Goal: Task Accomplishment & Management: Use online tool/utility

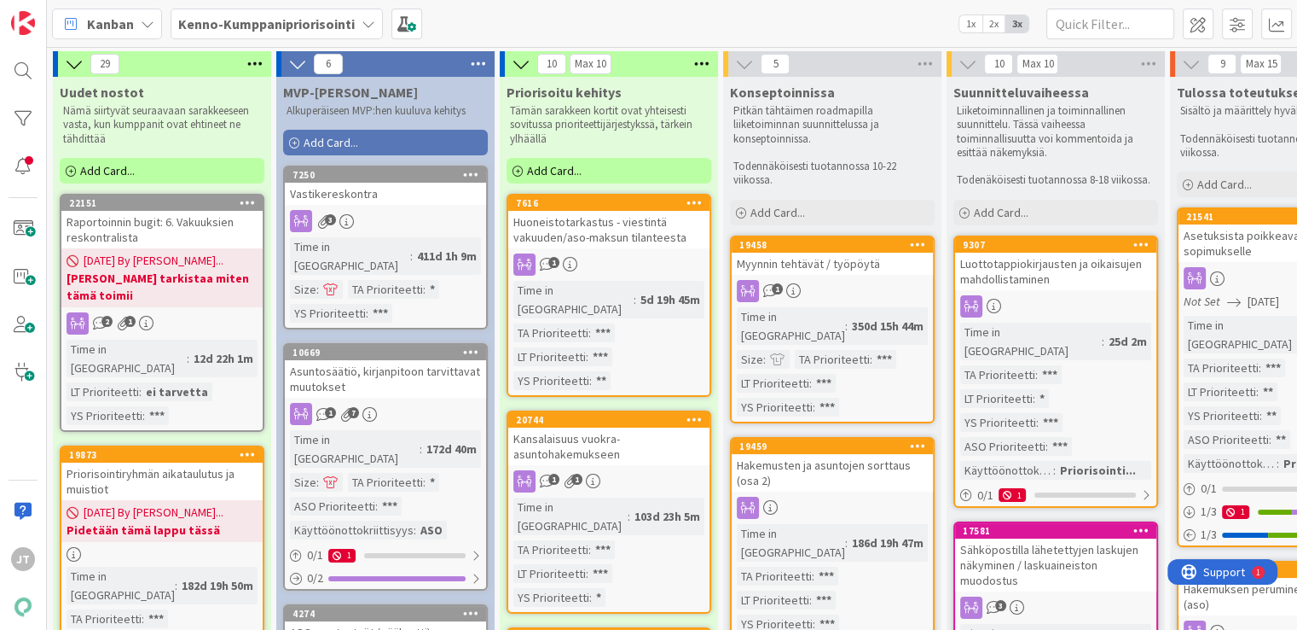
click at [292, 28] on b "Kenno-Kumppanipriorisointi" at bounding box center [266, 23] width 177 height 17
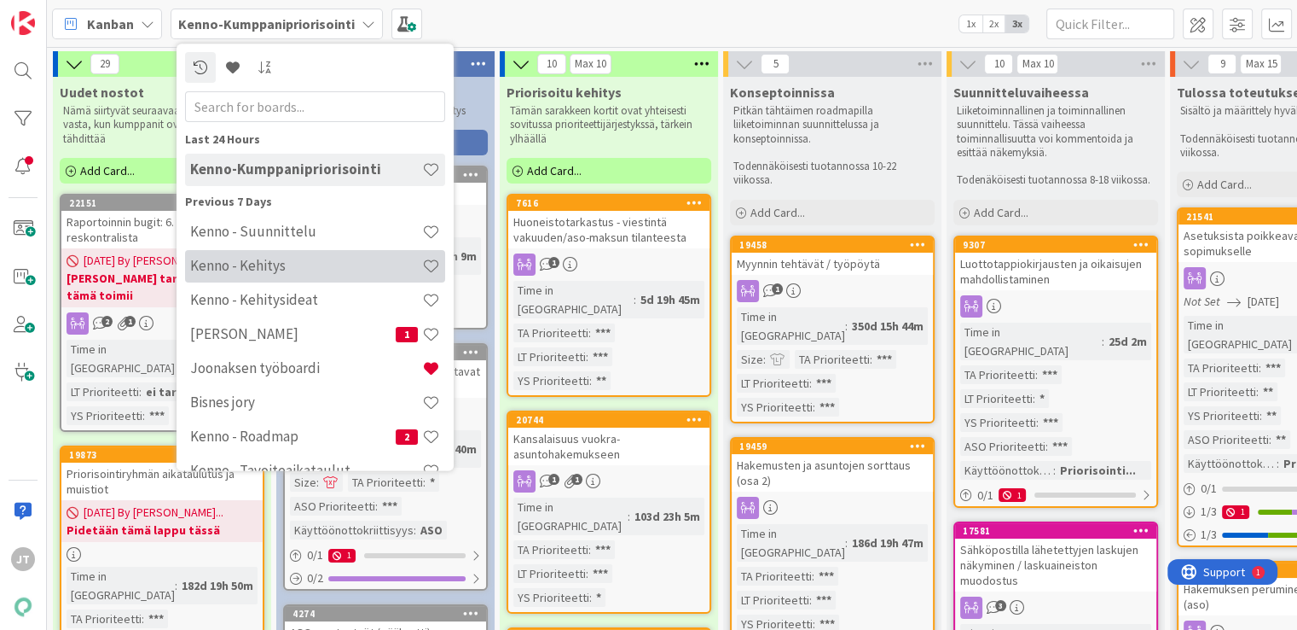
click at [258, 264] on h4 "Kenno - Kehitys" at bounding box center [306, 266] width 232 height 17
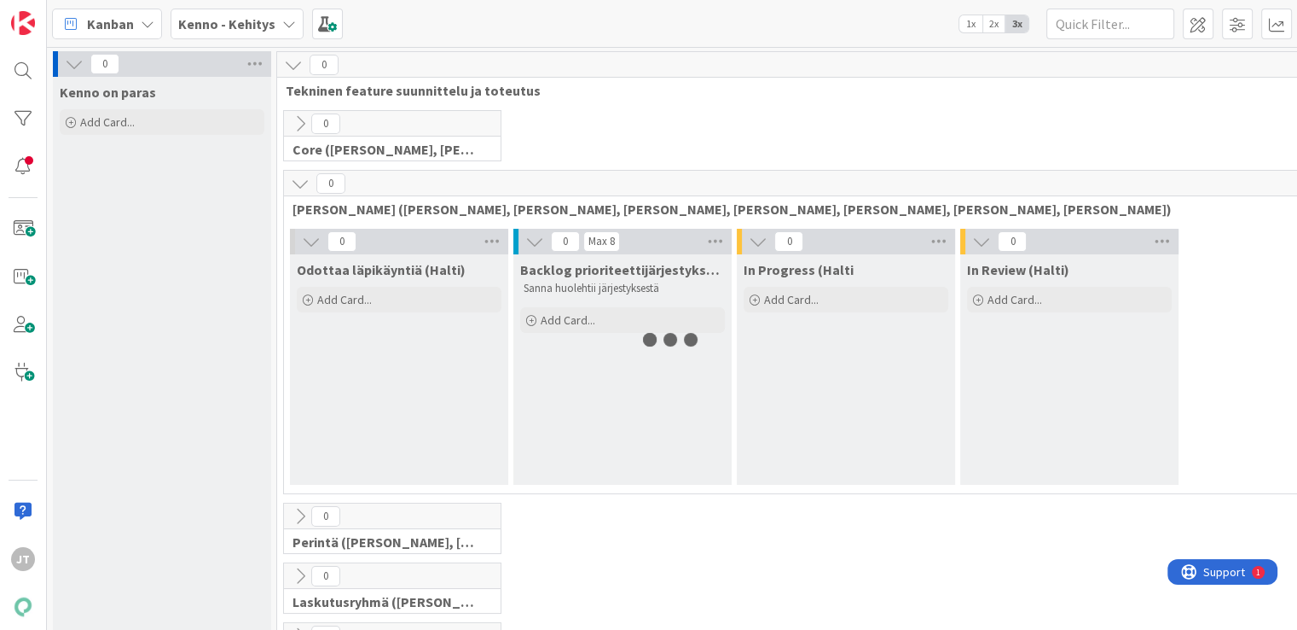
click at [296, 27] on div "Kenno - Kehitys" at bounding box center [237, 24] width 133 height 31
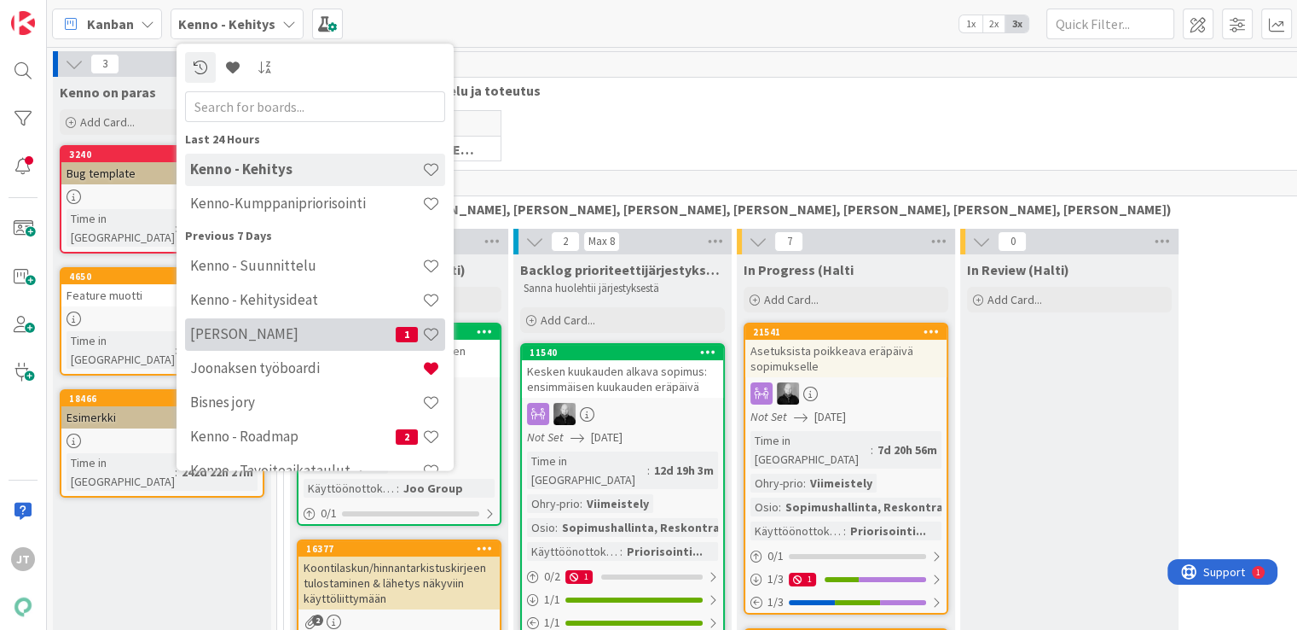
click at [277, 338] on h4 "Kenno JoRy" at bounding box center [293, 334] width 206 height 17
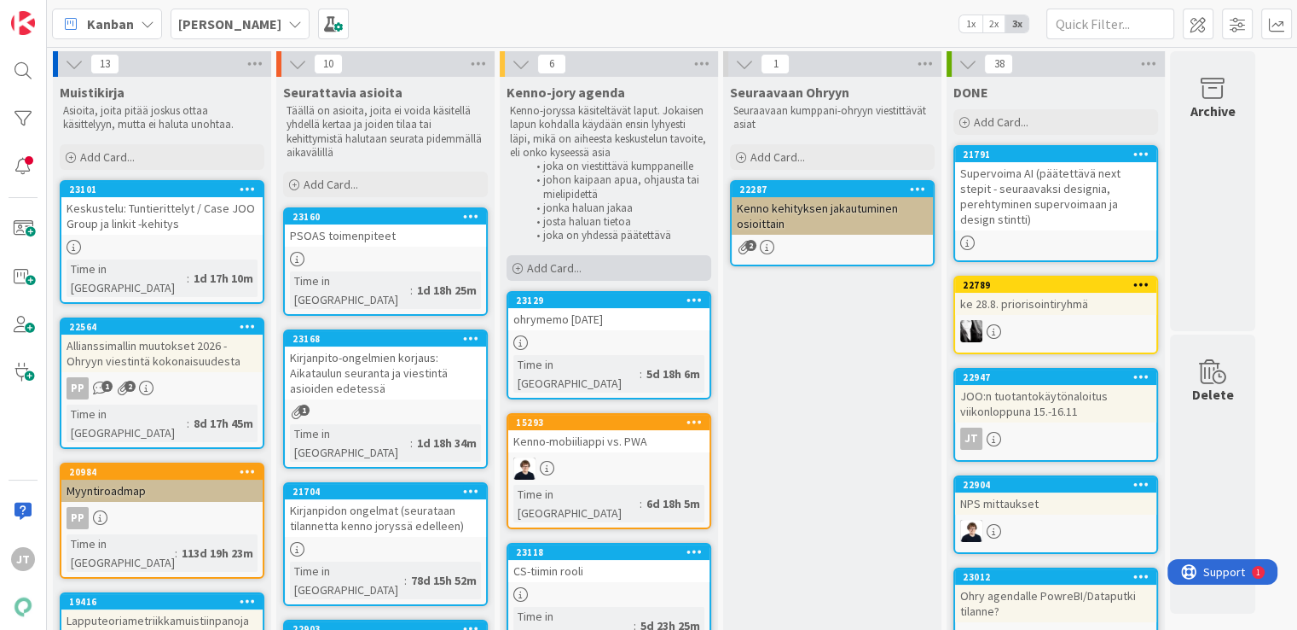
click at [563, 276] on div "Add Card..." at bounding box center [609, 268] width 205 height 26
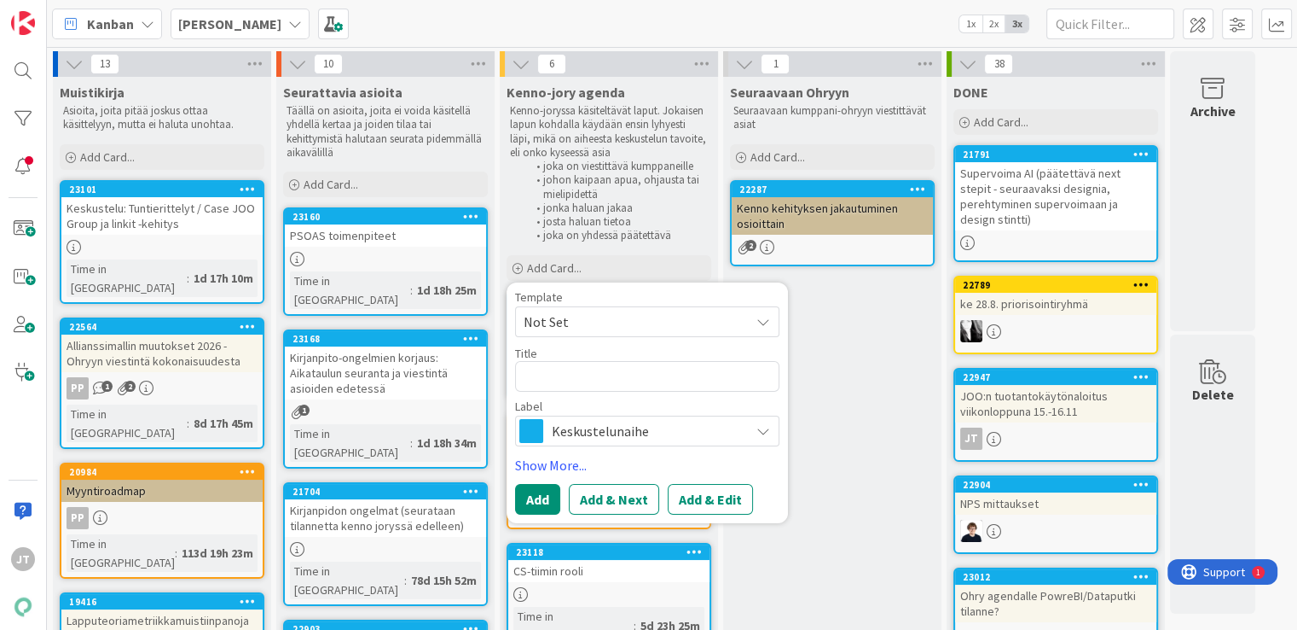
click at [543, 380] on textarea at bounding box center [647, 376] width 264 height 31
type textarea "x"
type textarea "T"
type textarea "x"
type textarea "TA"
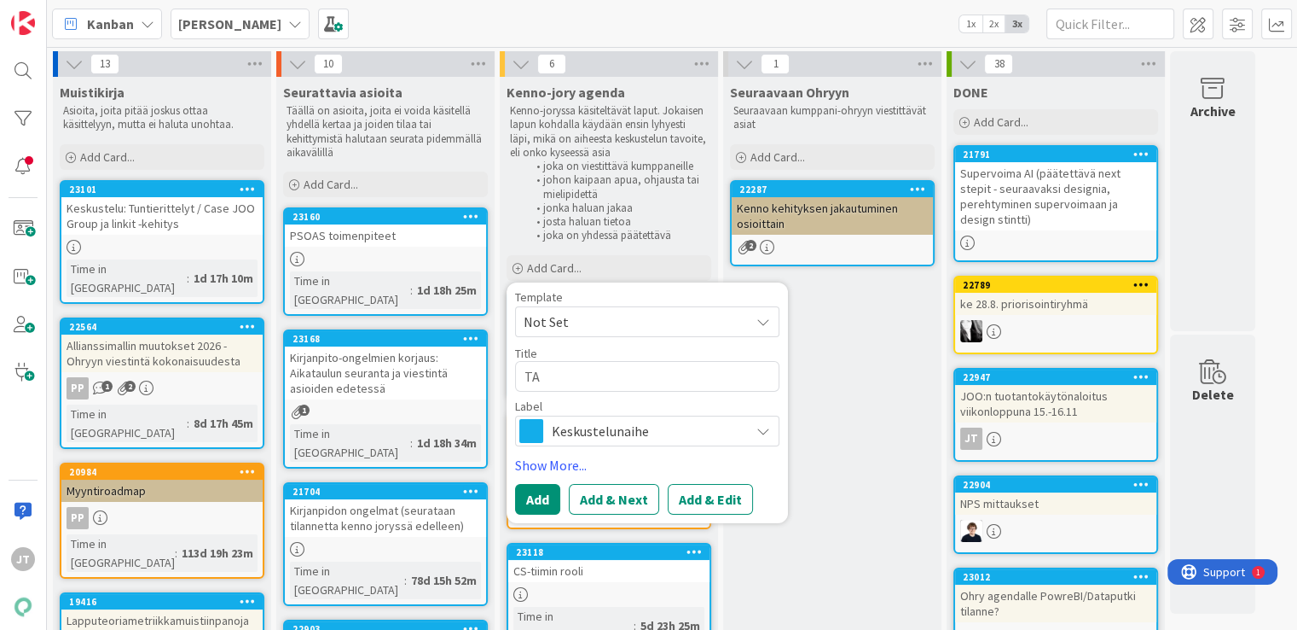
type textarea "x"
type textarea "TA"
type textarea "x"
type textarea "TA o"
type textarea "x"
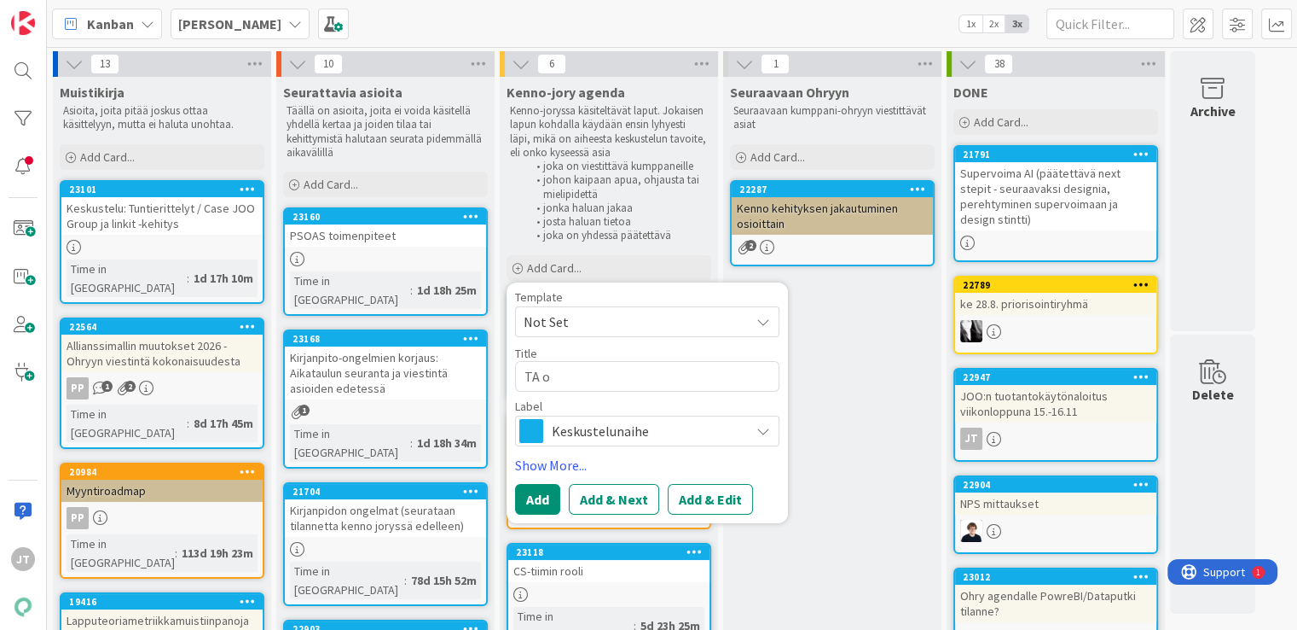
type textarea "TA oh"
type textarea "x"
type textarea "TA ohr"
type textarea "x"
type textarea "TA ohry"
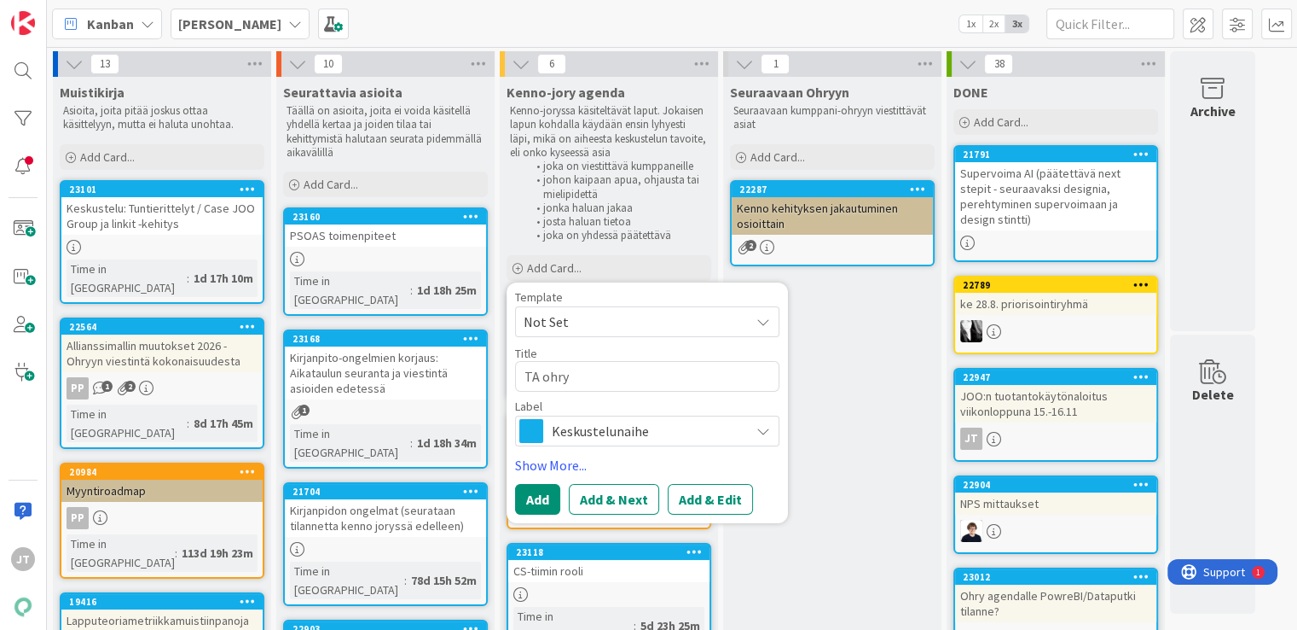
type textarea "x"
type textarea "TA ohry"
type textarea "x"
type textarea "TA ohry p"
type textarea "x"
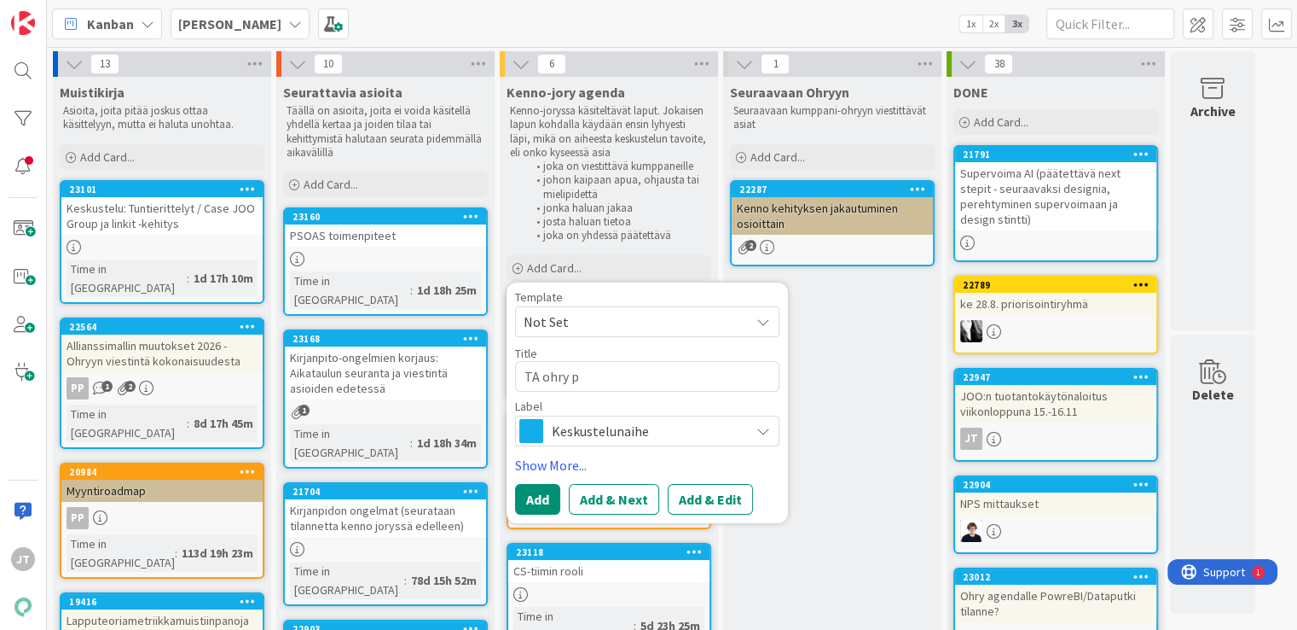
type textarea "TA ohry pa"
type textarea "x"
type textarea "TA ohry pal"
type textarea "x"
type textarea "TA ohry pala"
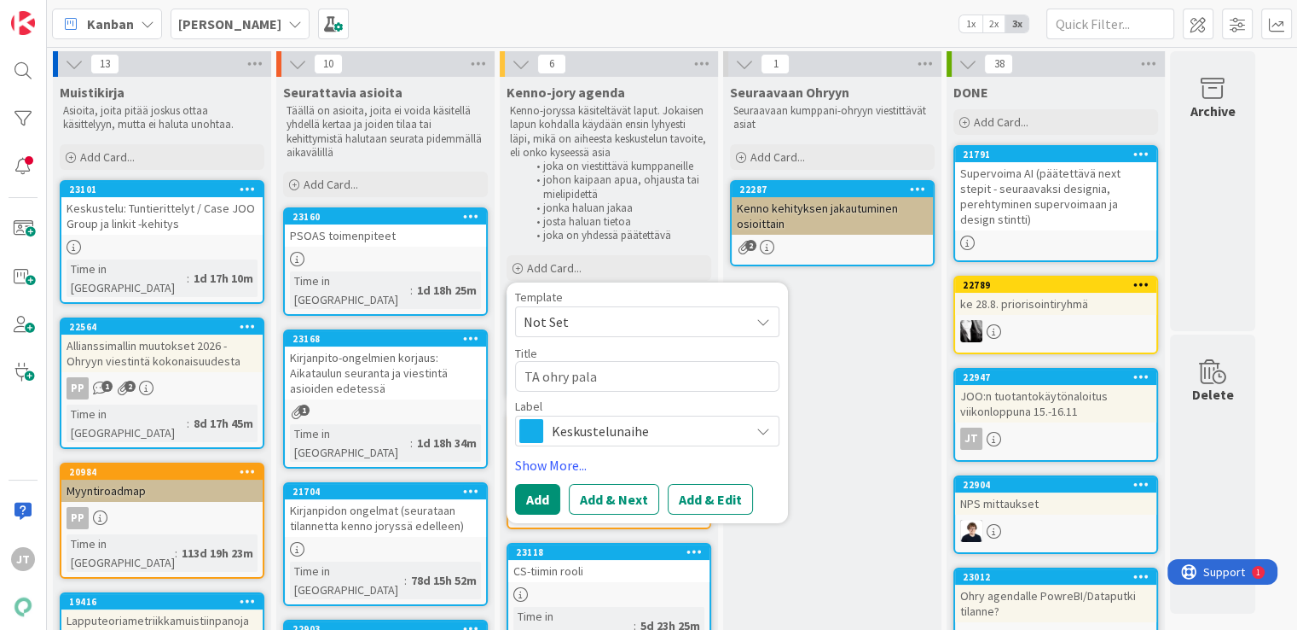
type textarea "x"
type textarea "TA ohry palau"
type textarea "x"
type textarea "TA ohry palaut"
type textarea "x"
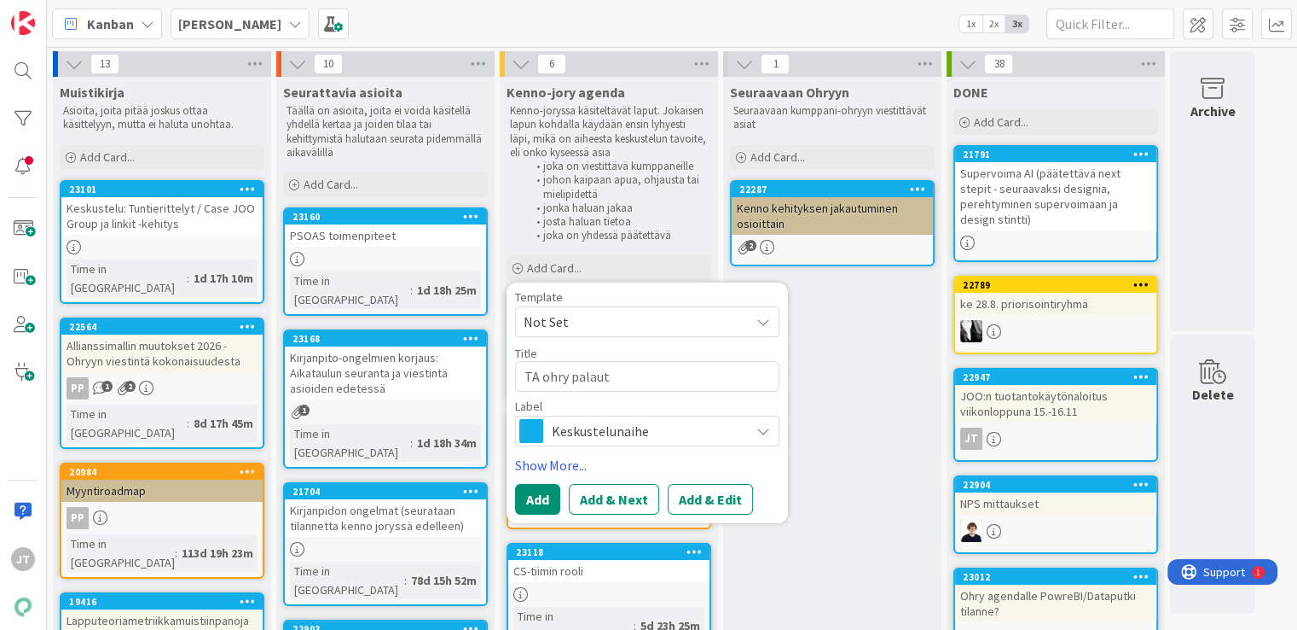
type textarea "TA ohry palautt"
type textarea "x"
type textarea "TA ohry palautte"
type textarea "x"
type textarea "TA ohry palauttee"
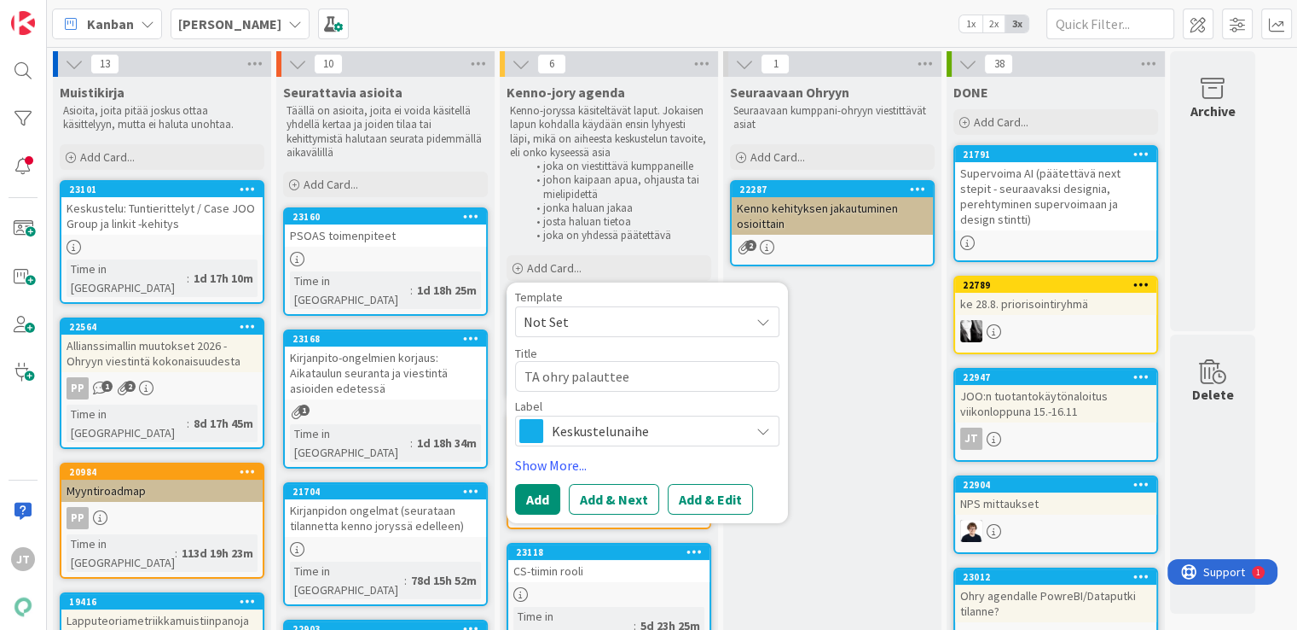
type textarea "x"
type textarea "TA ohry palautteet"
type textarea "x"
type textarea "TA ohry palautteet"
type textarea "x"
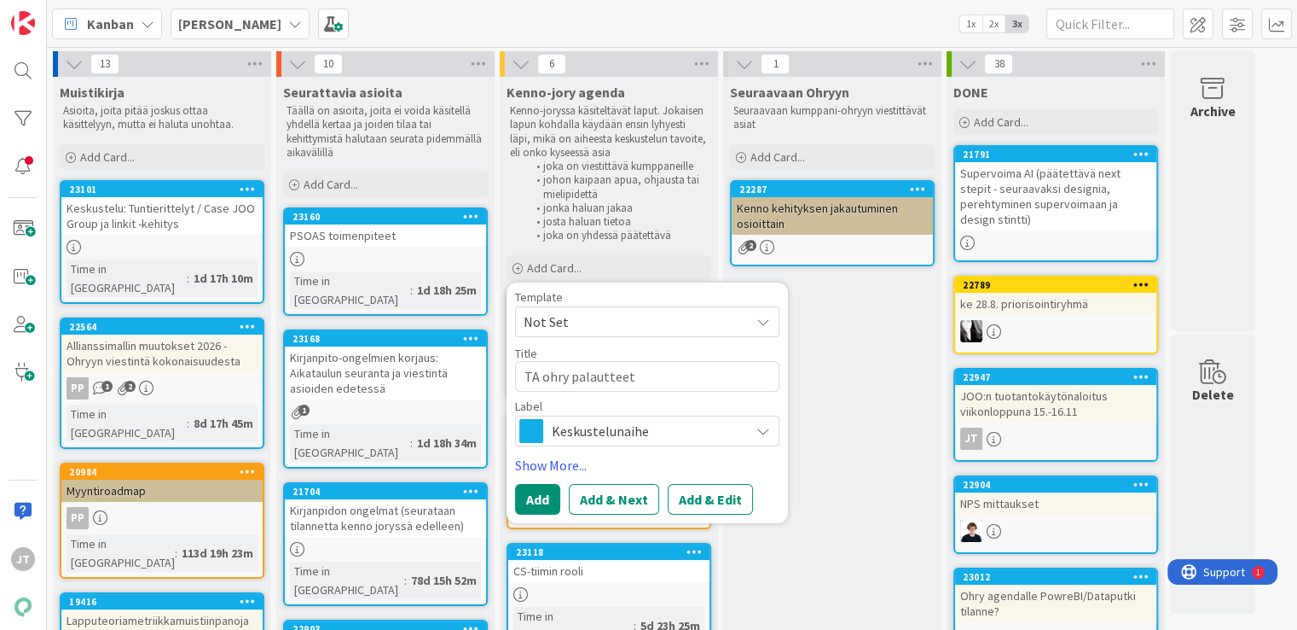
type textarea "TA ohry palautteet P"
type textarea "x"
type textarea "TA ohry palautteet Pa"
type textarea "x"
type textarea "TA ohry palautteet Pan"
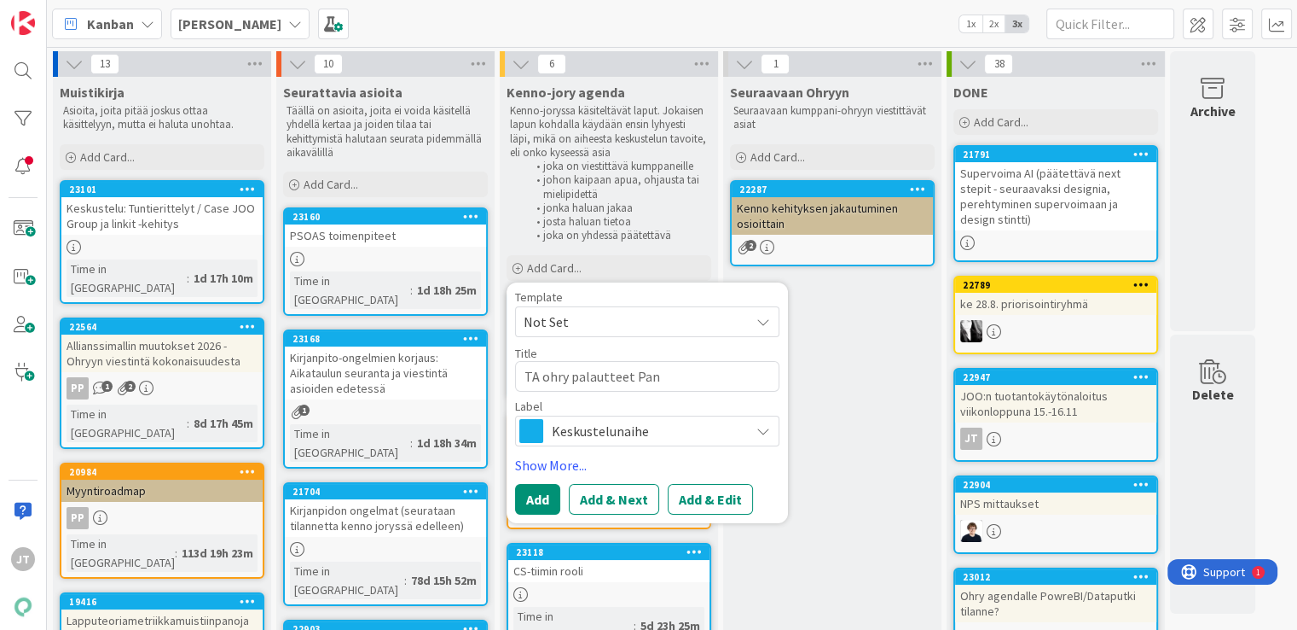
type textarea "x"
type textarea "TA ohry palautteet Pand"
type textarea "x"
type textarea "TA ohry palautteet Pandi"
type textarea "x"
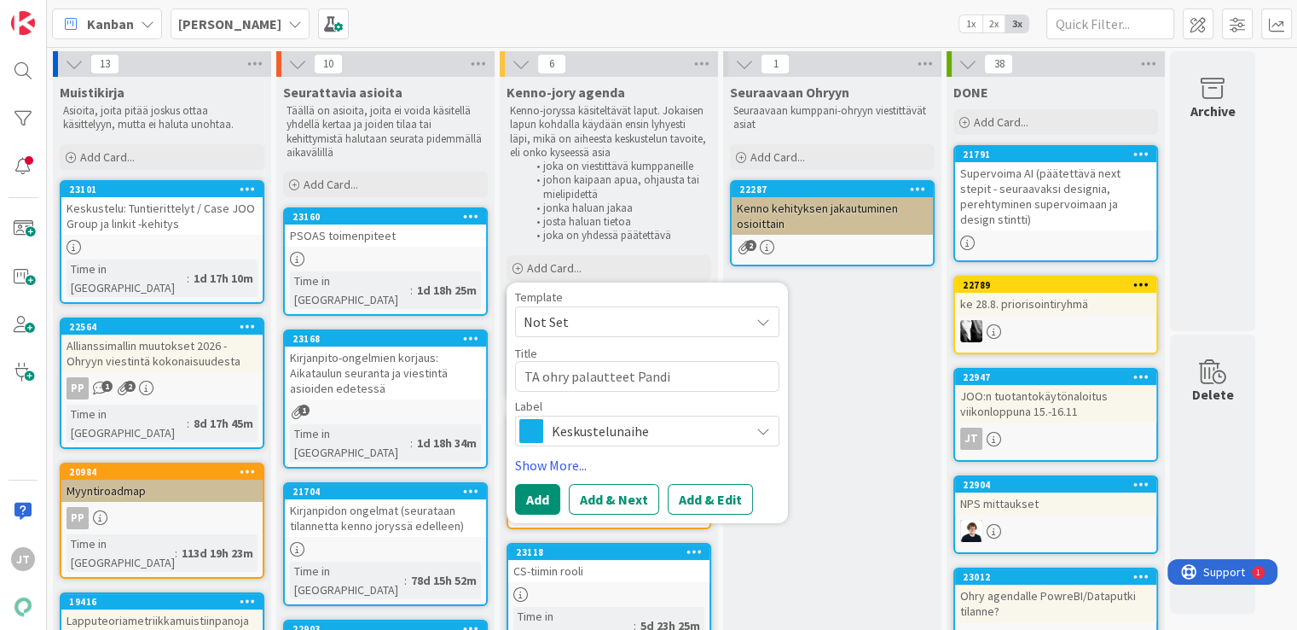
type textarea "TA ohry palautteet Pandia"
type textarea "x"
type textarea "TA ohry palautteet Pandial"
type textarea "x"
type textarea "TA ohry palautteet Pandiall"
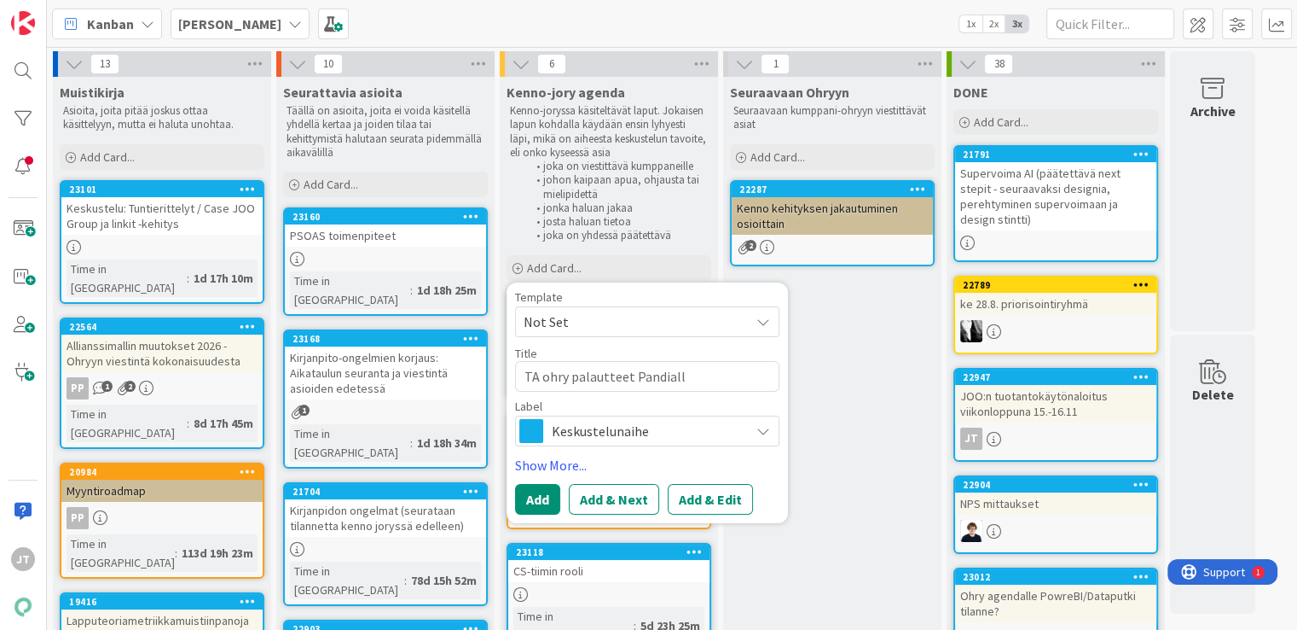
type textarea "x"
type textarea "TA ohry palautteet Pandialle"
click at [697, 492] on button "Add & Edit" at bounding box center [710, 499] width 85 height 31
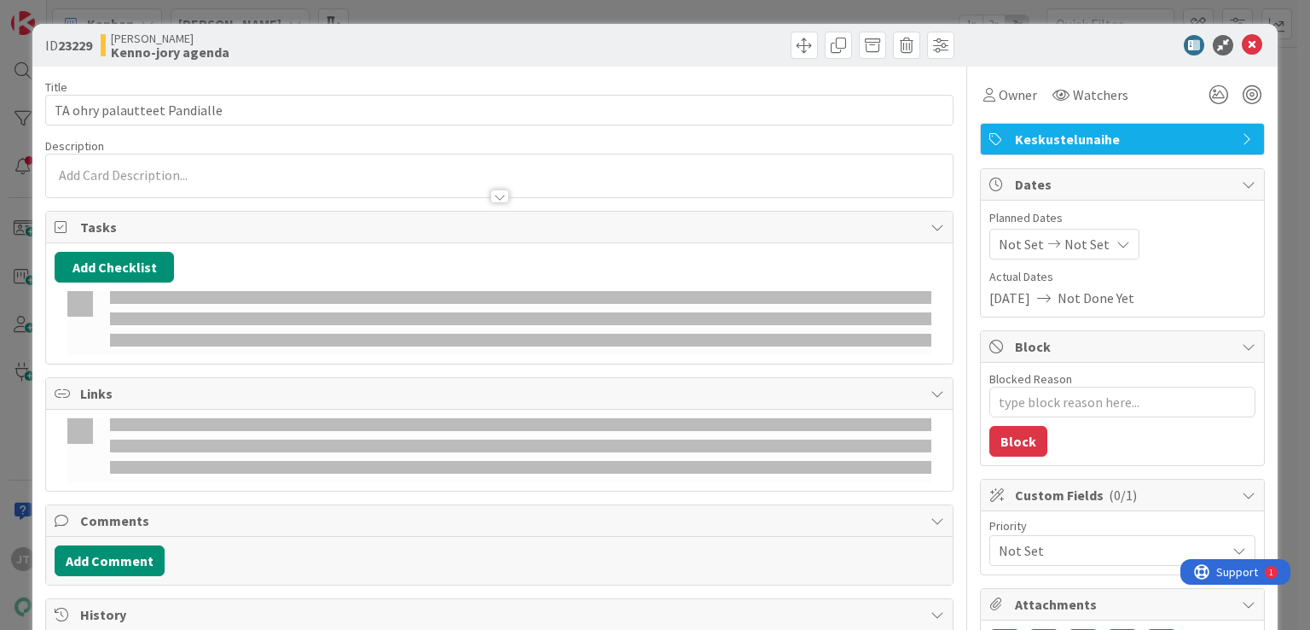
type textarea "x"
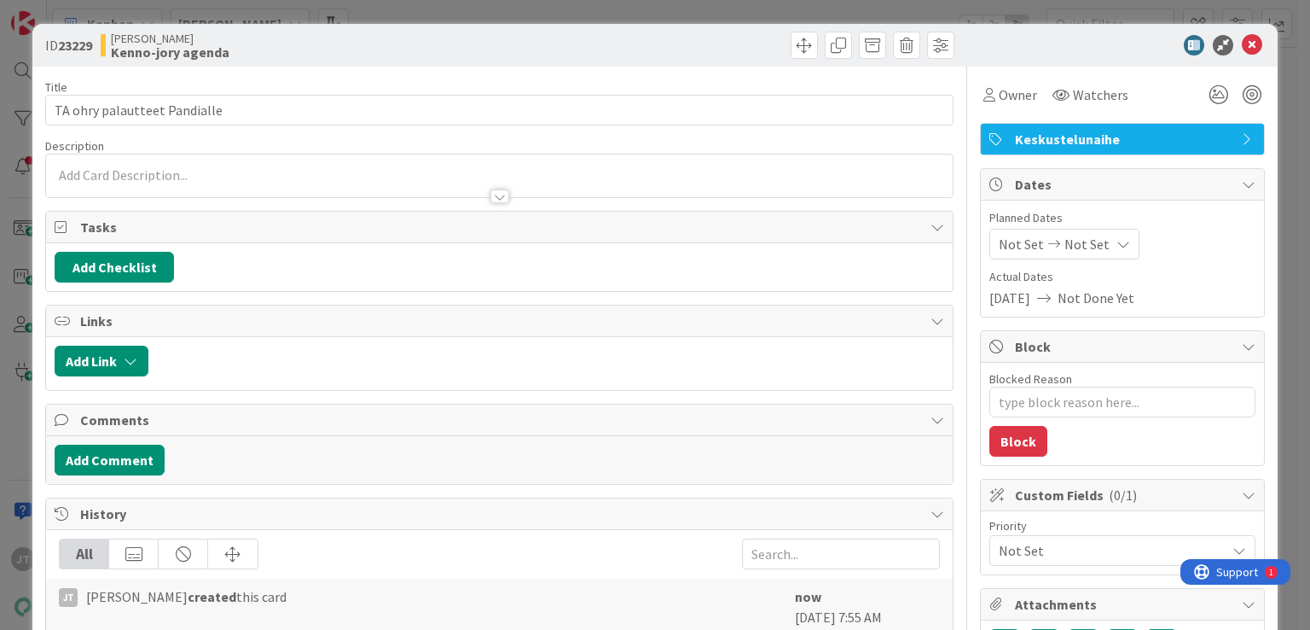
click at [126, 177] on div at bounding box center [499, 175] width 906 height 43
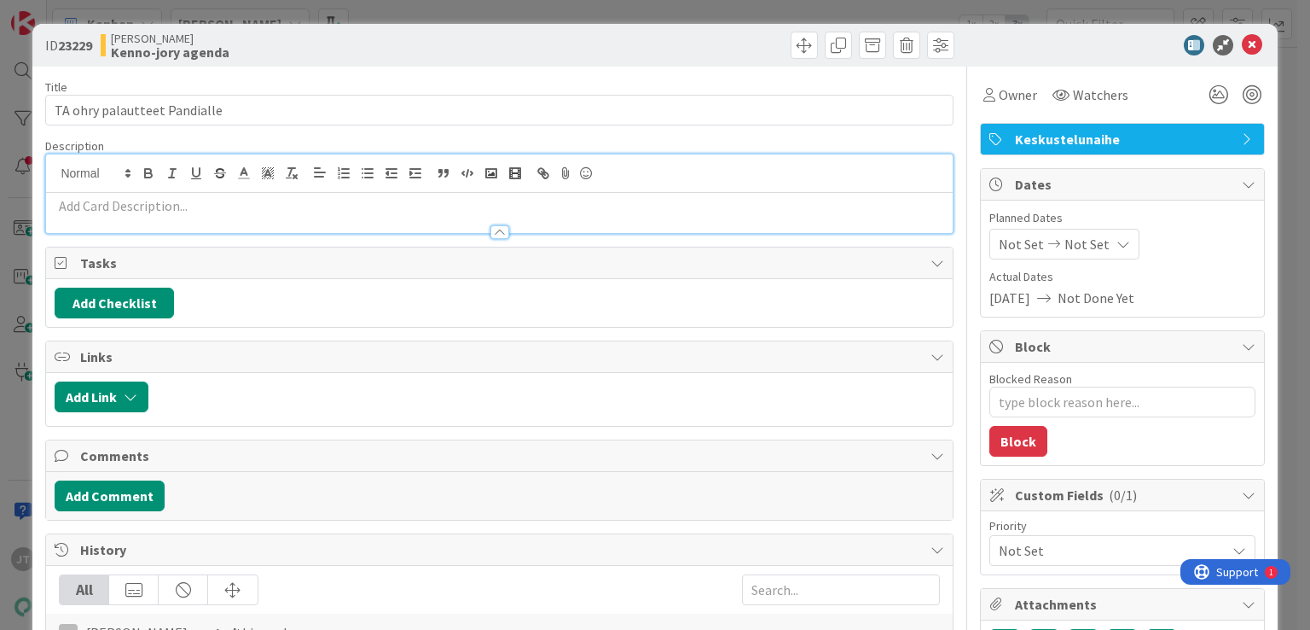
click at [126, 206] on p at bounding box center [499, 206] width 889 height 20
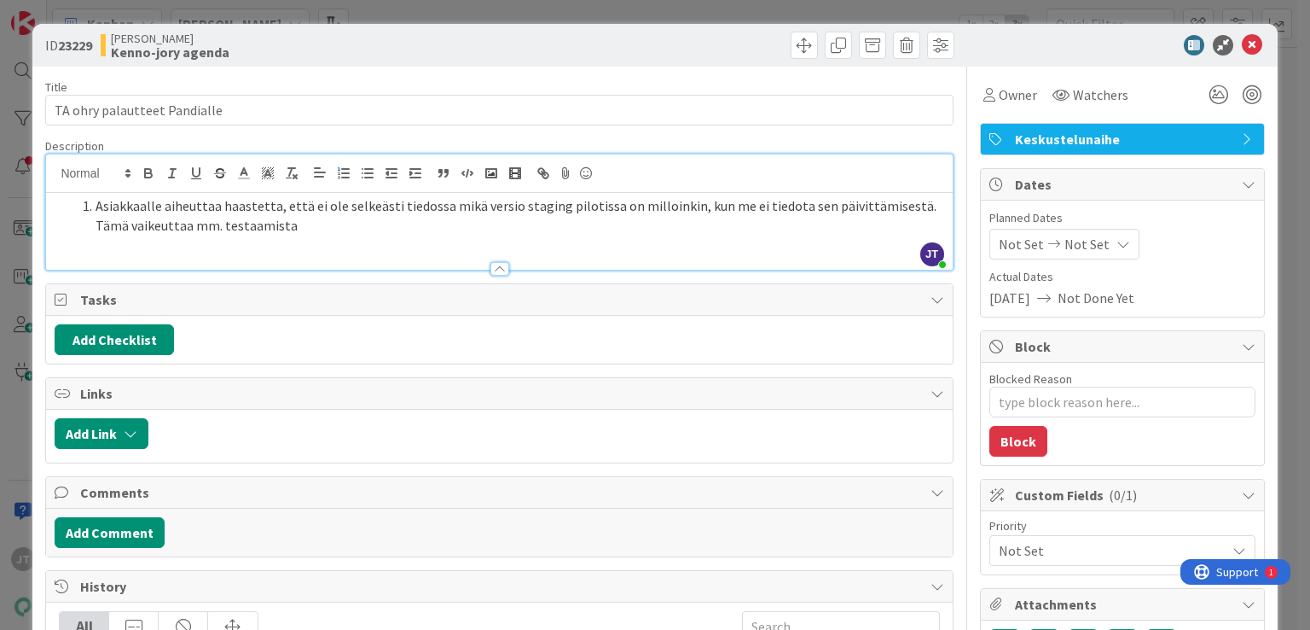
click at [313, 226] on li "Asiakkaalle aiheuttaa haastetta, että ei ole selkeästi tiedossa mikä versio sta…" at bounding box center [509, 215] width 868 height 38
click at [645, 227] on li "Asiakkaalle aiheuttaa haastetta, että ei ole selkeästi tiedossa mikä versio sta…" at bounding box center [509, 215] width 868 height 38
click at [804, 232] on li "Asiakkaalle aiheuttaa haastetta, että ei ole selkeästi tiedossa mikä versio sta…" at bounding box center [509, 215] width 868 height 38
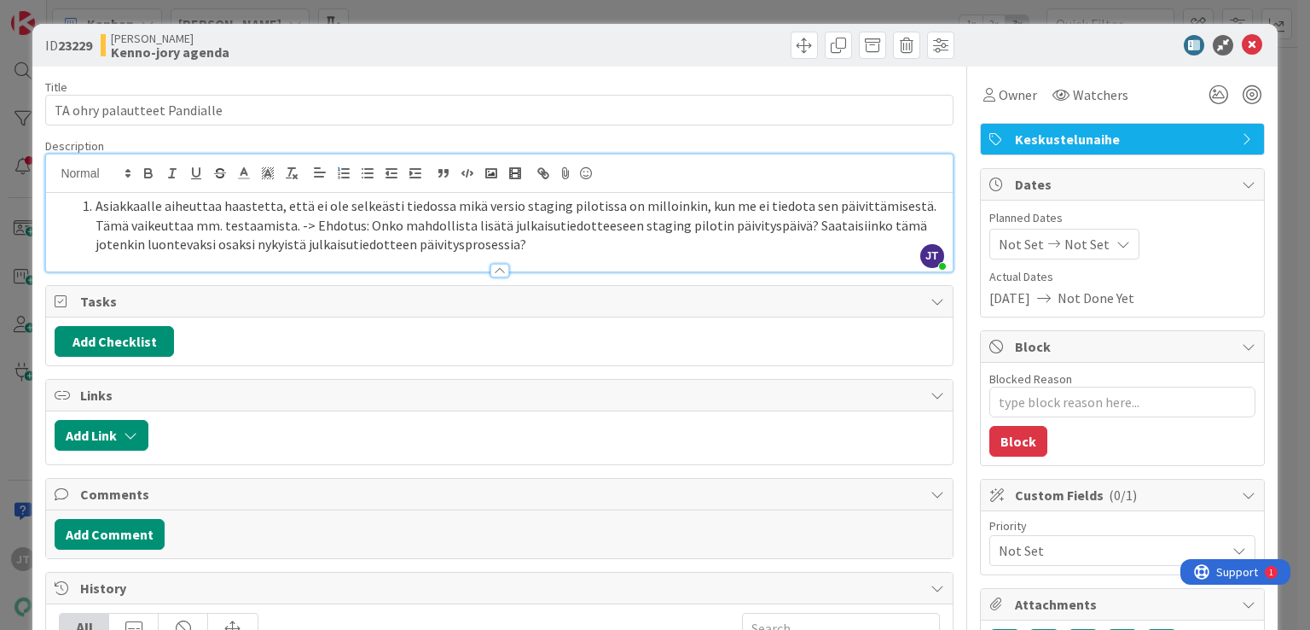
click at [294, 223] on li "Asiakkaalle aiheuttaa haastetta, että ei ole selkeästi tiedossa mikä versio sta…" at bounding box center [509, 225] width 868 height 58
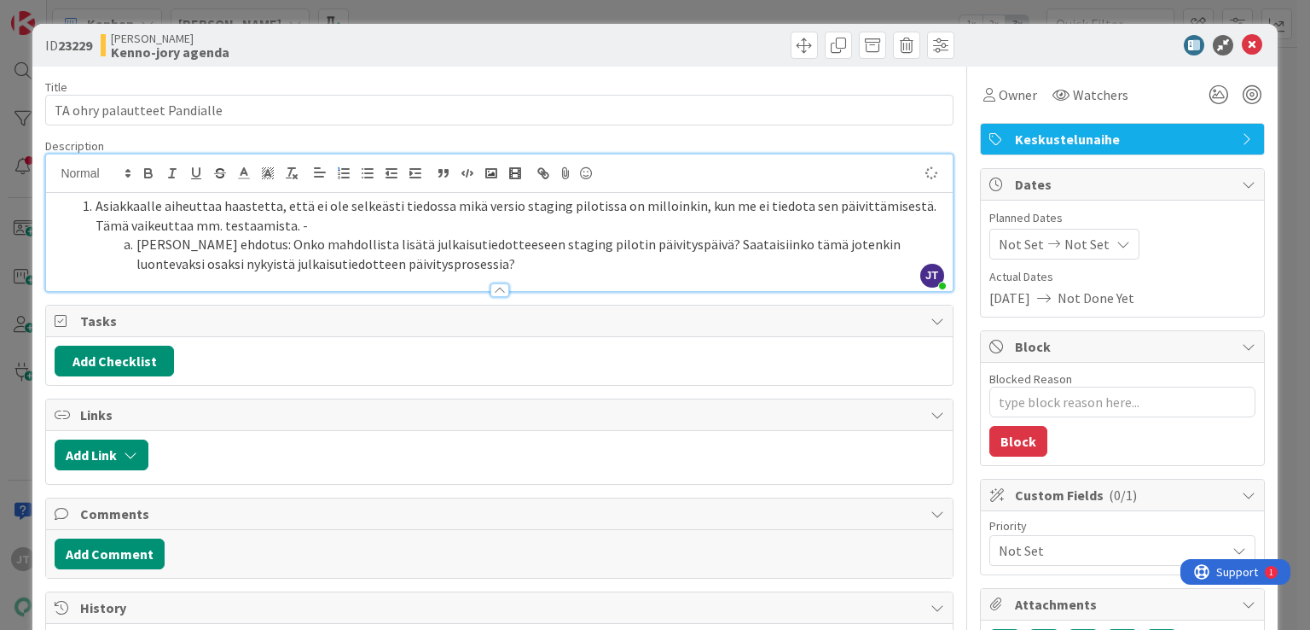
click at [479, 265] on li "Joonaksen ehdotus: Onko mahdollista lisätä julkaisutiedotteeseen staging piloti…" at bounding box center [509, 254] width 868 height 38
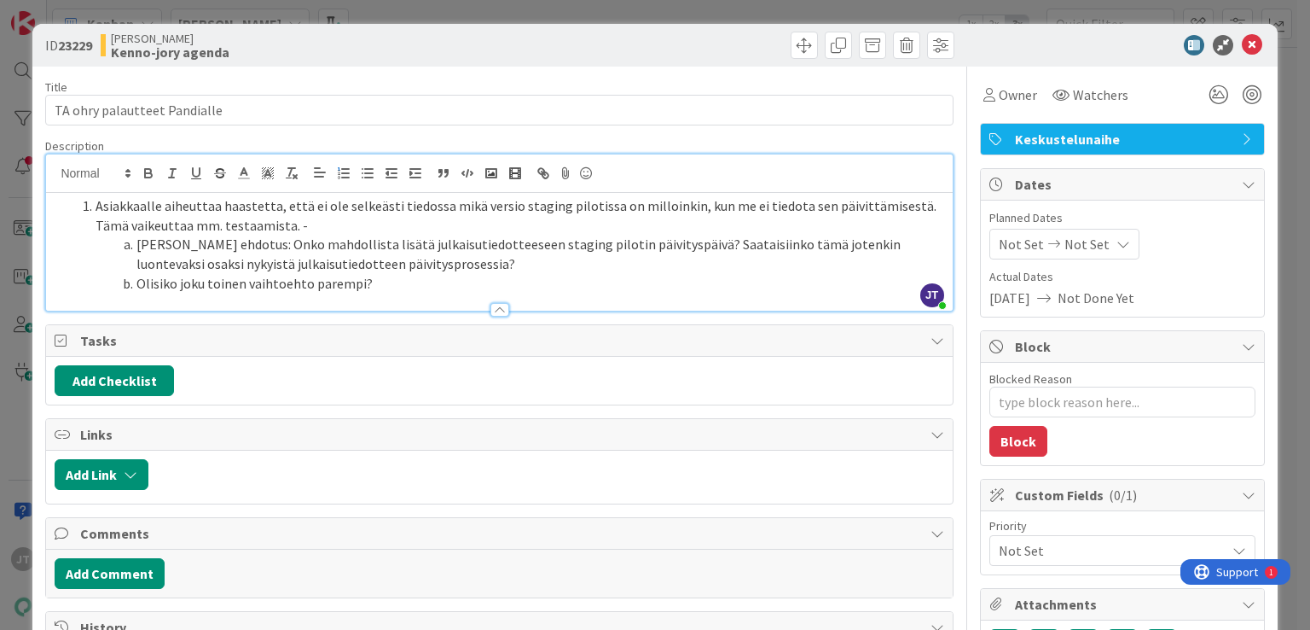
click at [374, 241] on li "Joonaksen ehdotus: Onko mahdollista lisätä julkaisutiedotteeseen staging piloti…" at bounding box center [509, 254] width 868 height 38
drag, startPoint x: 386, startPoint y: 285, endPoint x: 44, endPoint y: 205, distance: 351.3
click at [44, 205] on div "ID 23229 Kenno JoRy Kenno-jory agenda Title 28 / 128 TA ohry palautteet Pandial…" at bounding box center [654, 469] width 1245 height 891
copy ol "Asiakkaalle aiheuttaa haastetta, että ei ole selkeästi tiedossa mikä versio sta…"
click at [496, 247] on li "Joonaksen ehdotus: Onko mahdollista lisätä julkaisutiedotteeseen staging piloti…" at bounding box center [509, 254] width 868 height 38
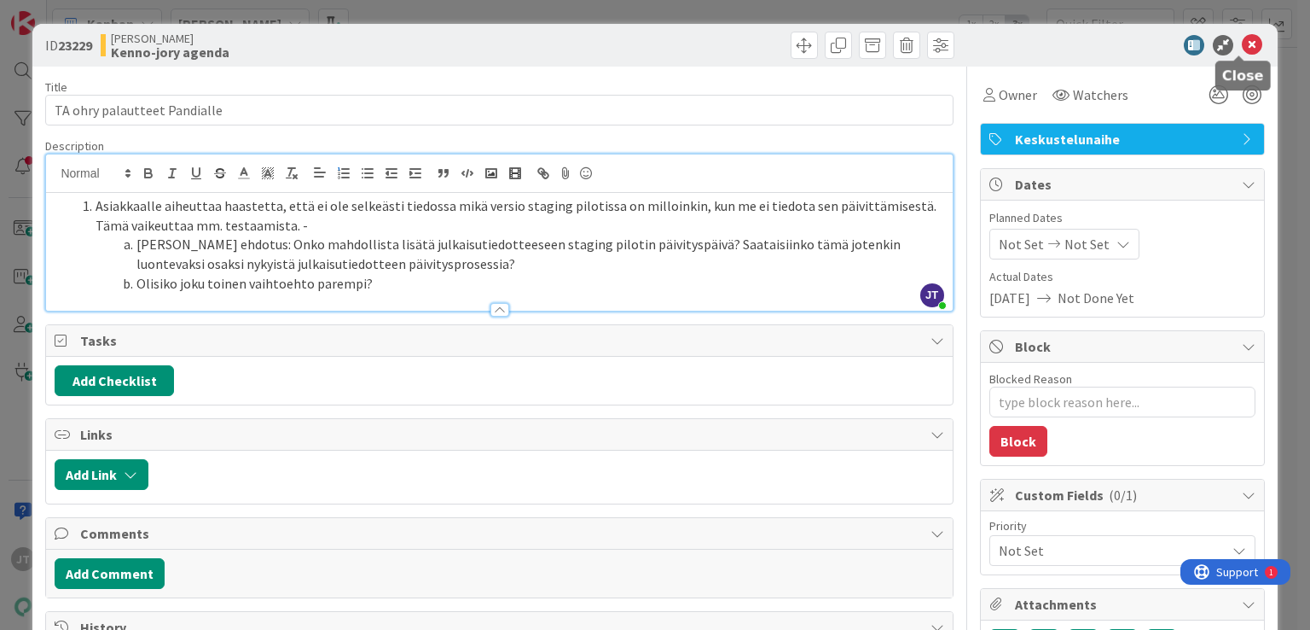
click at [1243, 49] on icon at bounding box center [1252, 45] width 20 height 20
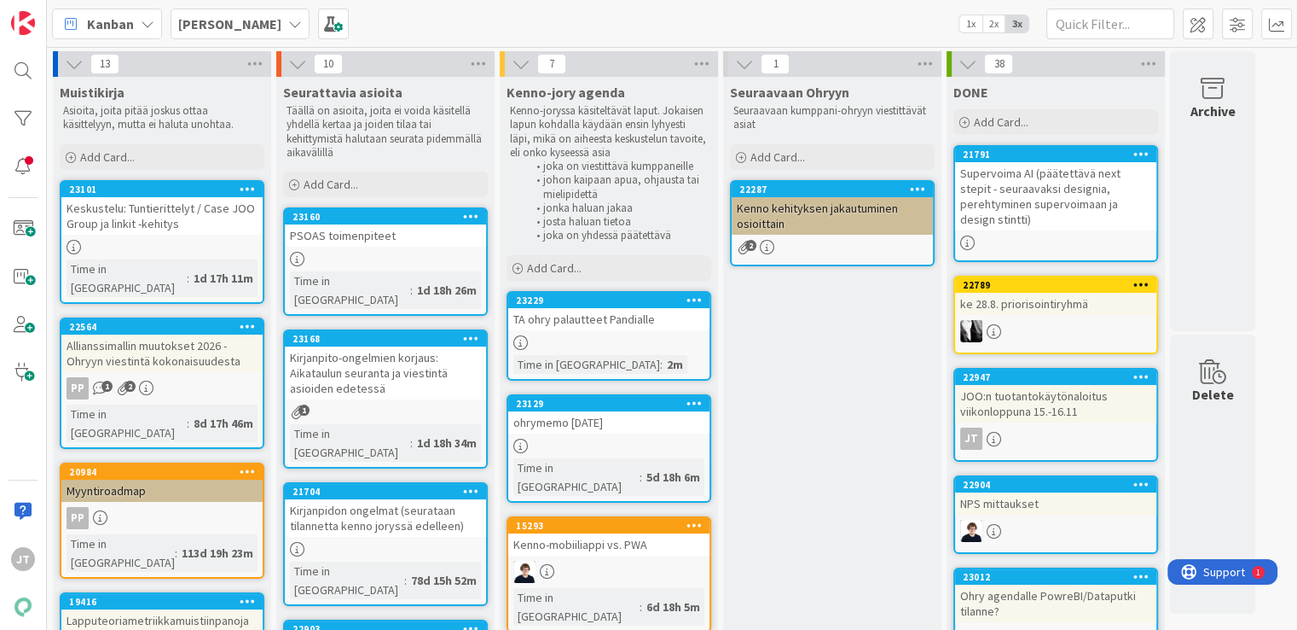
click at [635, 328] on div "TA ohry palautteet Pandialle" at bounding box center [608, 319] width 201 height 22
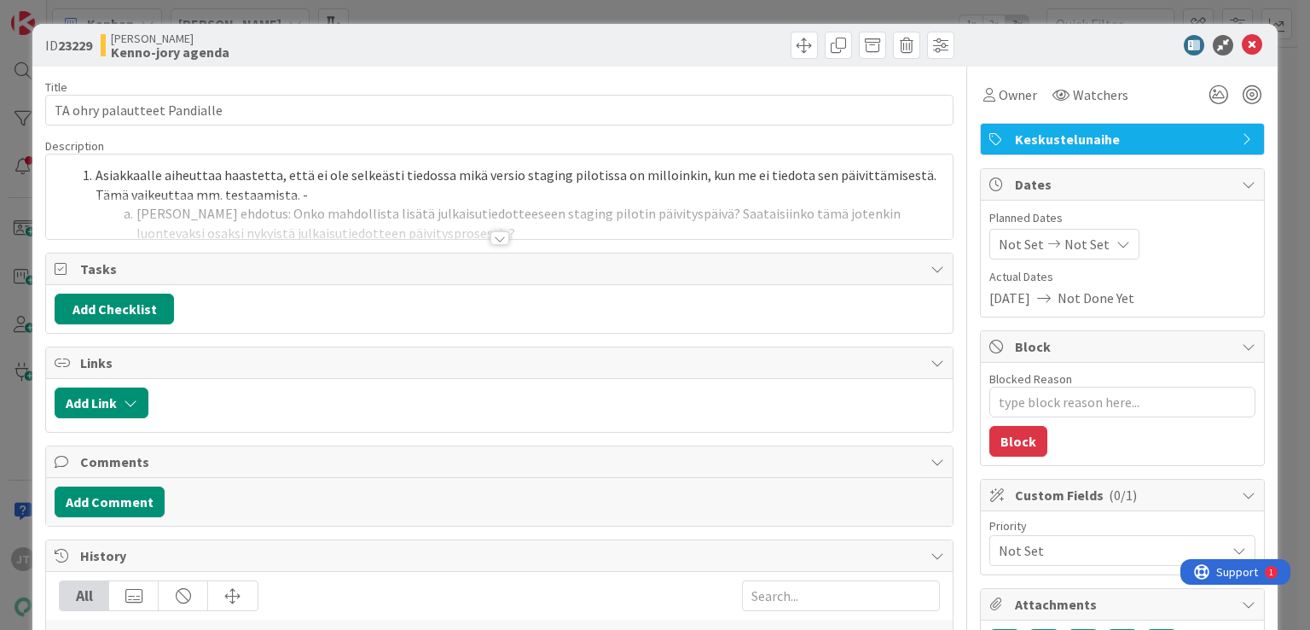
click at [491, 235] on div at bounding box center [499, 238] width 19 height 14
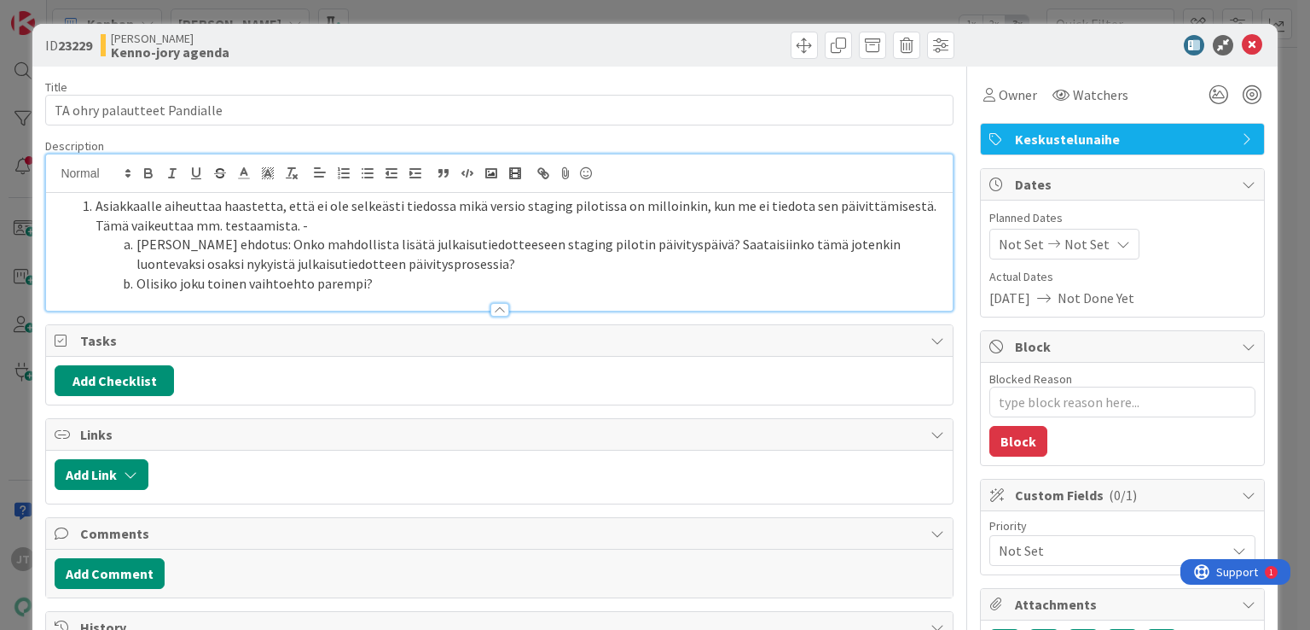
click at [467, 241] on li "Joonaksen ehdotus: Onko mahdollista lisätä julkaisutiedotteeseen staging piloti…" at bounding box center [509, 254] width 868 height 38
click at [434, 281] on li "Olisiko joku toinen vaihtoehto parempi?" at bounding box center [509, 284] width 868 height 20
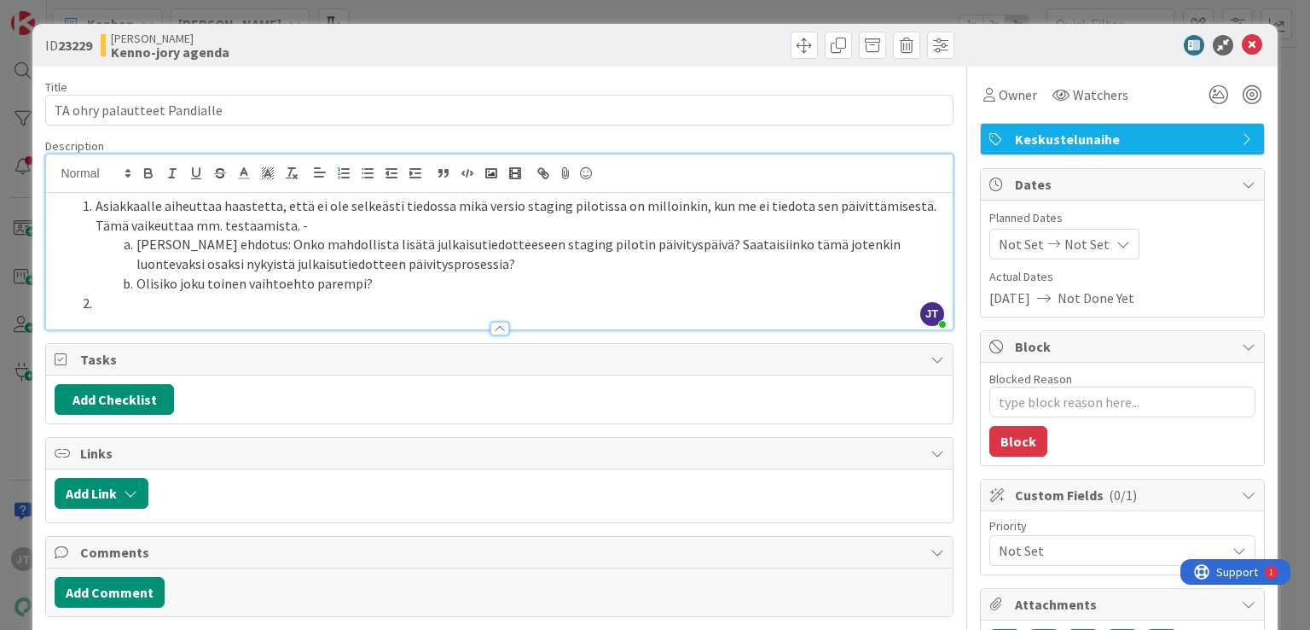
type textarea "x"
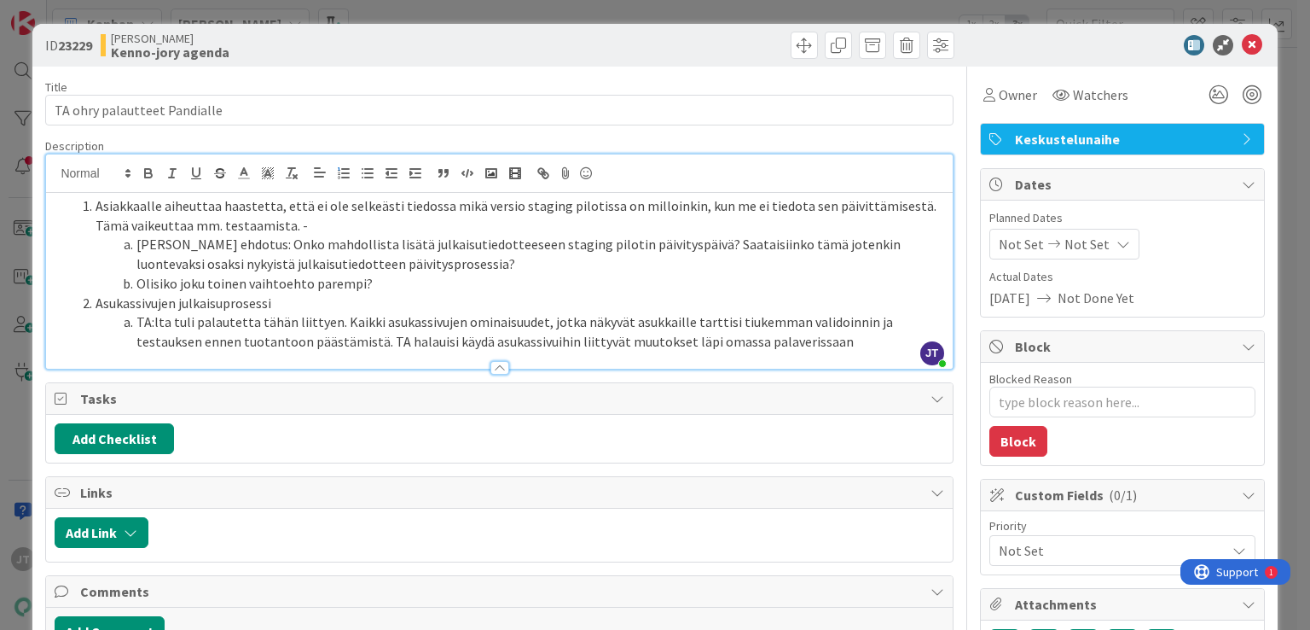
click at [359, 345] on li "TA:lta tuli palautetta tähän liittyen. Kaikki asukassivujen ominaisuudet, jotka…" at bounding box center [509, 331] width 868 height 38
click at [577, 337] on li "TA:lta tuli palautetta tähän liittyen. Kaikki asukassivujen ominaisuudet, jotka…" at bounding box center [509, 331] width 868 height 38
click at [747, 335] on li "TA:lta tuli palautetta tähän liittyen. Kaikki asukassivujen ominaisuudet, jotka…" at bounding box center [509, 331] width 868 height 38
click at [776, 334] on li "TA:lta tuli palautetta tähän liittyen. Kaikki asukassivujen ominaisuudet, jotka…" at bounding box center [509, 331] width 868 height 38
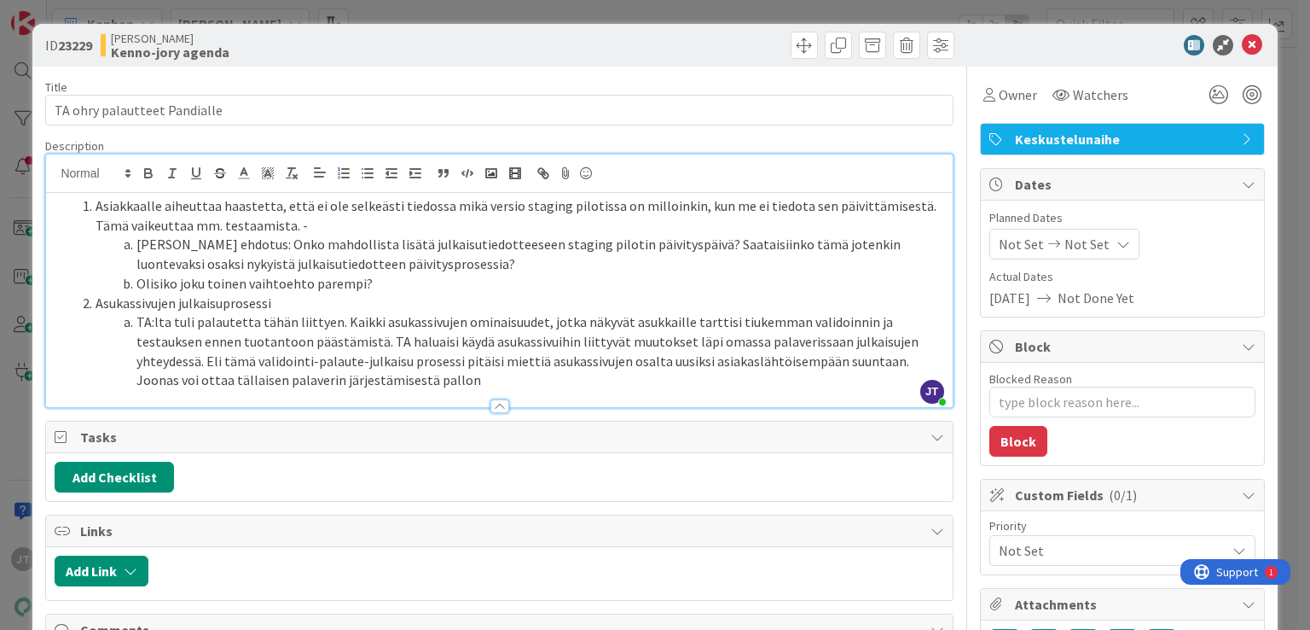
click at [185, 380] on li "TA:lta tuli palautetta tähän liittyen. Kaikki asukassivujen ominaisuudet, jotka…" at bounding box center [509, 351] width 868 height 78
click at [421, 380] on li "TA:lta tuli palautetta tähän liittyen. Kaikki asukassivujen ominaisuudet, jotka…" at bounding box center [509, 351] width 868 height 78
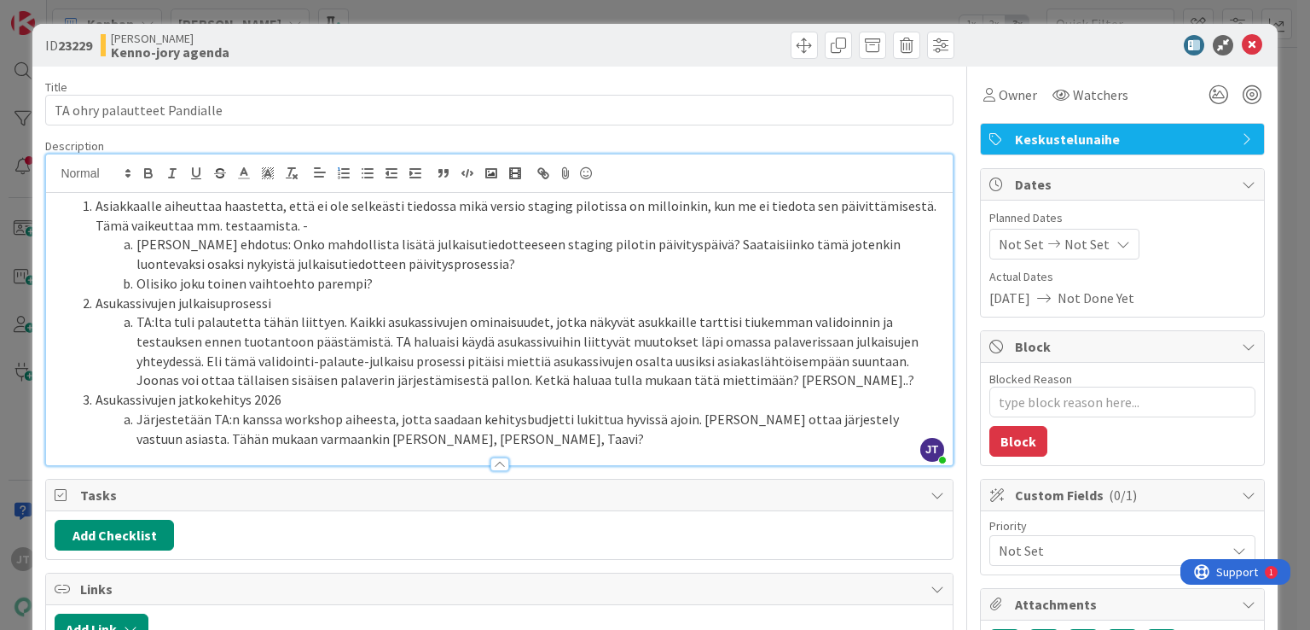
click at [141, 421] on li "Järjestetään TA:n kanssa workshop aiheesta, jotta saadaan kehitysbudjetti lukit…" at bounding box center [509, 428] width 868 height 38
click at [139, 421] on li "Järjestetään TA:n kanssa workshop aiheesta, jotta saadaan kehitysbudjetti lukit…" at bounding box center [509, 428] width 868 height 38
click at [760, 441] on li "TA:n tavoitteet asukassivujen suhteen vuonna 2026. Järjestetään TA:n kanssa wor…" at bounding box center [509, 428] width 868 height 38
click at [757, 438] on li "TA:n tavoitteet asukassivujen suhteen vuonna 2026. Järjestetään TA:n kanssa wor…" at bounding box center [509, 428] width 868 height 38
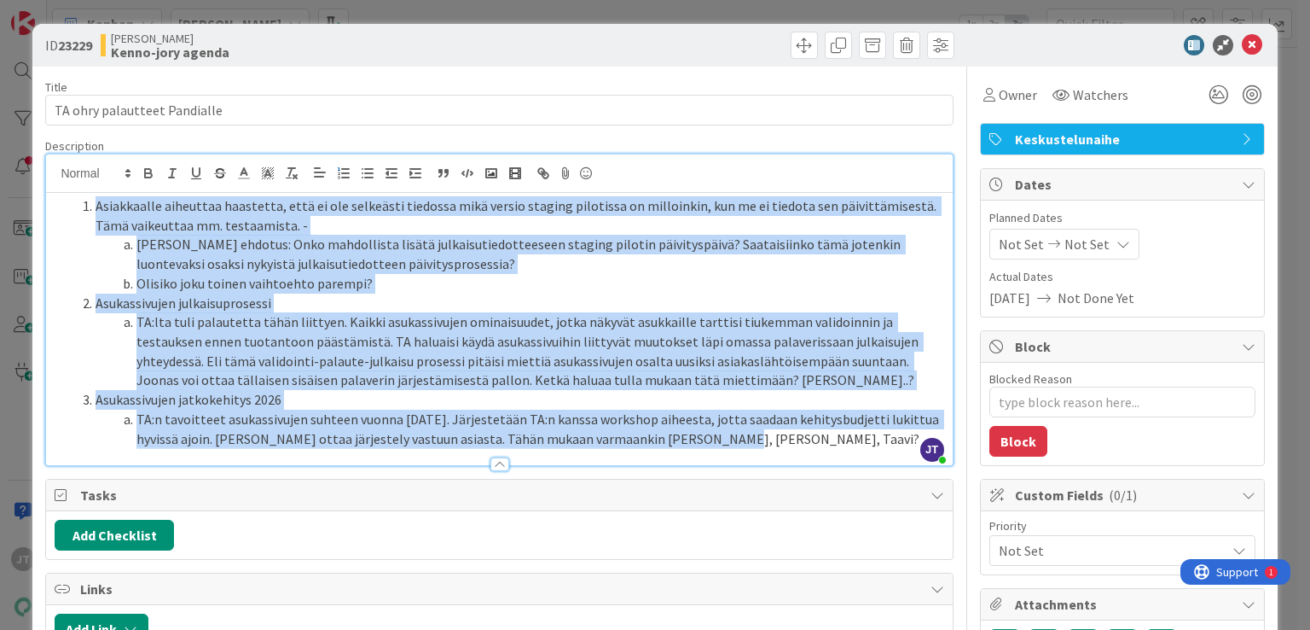
drag, startPoint x: 757, startPoint y: 438, endPoint x: 67, endPoint y: 199, distance: 731.3
click at [67, 199] on ol "Asiakkaalle aiheuttaa haastetta, että ei ole selkeästi tiedossa mikä versio sta…" at bounding box center [499, 322] width 889 height 252
copy ol "Asiakkaalle aiheuttaa haastetta, että ei ole selkeästi tiedossa mikä versio sta…"
click at [426, 274] on li "Olisiko joku toinen vaihtoehto parempi?" at bounding box center [509, 284] width 868 height 20
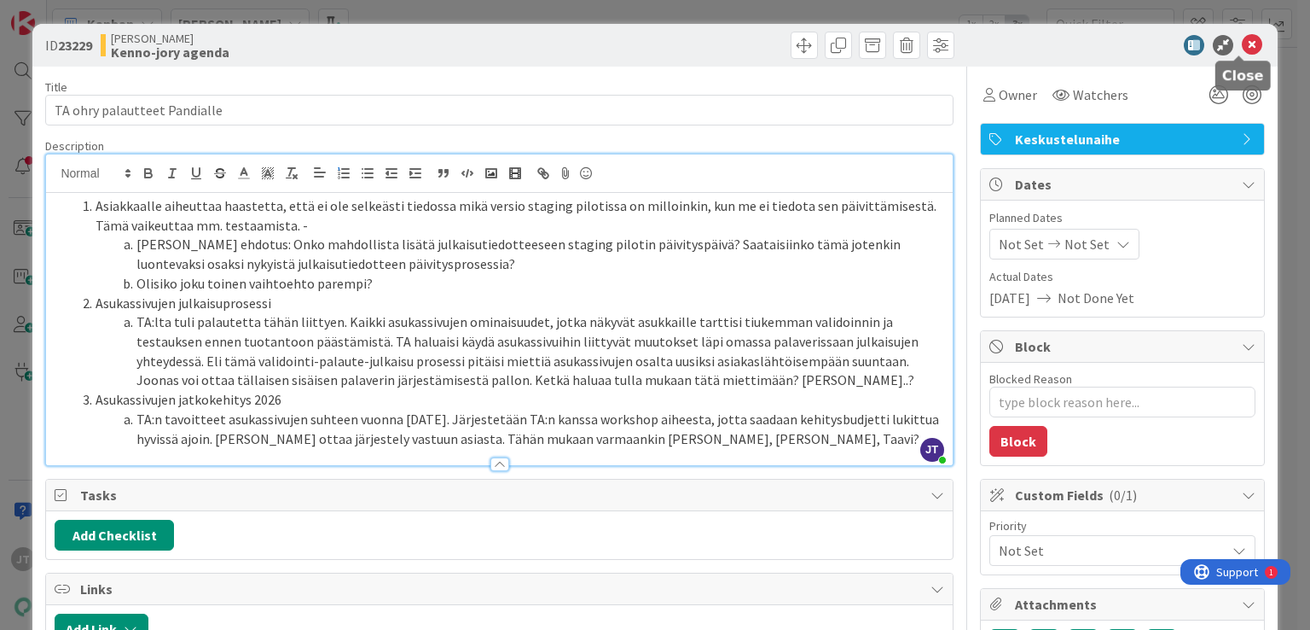
click at [1242, 45] on icon at bounding box center [1252, 45] width 20 height 20
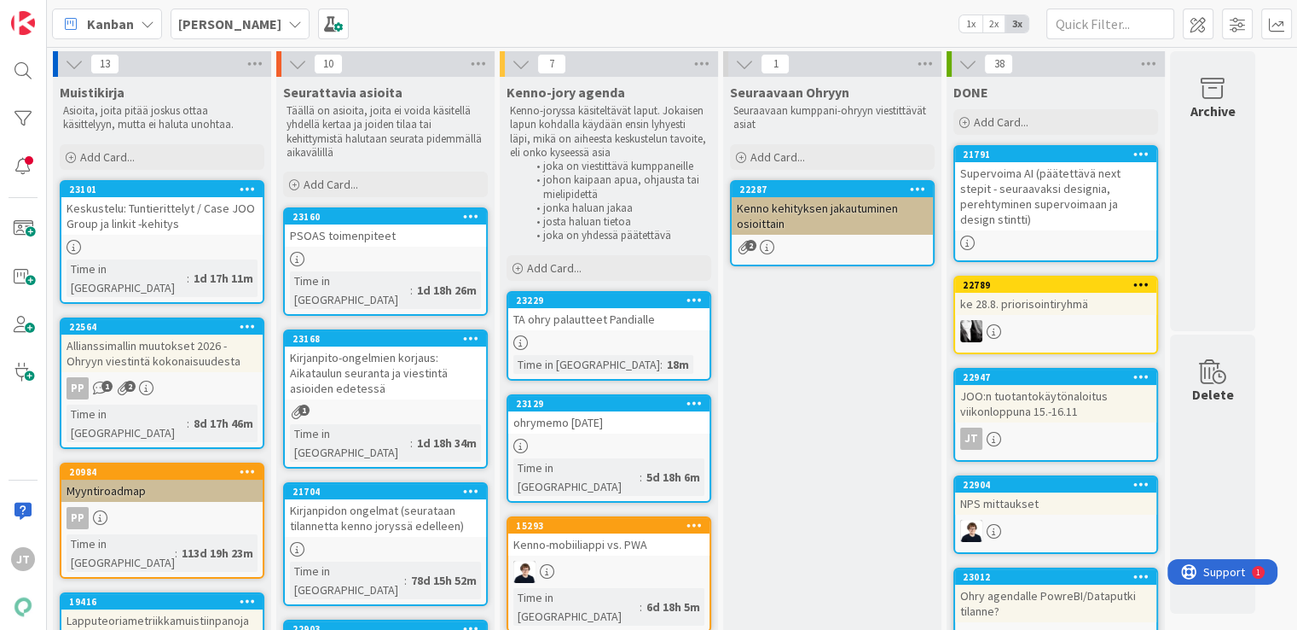
click at [570, 320] on div "TA ohry palautteet Pandialle" at bounding box center [608, 319] width 201 height 22
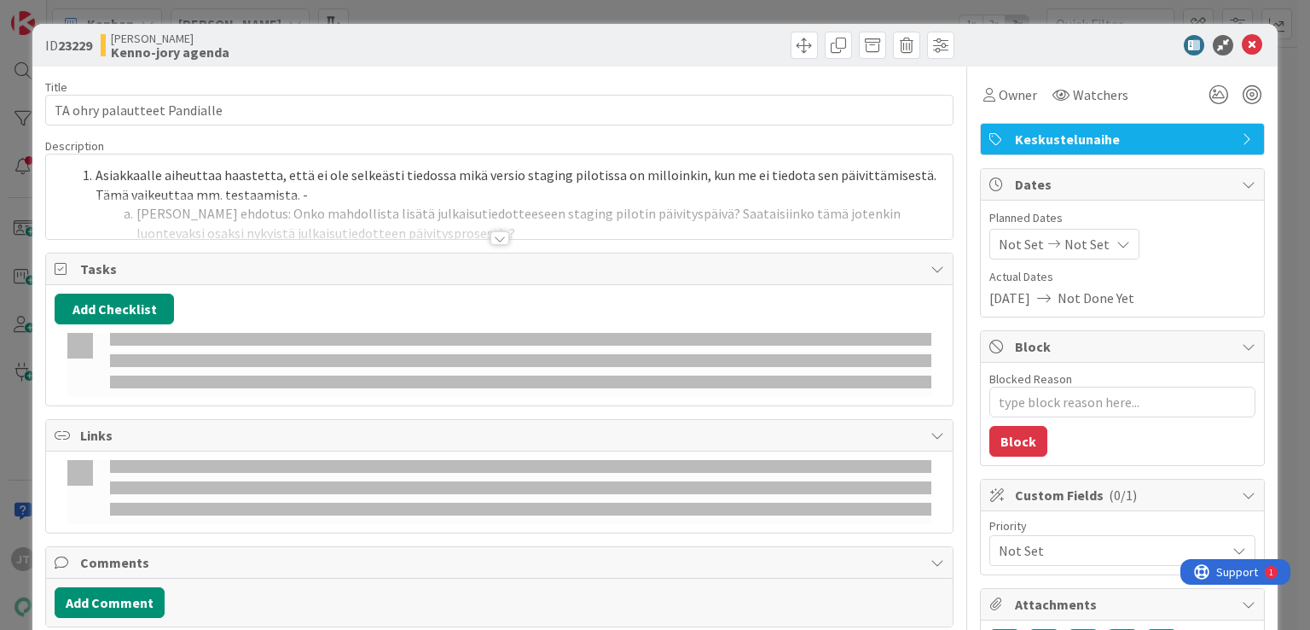
type textarea "x"
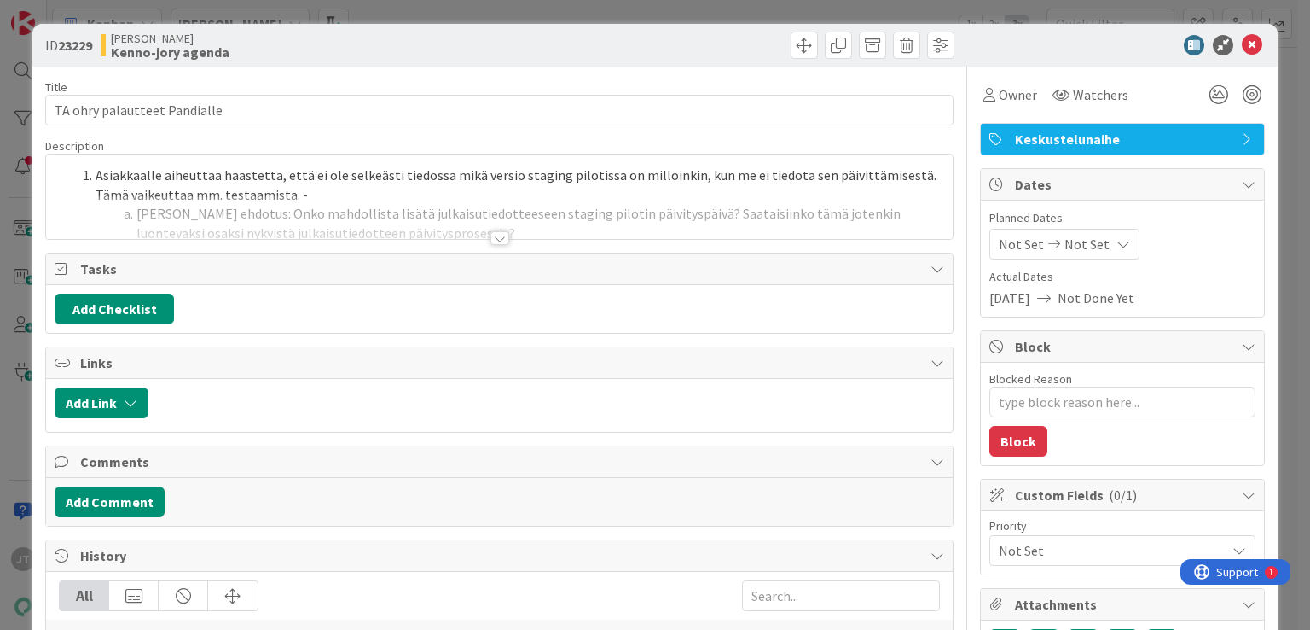
click at [496, 233] on div at bounding box center [499, 238] width 19 height 14
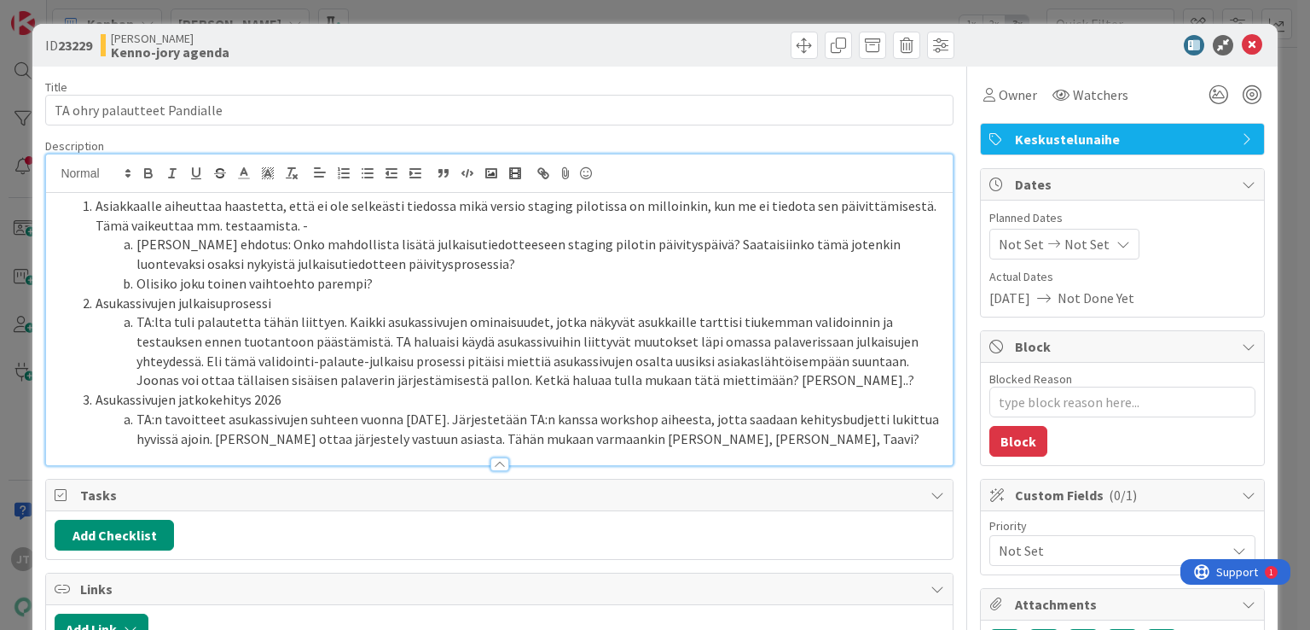
click at [440, 270] on li "Joonaksen ehdotus: Onko mahdollista lisätä julkaisutiedotteeseen staging piloti…" at bounding box center [509, 254] width 868 height 38
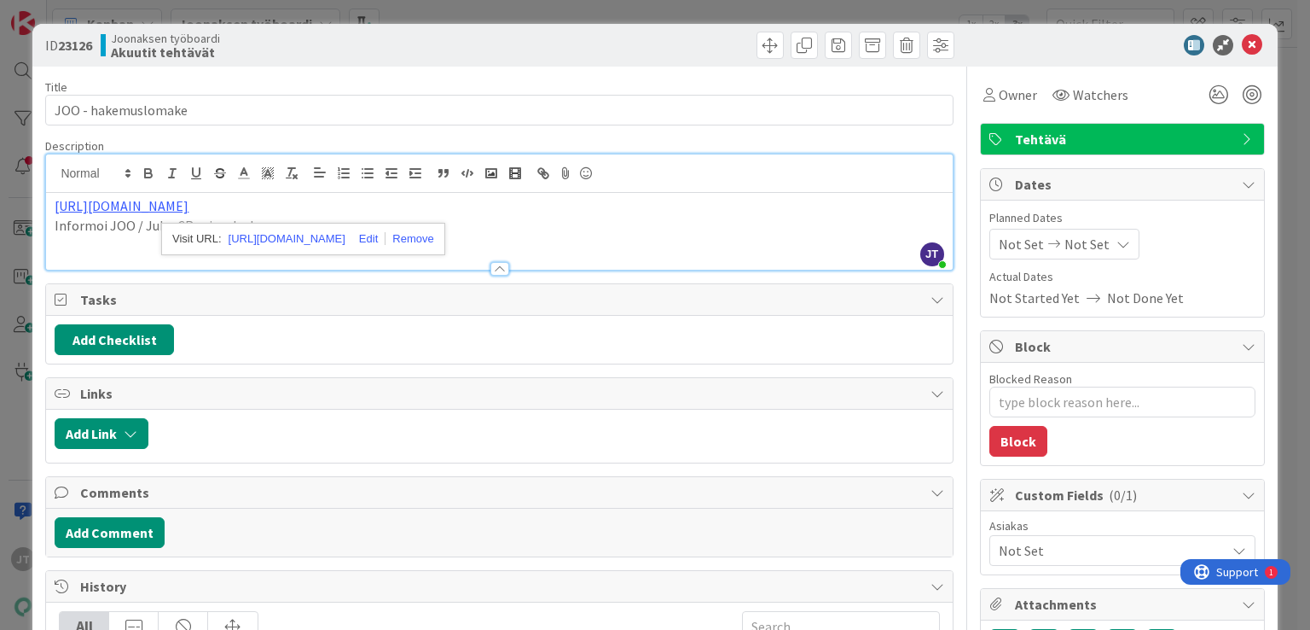
scroll to position [265, 0]
click at [673, 259] on div at bounding box center [499, 261] width 906 height 18
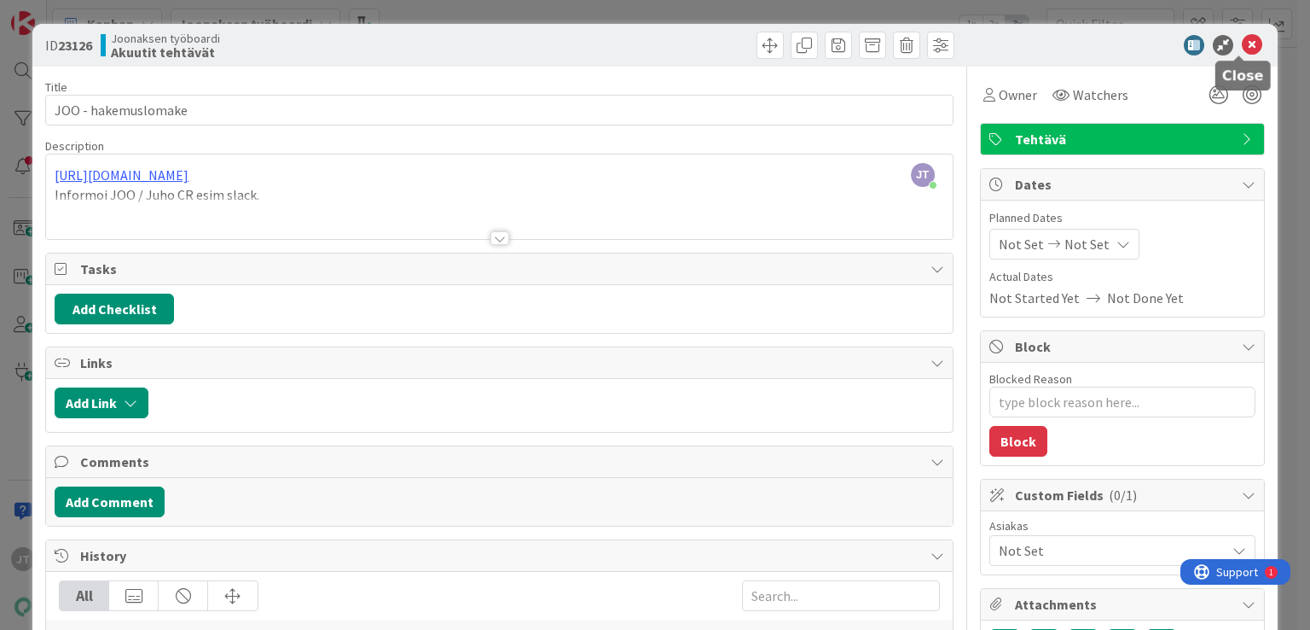
click at [1242, 42] on icon at bounding box center [1252, 45] width 20 height 20
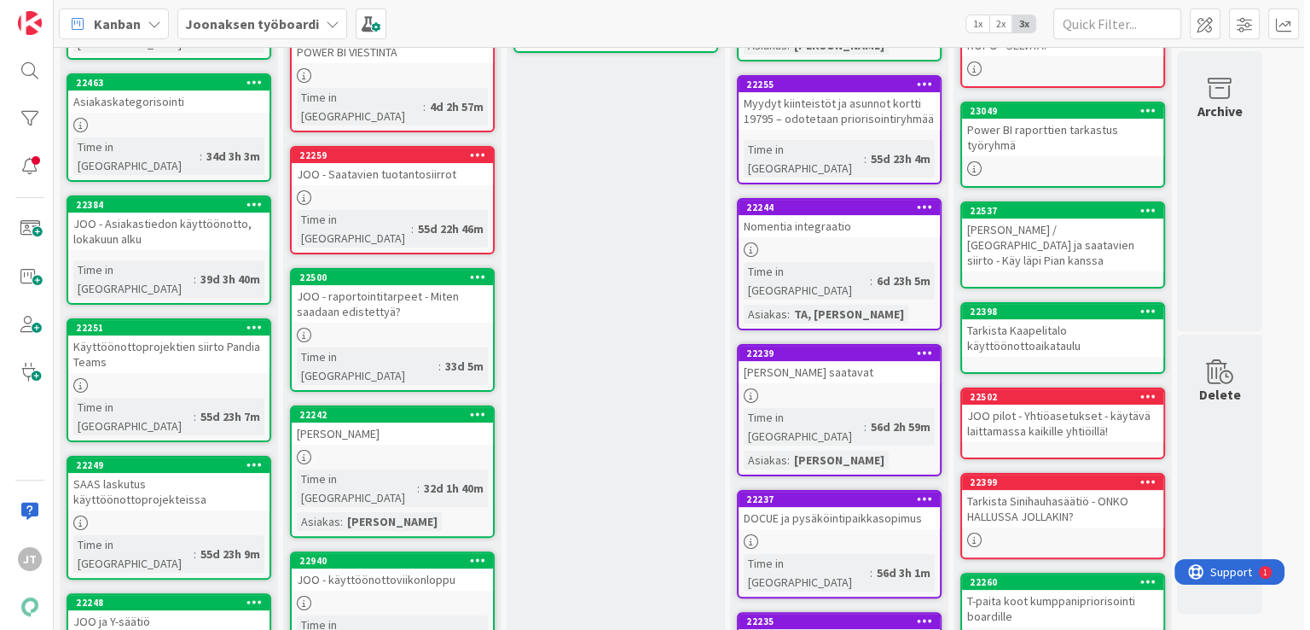
scroll to position [373, 0]
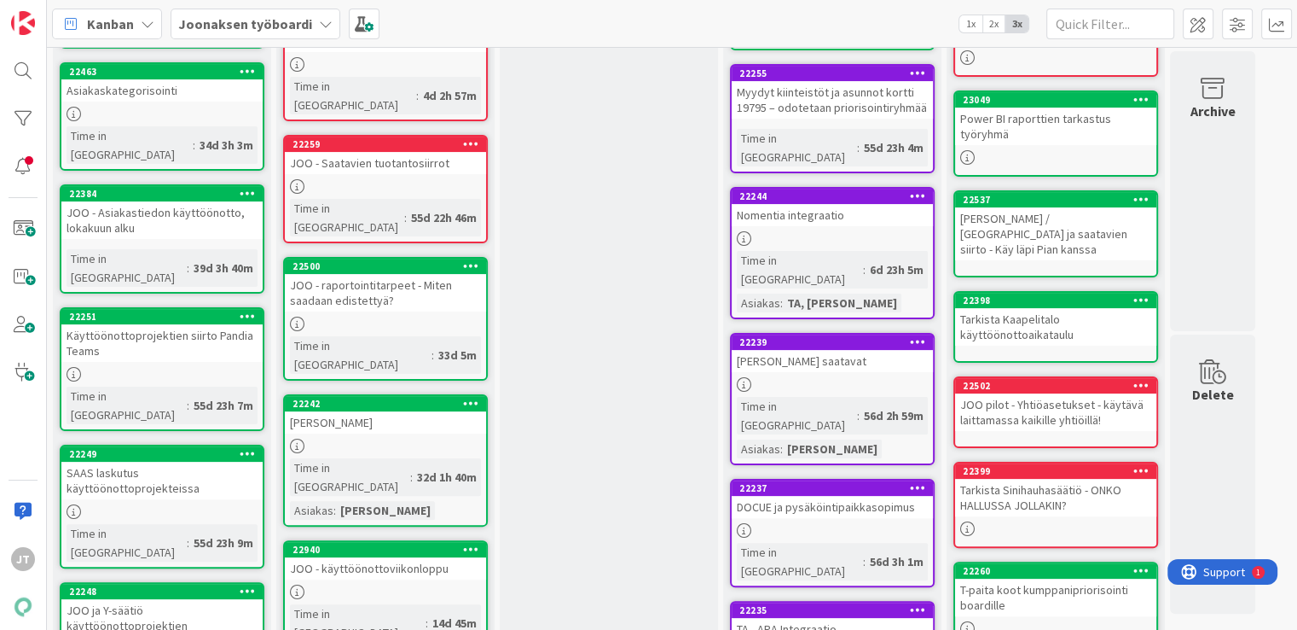
click at [379, 274] on div "JOO - raportointitarpeet - Miten saadaan edistettyä?" at bounding box center [385, 293] width 201 height 38
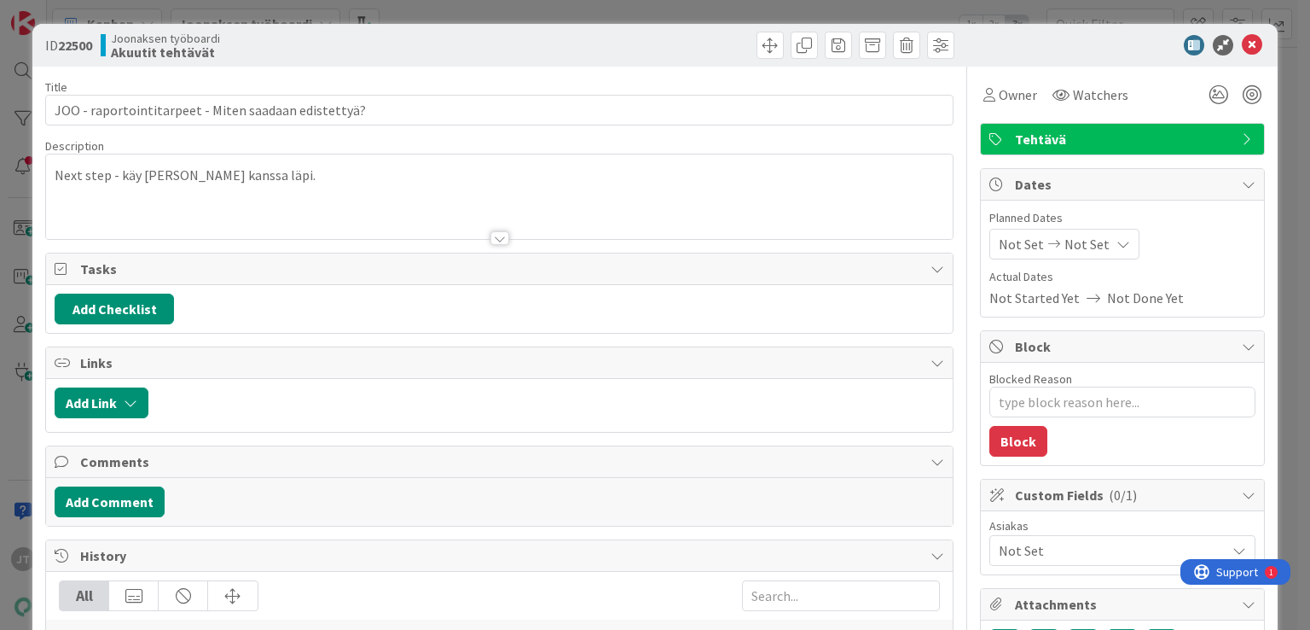
click at [1242, 52] on icon at bounding box center [1252, 45] width 20 height 20
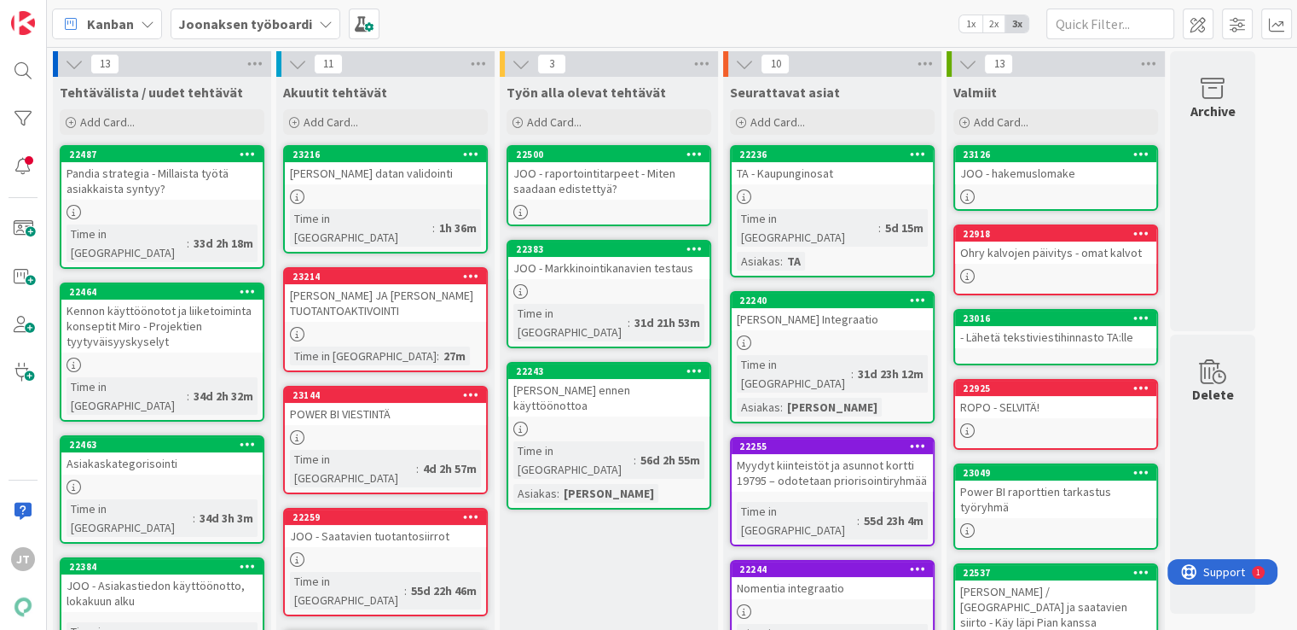
click at [630, 189] on div "JOO - raportointitarpeet - Miten saadaan edistettyä?" at bounding box center [608, 181] width 201 height 38
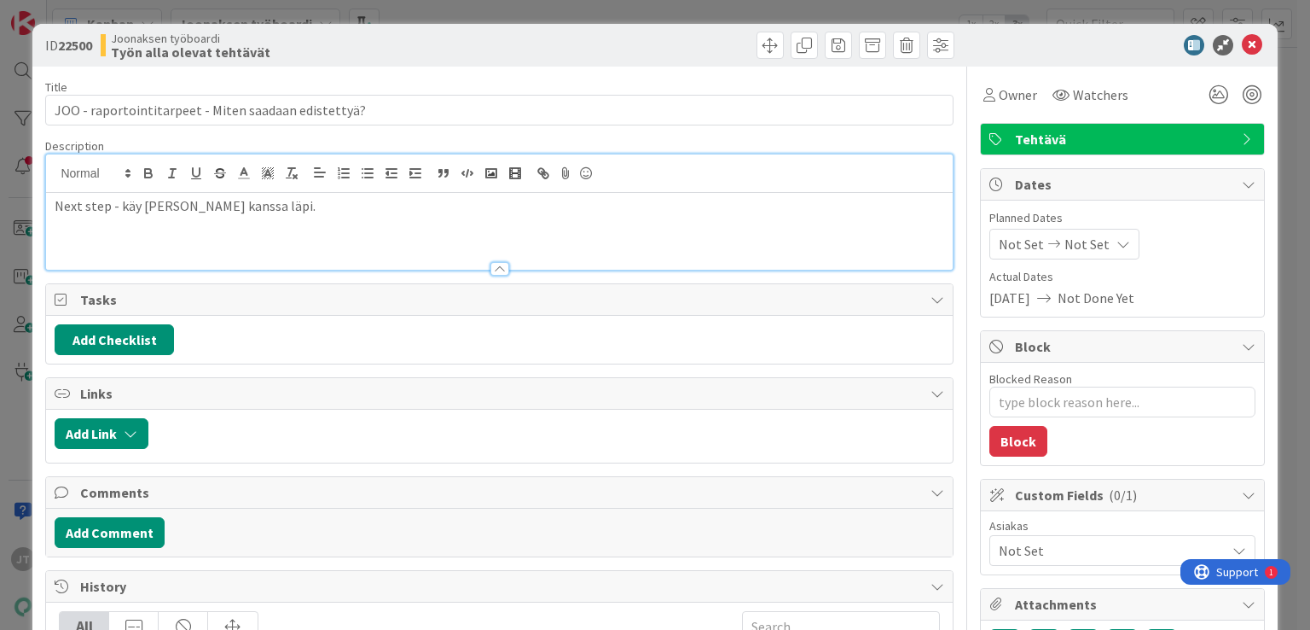
click at [60, 173] on div "Next step - käy [PERSON_NAME] kanssa läpi." at bounding box center [499, 211] width 906 height 115
click at [56, 206] on p "Next step - käy [PERSON_NAME] kanssa läpi." at bounding box center [499, 206] width 889 height 20
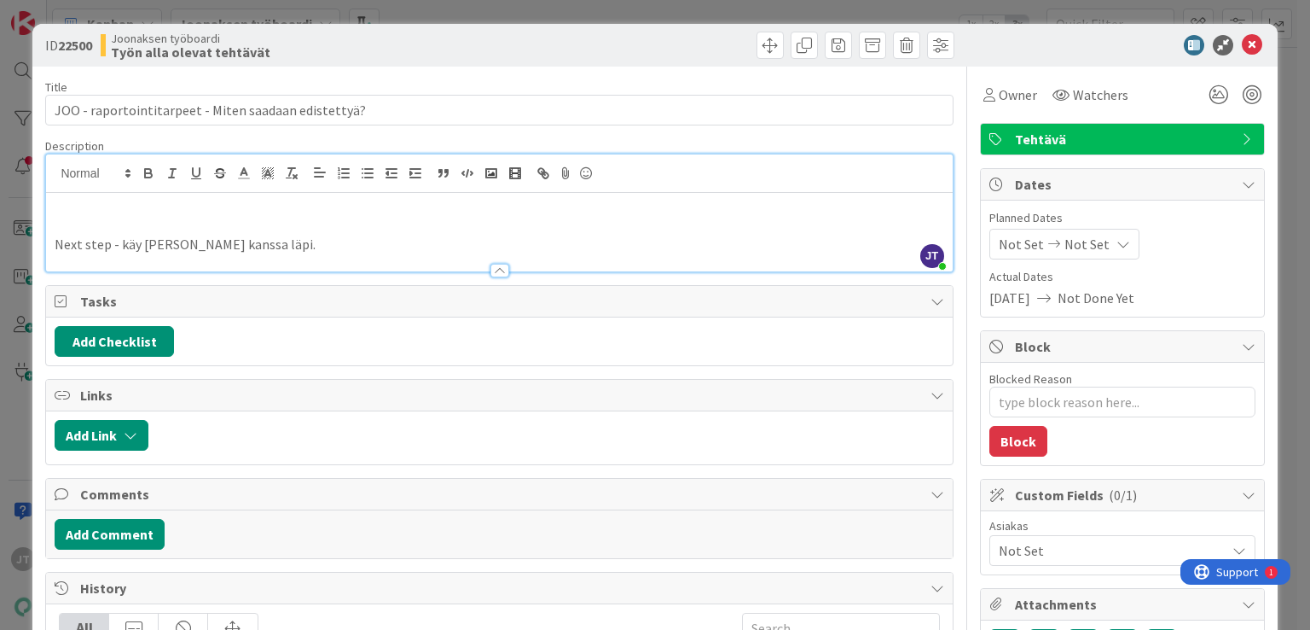
type textarea "x"
click at [1242, 44] on icon at bounding box center [1252, 45] width 20 height 20
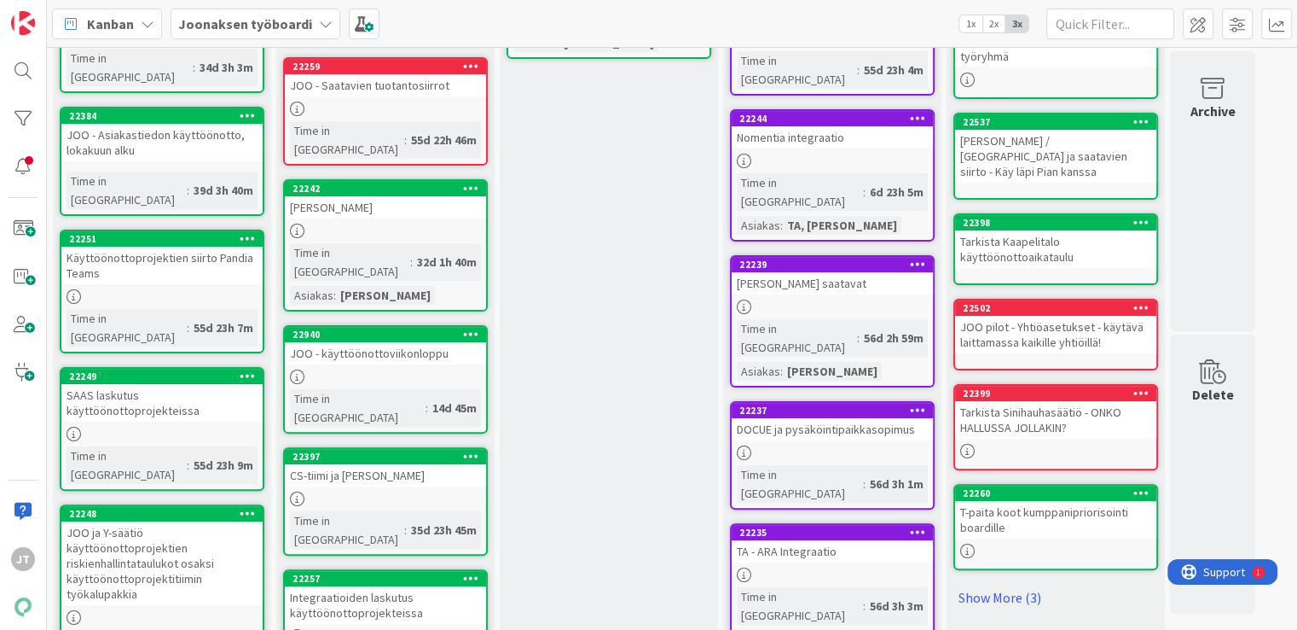
scroll to position [449, 0]
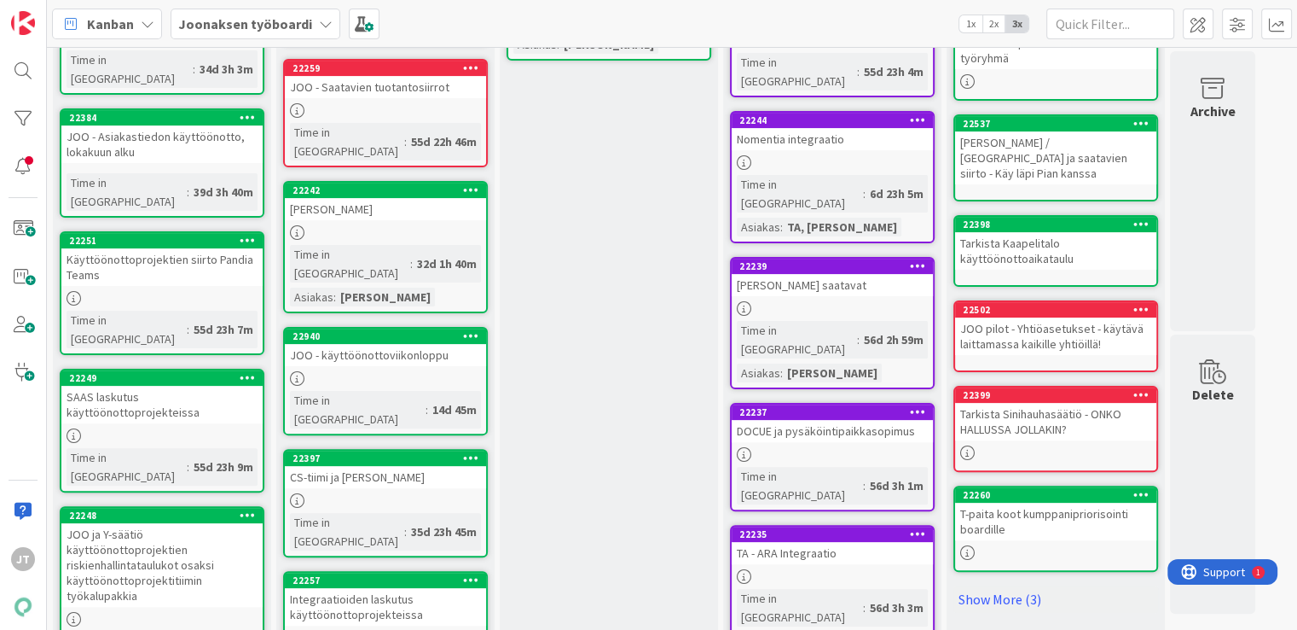
click at [377, 466] on div "CS-tiimi ja [PERSON_NAME]" at bounding box center [385, 477] width 201 height 22
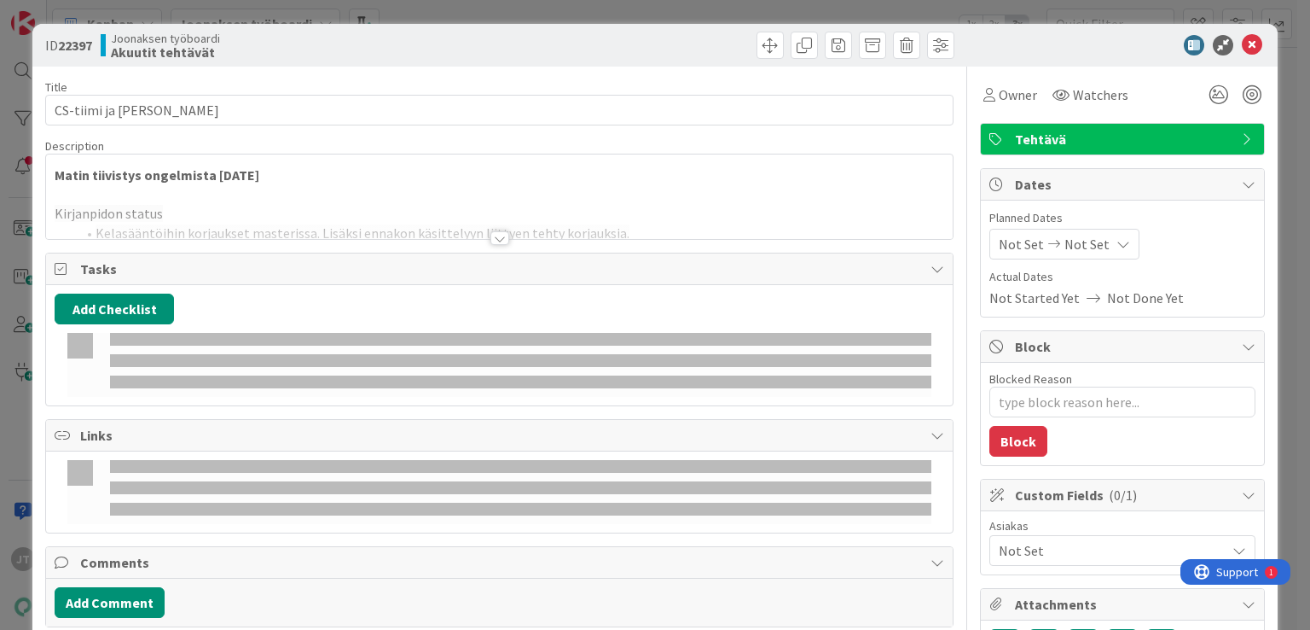
type textarea "x"
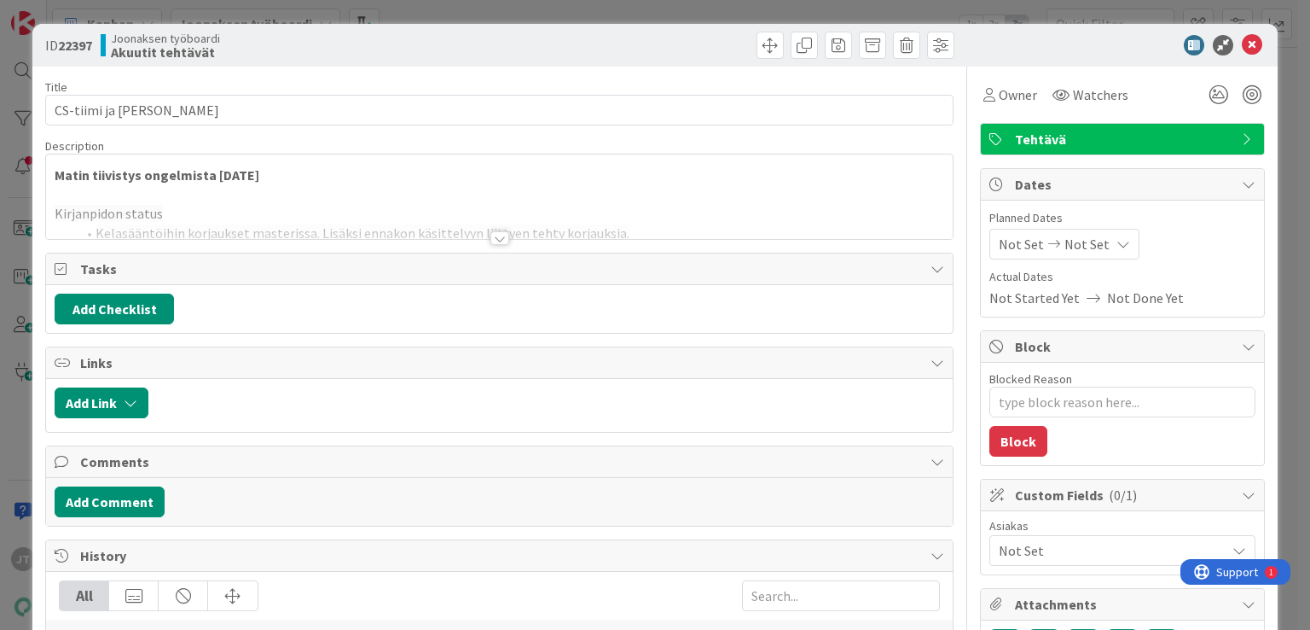
click at [494, 236] on div at bounding box center [499, 238] width 19 height 14
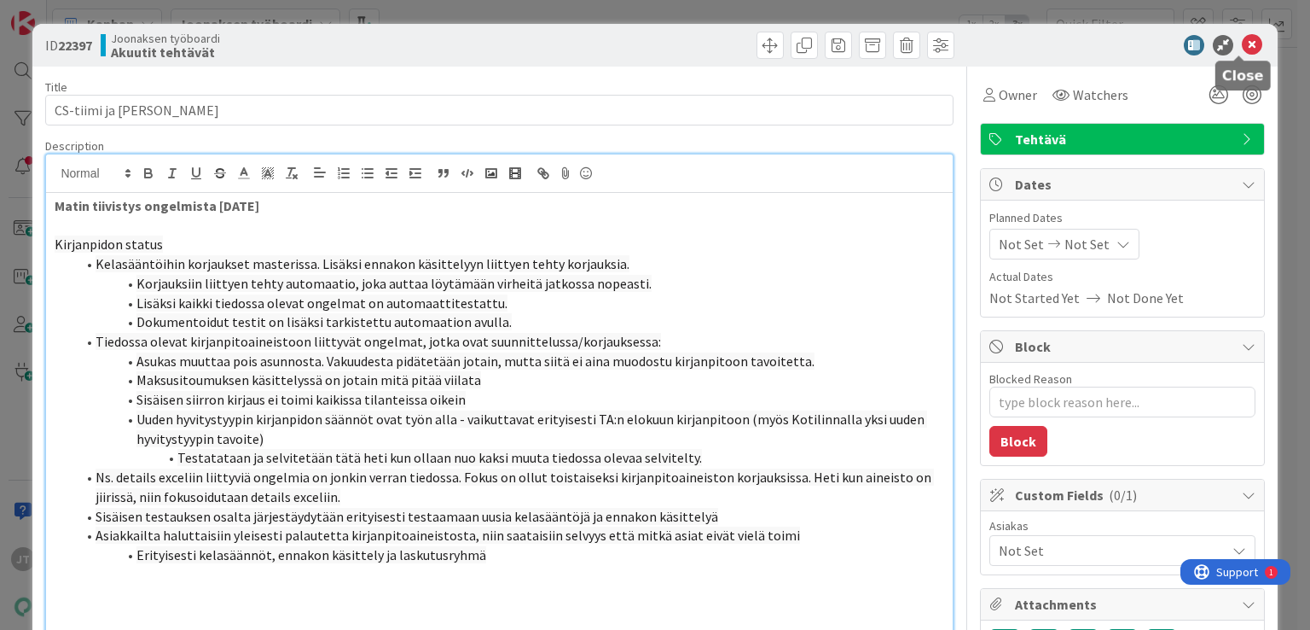
click at [1247, 49] on icon at bounding box center [1252, 45] width 20 height 20
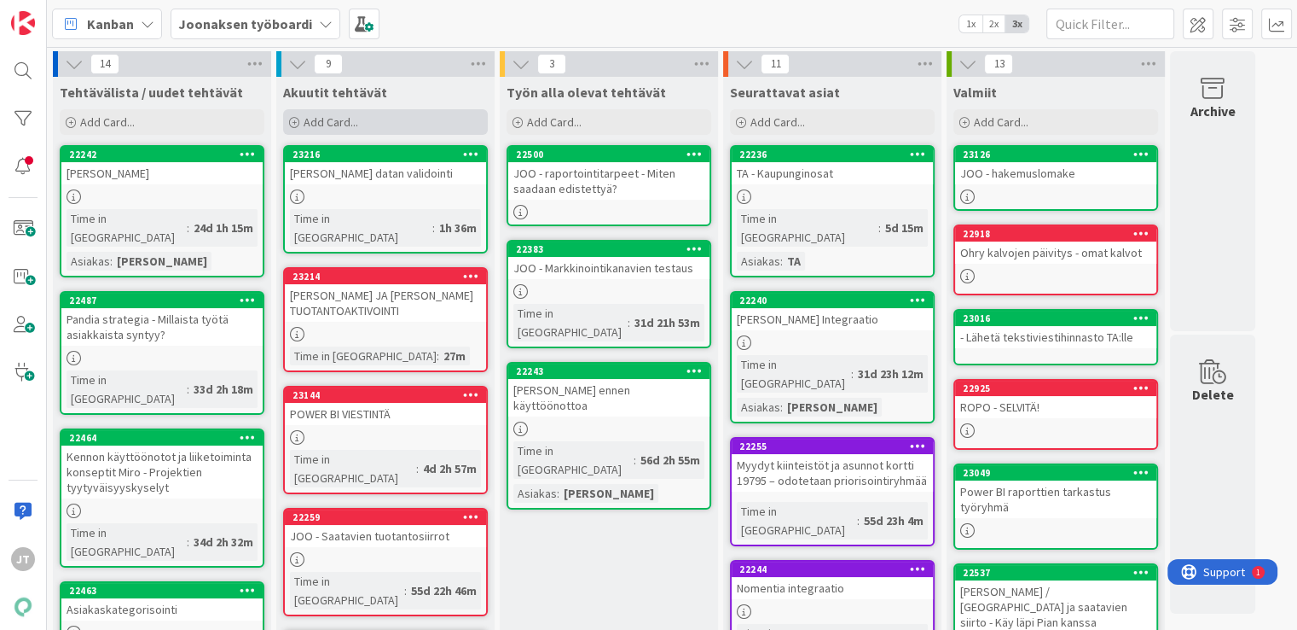
click at [316, 114] on span "Add Card..." at bounding box center [331, 121] width 55 height 15
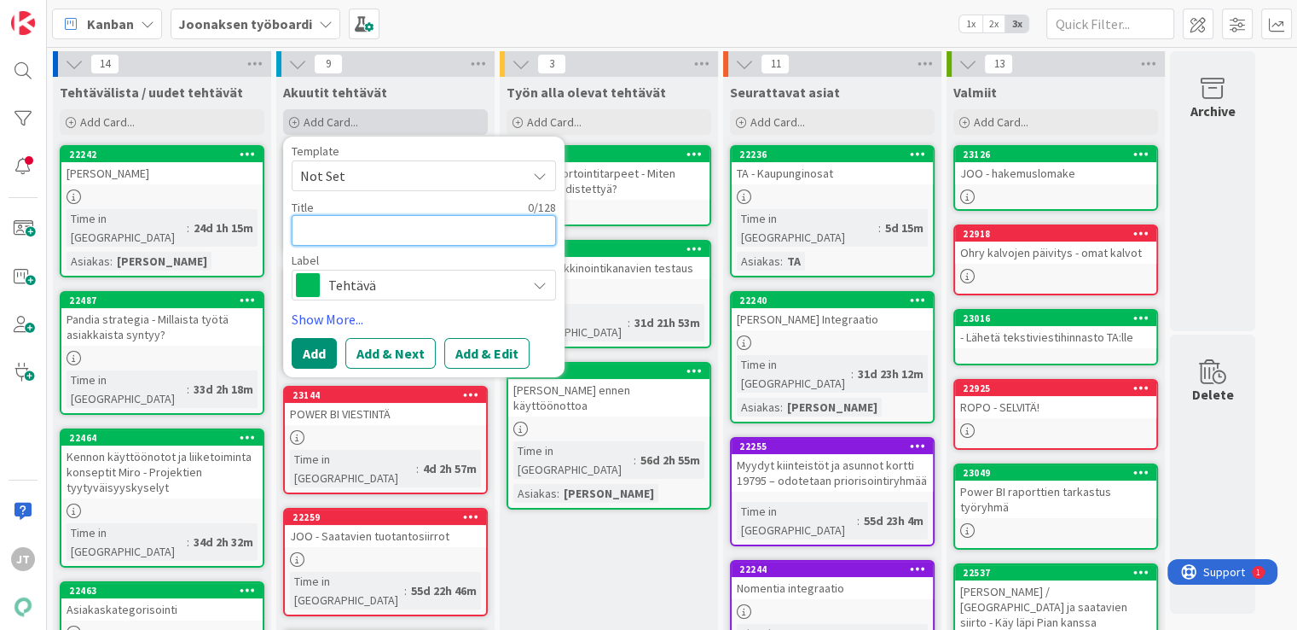
type textarea "T"
type textarea "x"
type textarea "TA"
type textarea "x"
type textarea "TA"
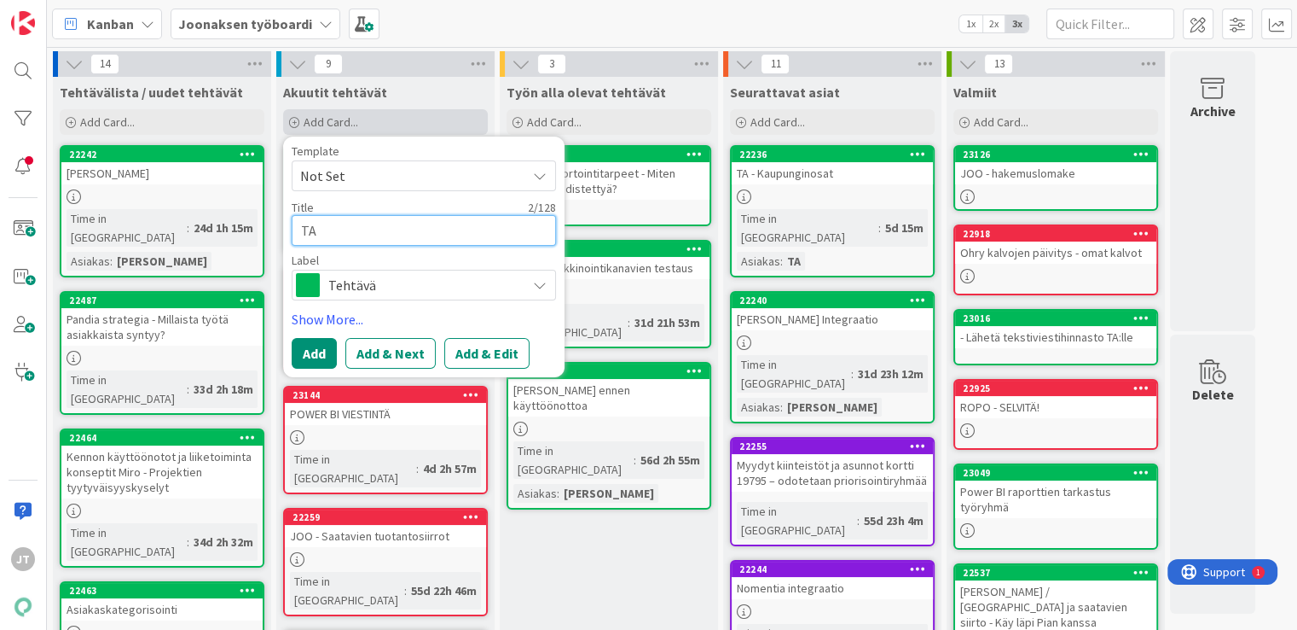
type textarea "x"
type textarea "TA O"
type textarea "x"
type textarea "TA Oh"
type textarea "x"
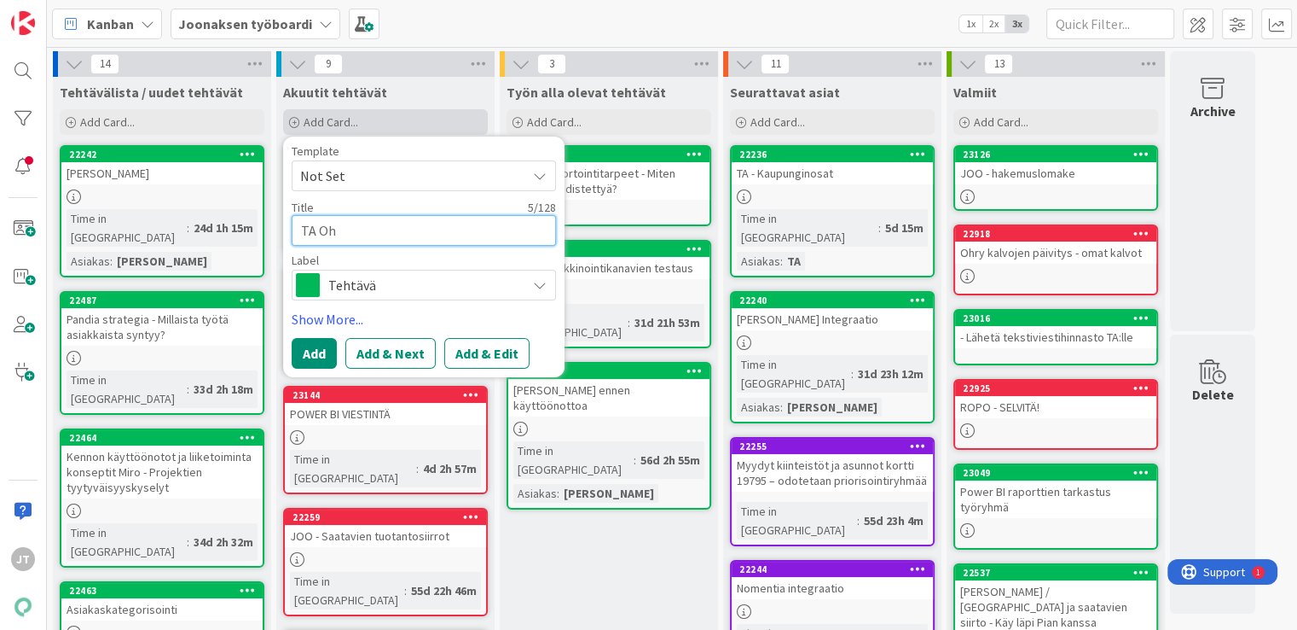
type textarea "TA Ohr"
type textarea "x"
type textarea "TA Ohry"
type textarea "x"
type textarea "TA Ohry"
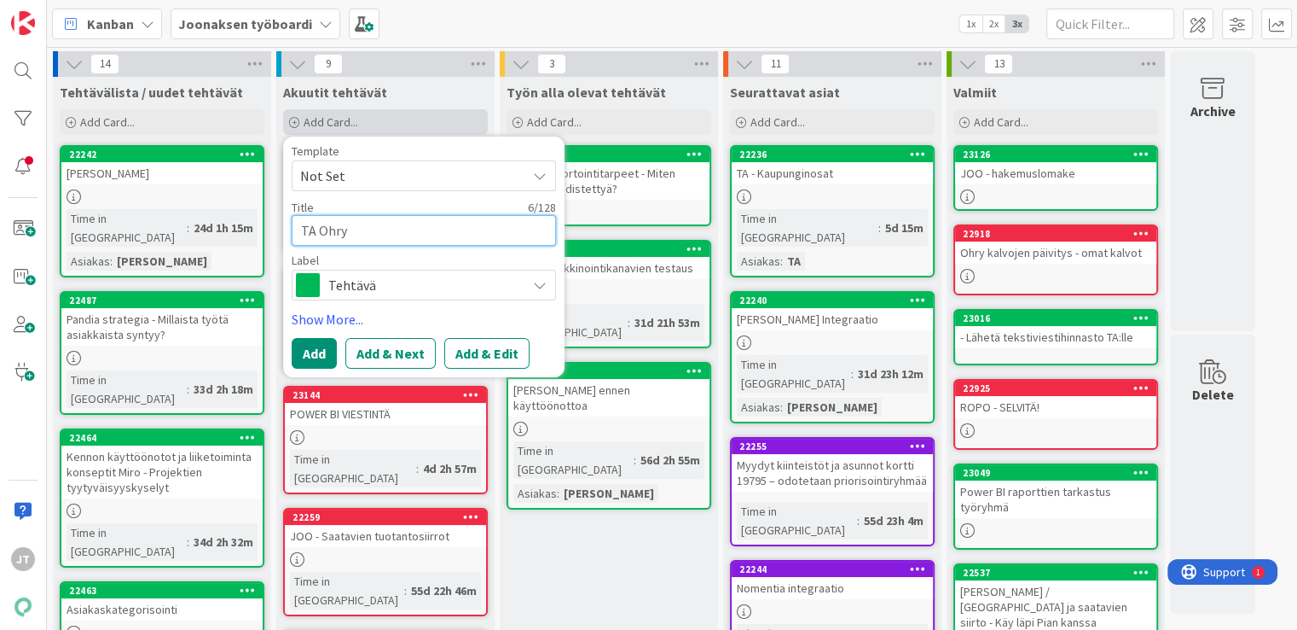
type textarea "x"
type textarea "TA Ohry r"
type textarea "x"
type textarea "TA Ohry ro"
type textarea "x"
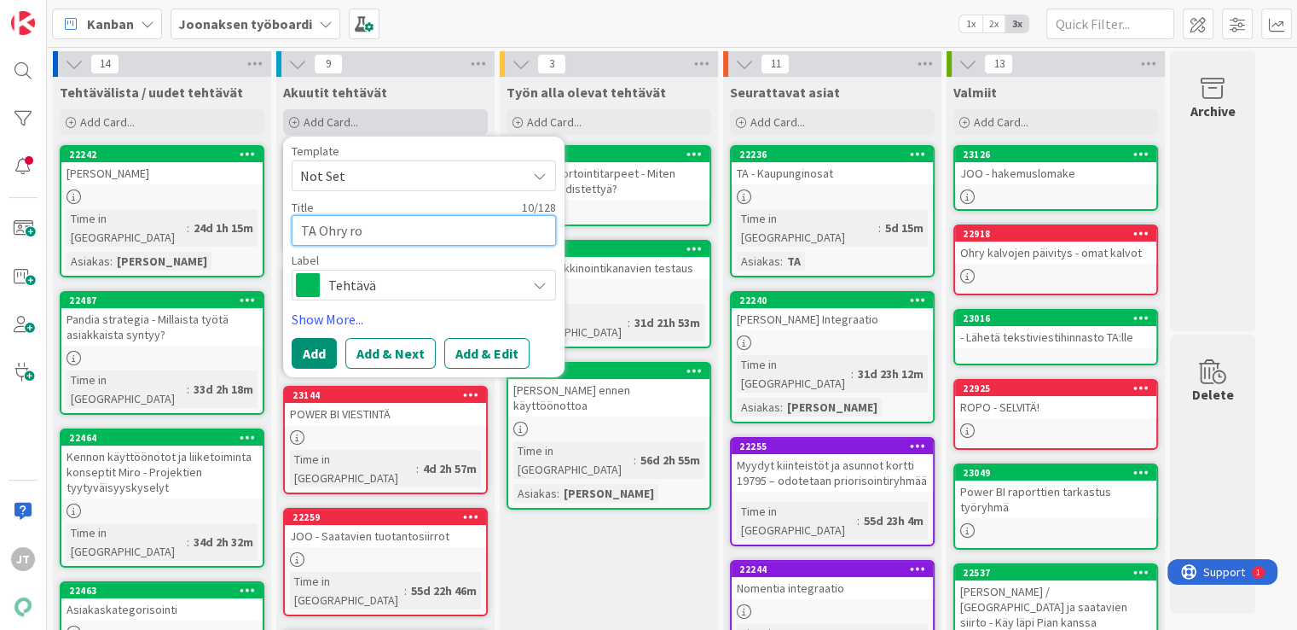
type textarea "TA Ohry rod"
type textarea "x"
type textarea "TA Ohry rodo"
type textarea "x"
type textarea "TA Ohry rod"
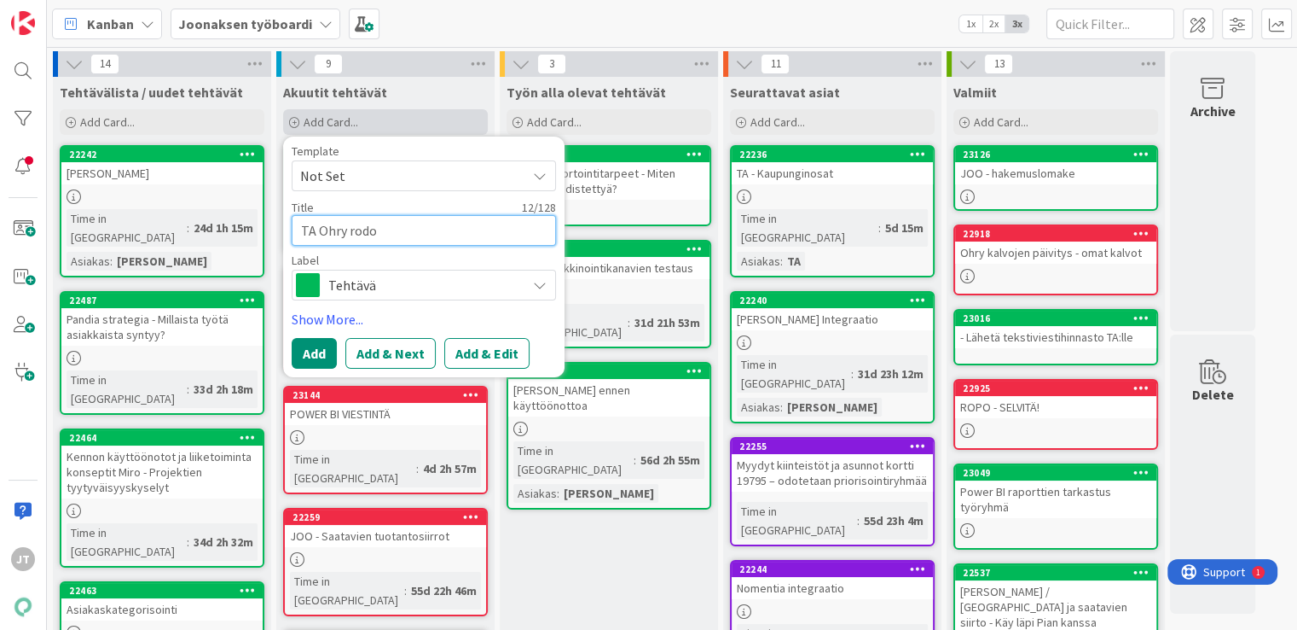
type textarea "x"
type textarea "TA Ohry ro"
type textarea "x"
type textarea "TA Ohry r"
type textarea "x"
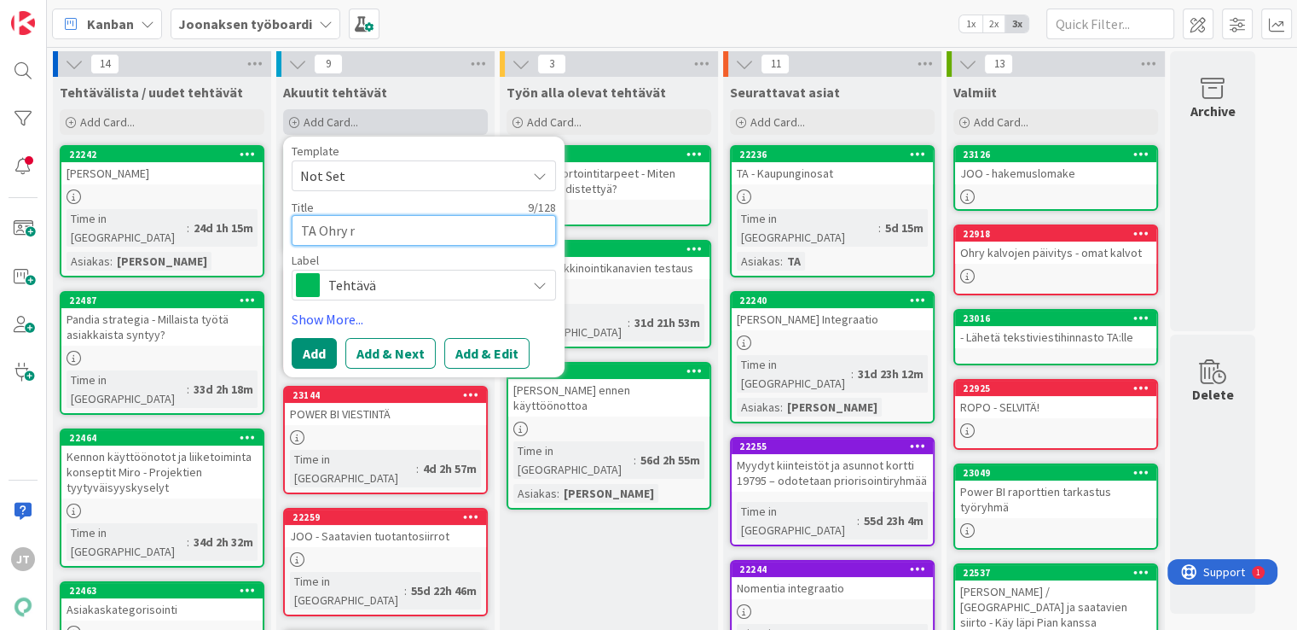
type textarea "TA Ohry"
type textarea "x"
type textarea "TA Ohry t"
type textarea "x"
type textarea "TA Ohry to"
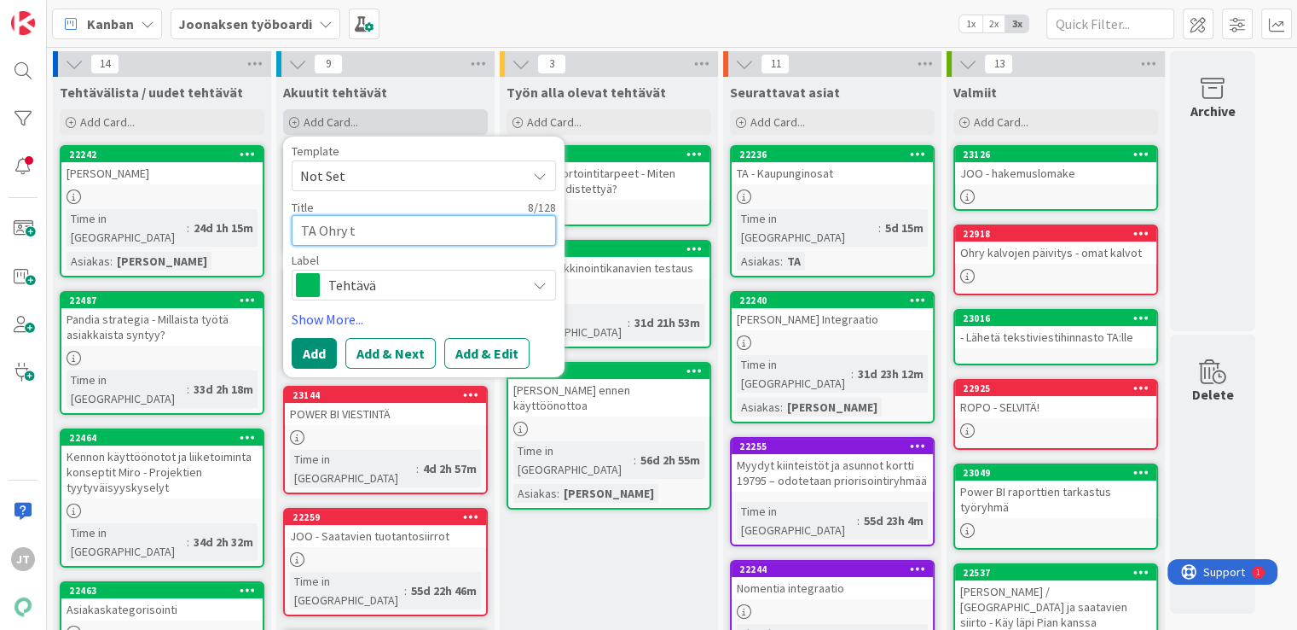
type textarea "x"
type textarea "TA Ohry tot"
type textarea "x"
type textarea "TA Ohry toto"
type textarea "x"
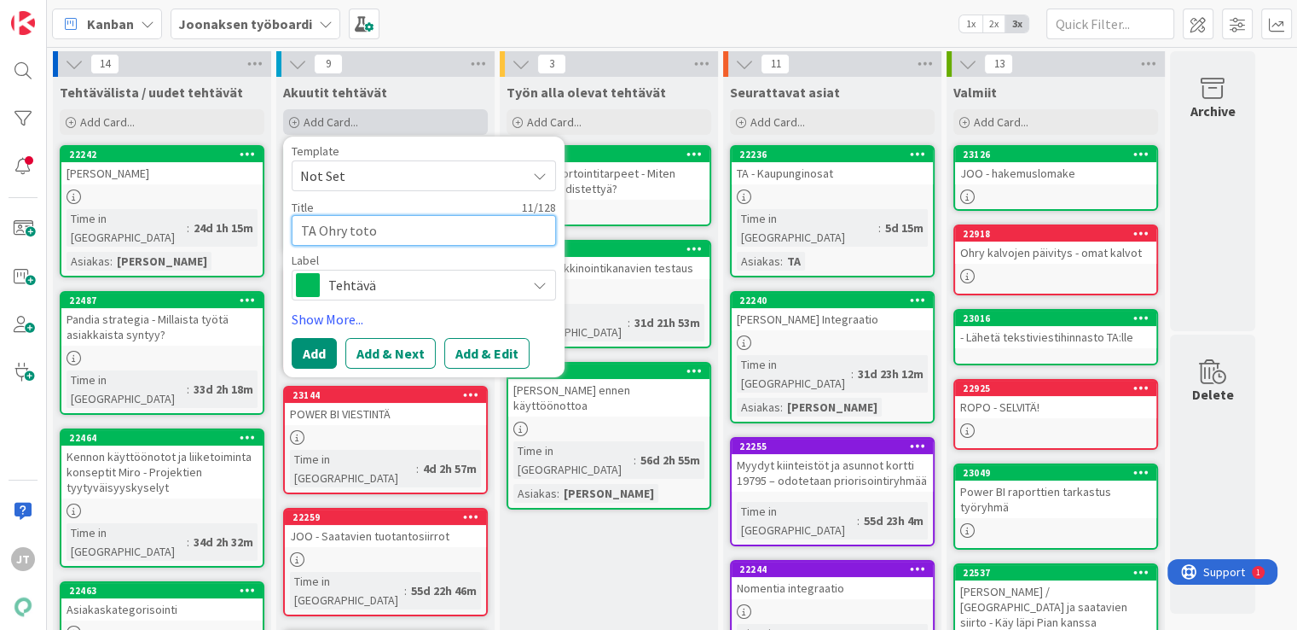
type textarea "TA Ohry totod"
type textarea "x"
type textarea "TA Ohry toto"
type textarea "x"
type textarea "TA Ohry tot"
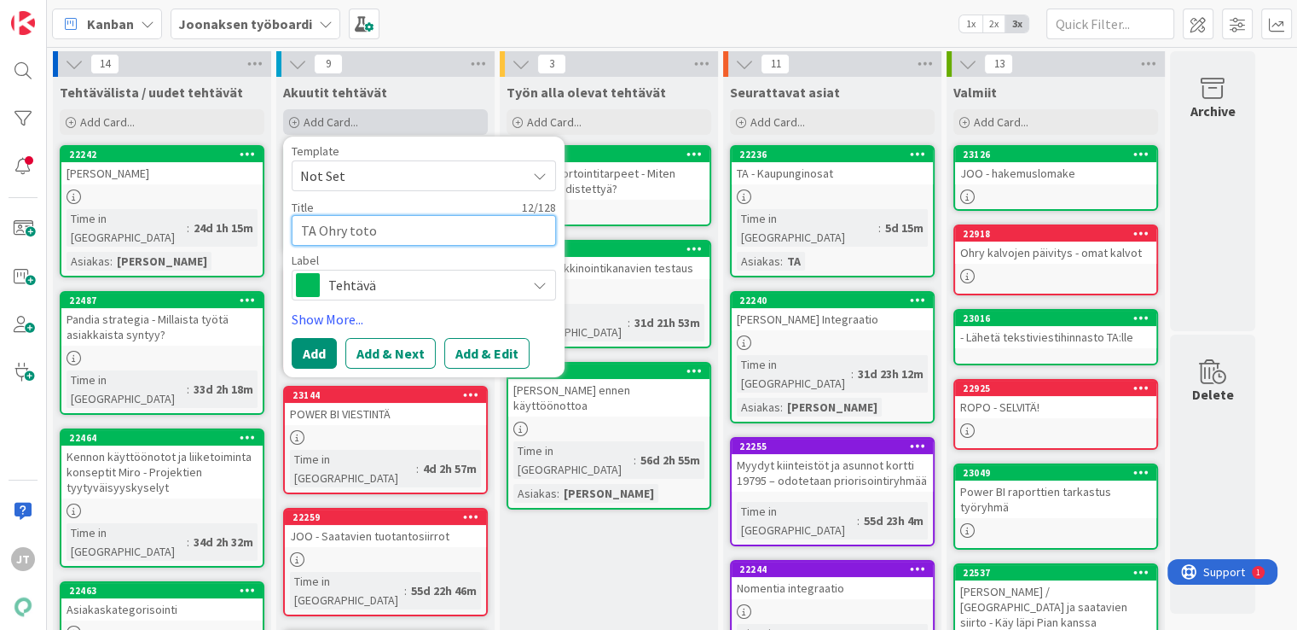
type textarea "x"
type textarea "TA Ohry to"
type textarea "x"
type textarea "TA Ohry tod"
type textarea "x"
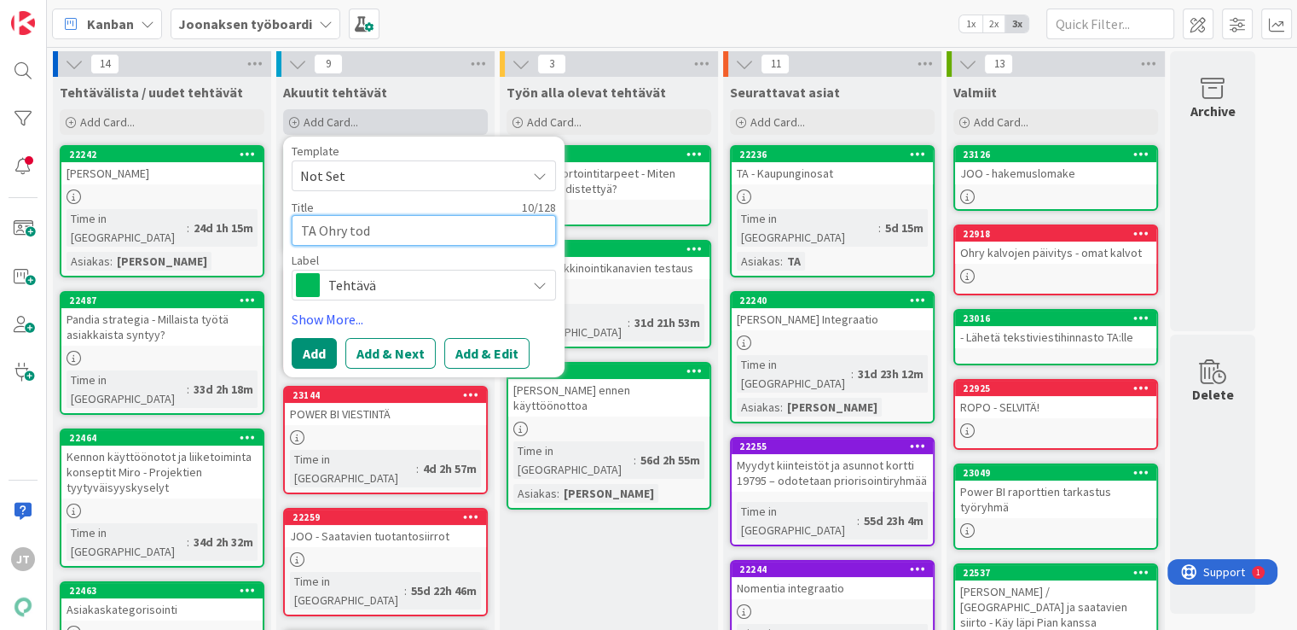
type textarea "TA Ohry todo"
type textarea "x"
type textarea "TA Ohry todo:"
type textarea "x"
type textarea "TA Ohry todo:"
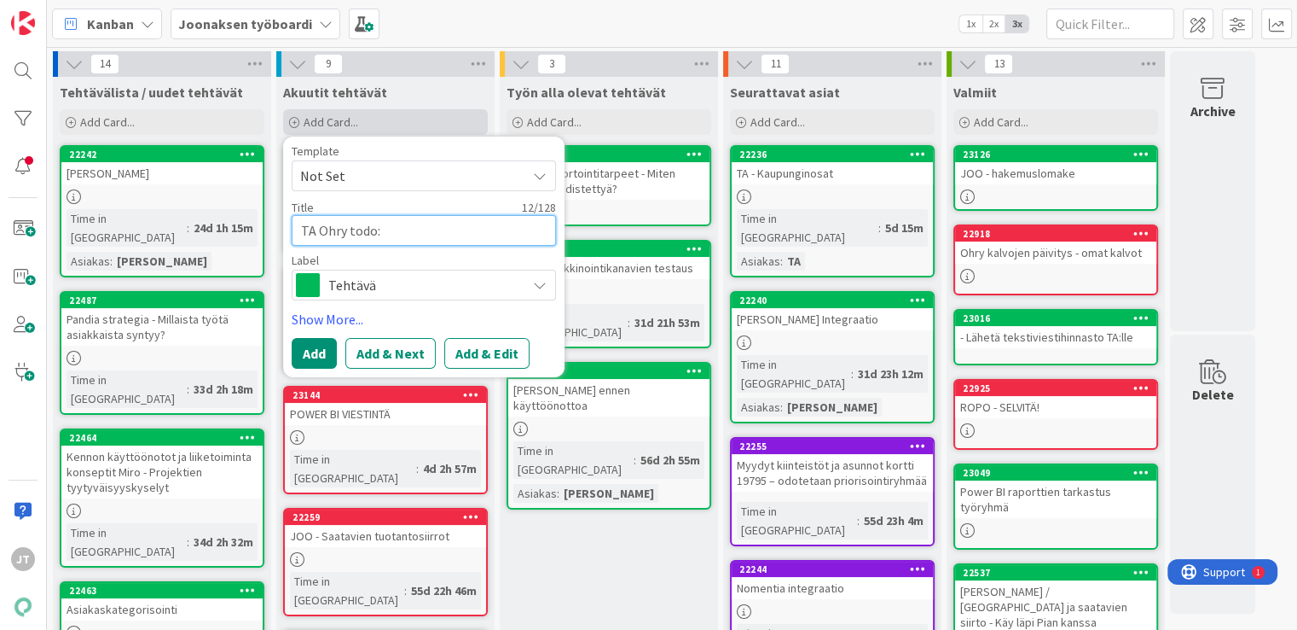
type textarea "x"
type textarea "TA Ohry todo: D"
type textarea "x"
type textarea "TA Ohry todo: DO"
type textarea "x"
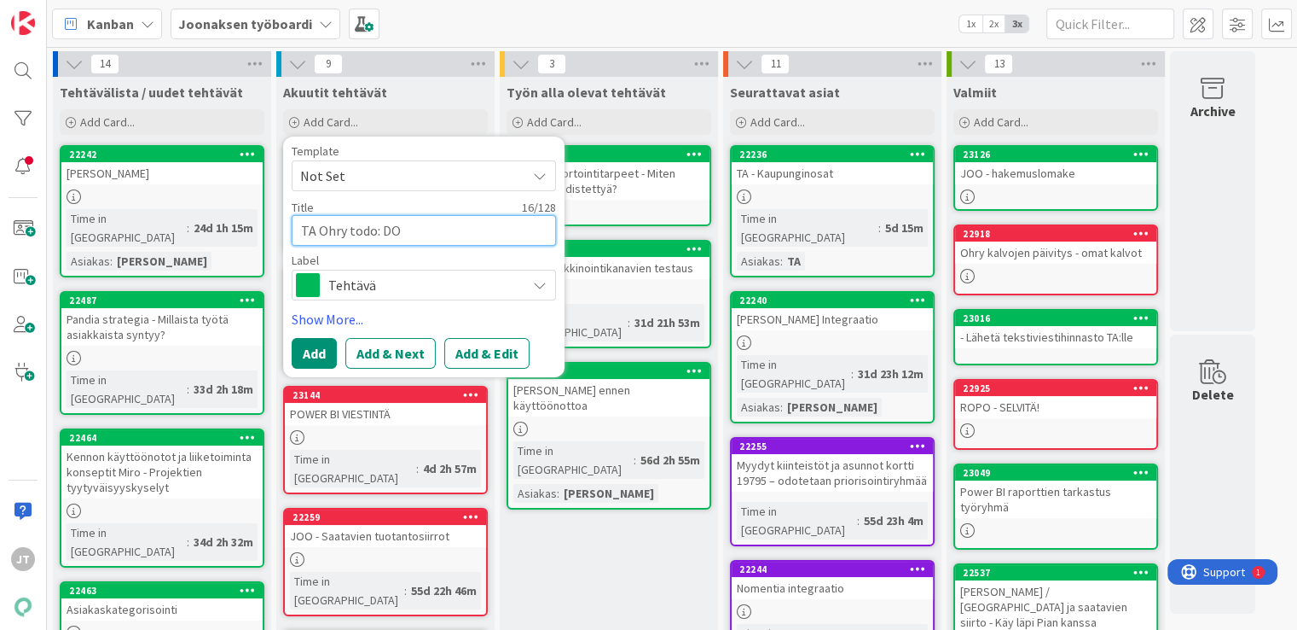
type textarea "TA Ohry todo: DOC"
type textarea "x"
type textarea "TA Ohry todo: DOCU"
type textarea "x"
type textarea "TA Ohry todo: DOCUE"
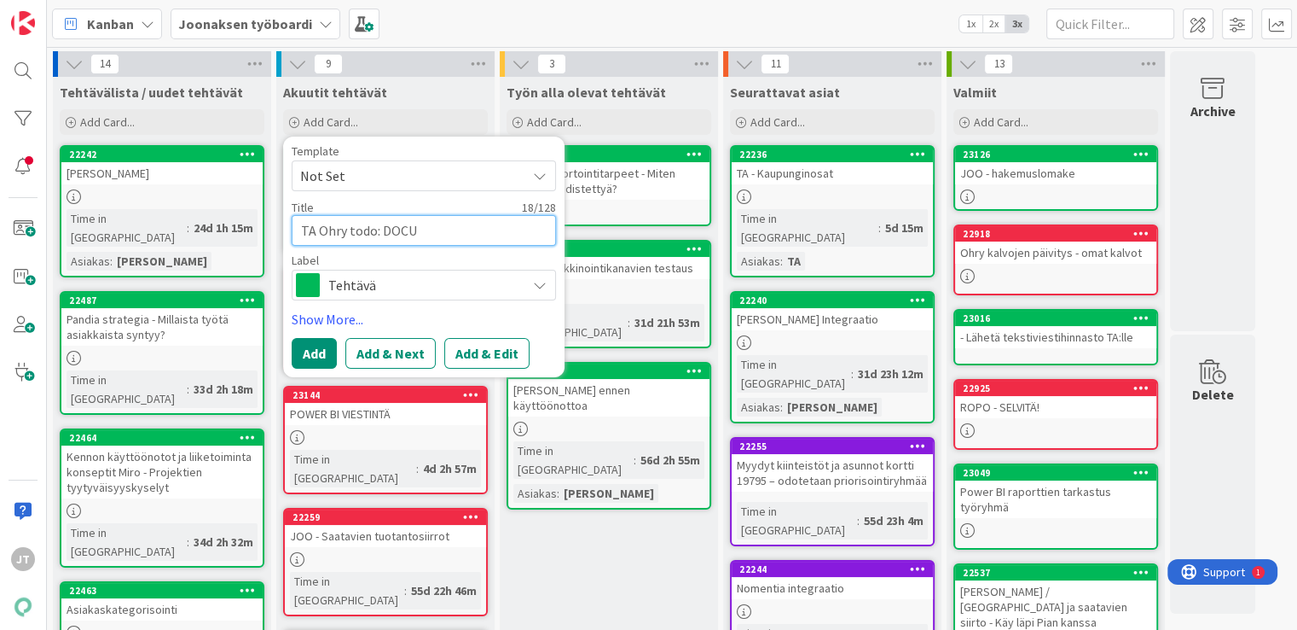
type textarea "x"
type textarea "TA Ohry todo: DOCUE"
type textarea "x"
type textarea "TA Ohry todo: DOCUE K"
type textarea "x"
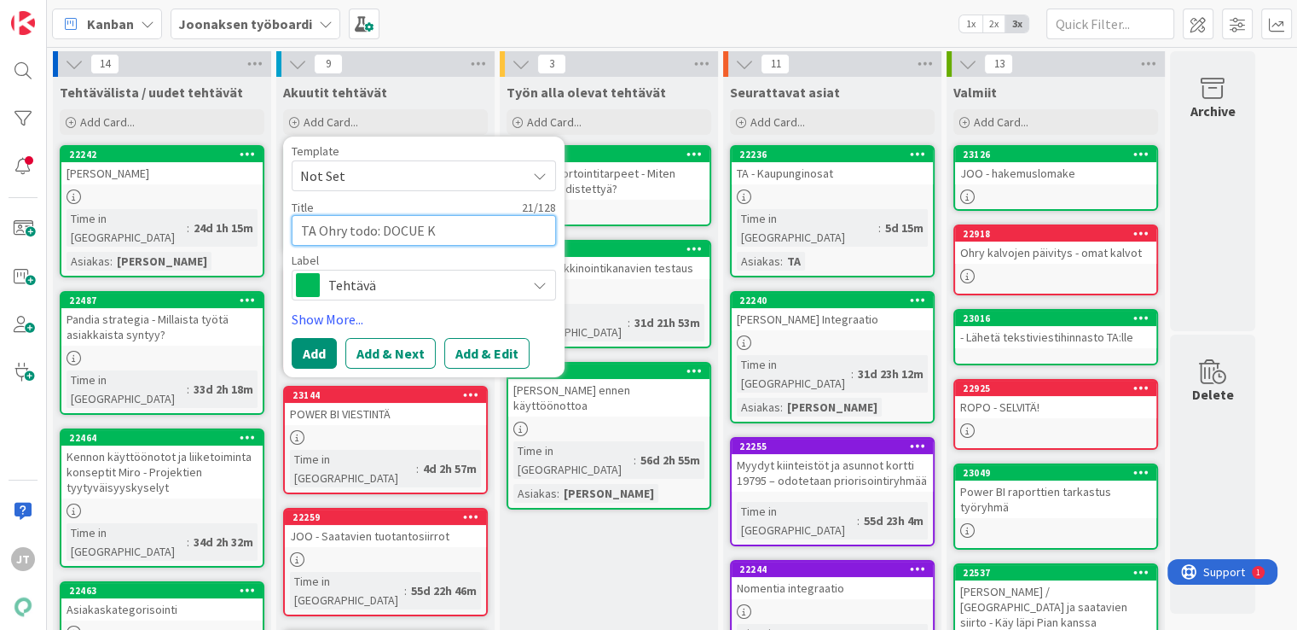
type textarea "TA Ohry todo: DOCUE Ky"
type textarea "x"
type textarea "TA Ohry todo: DOCUE Kys"
type textarea "x"
type textarea "TA Ohry todo: DOCUE Kysy"
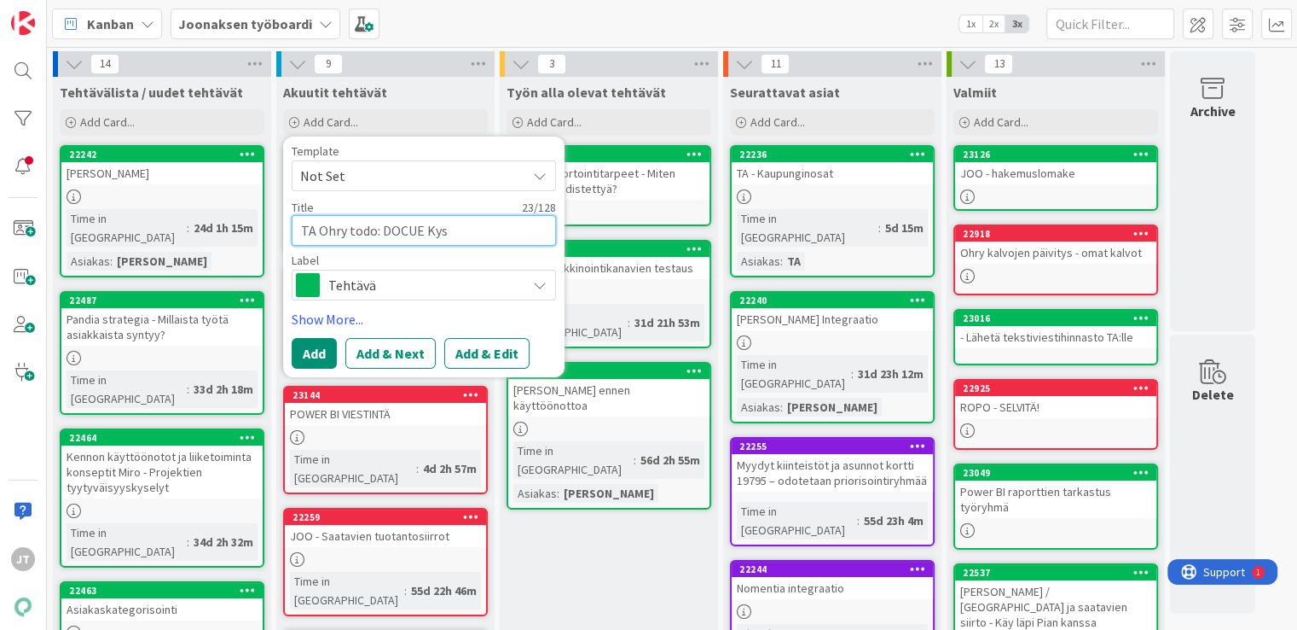
type textarea "x"
type textarea "TA Ohry todo: DOCUE Kys"
type textarea "x"
type textarea "TA Ohry todo: DOCUE Ky"
type textarea "x"
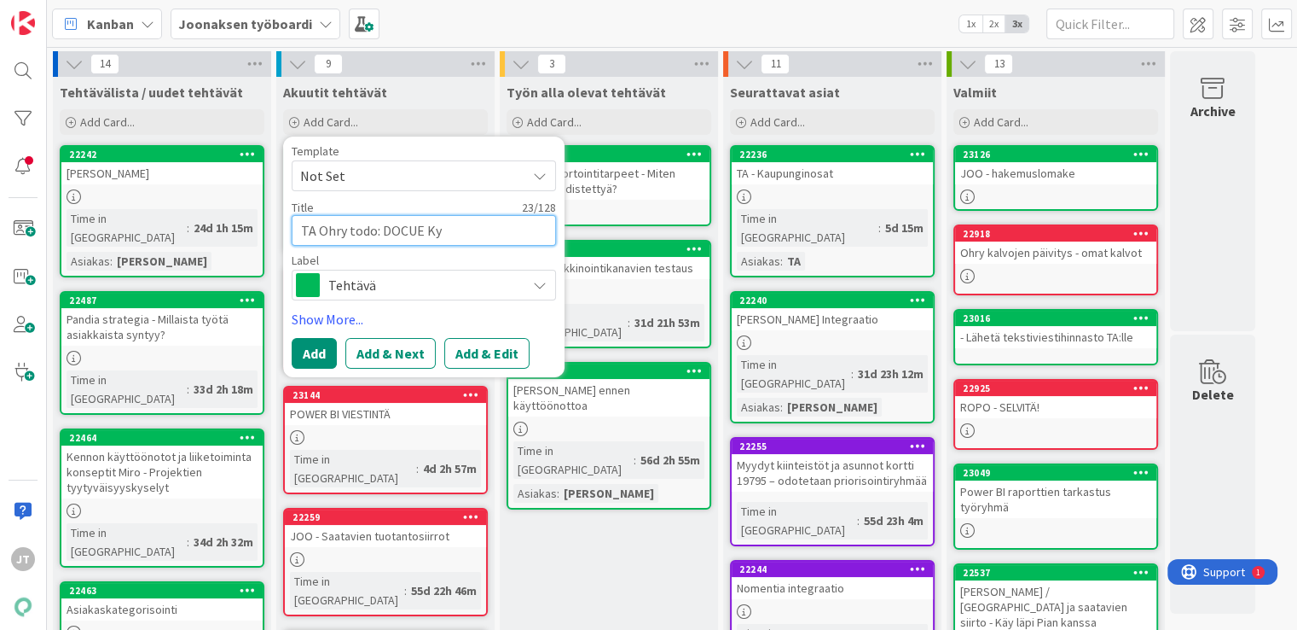
type textarea "TA Ohry todo: DOCUE K"
type textarea "x"
type textarea "TA Ohry todo: DOCUE"
type textarea "x"
type textarea "TA Ohry todo: DOCUE k"
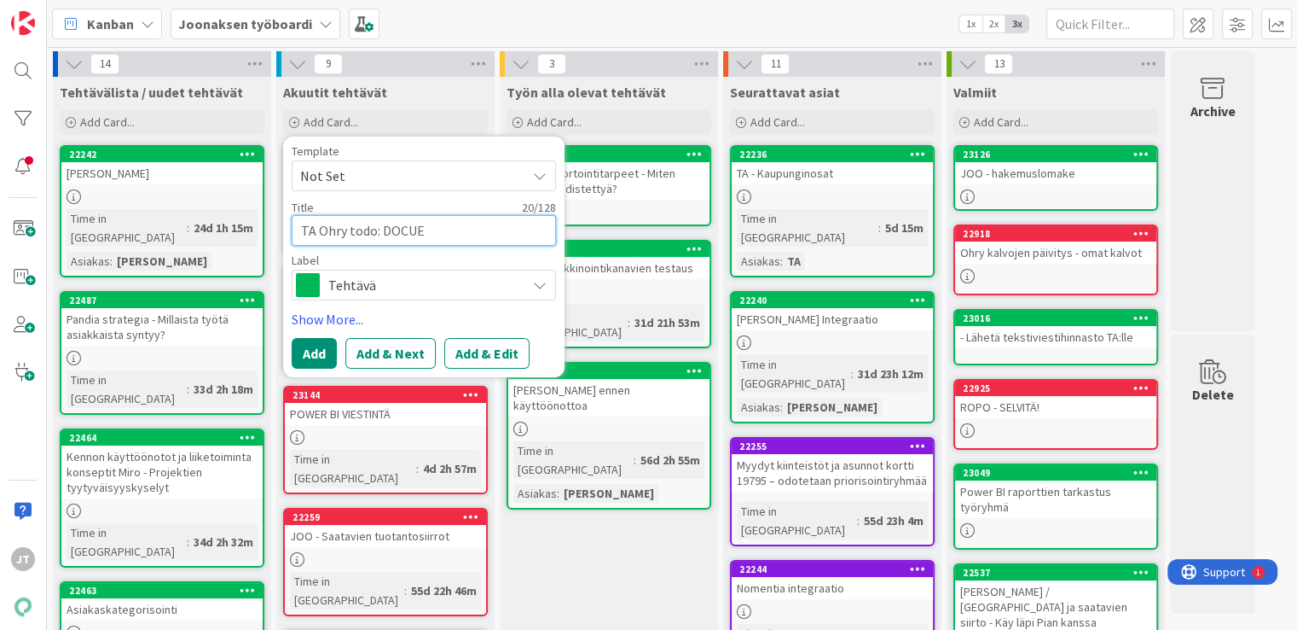
type textarea "x"
type textarea "TA Ohry todo: DOCUE ky"
type textarea "x"
type textarea "TA Ohry todo: DOCUE kys"
type textarea "x"
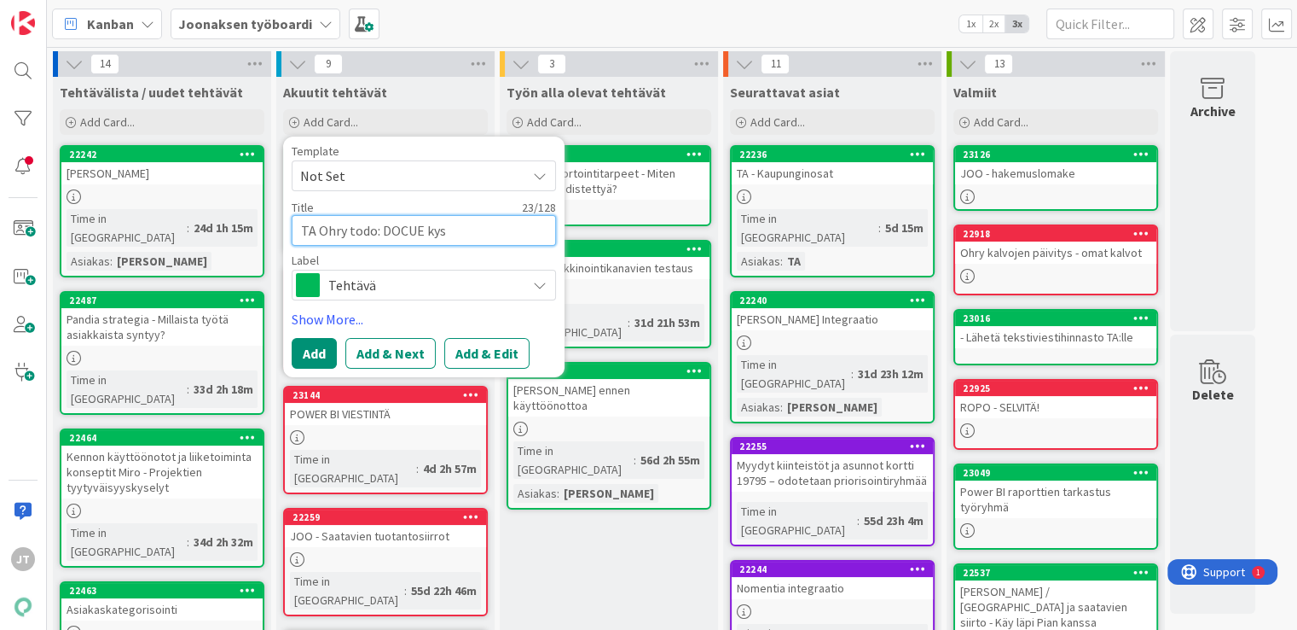
type textarea "TA Ohry todo: DOCUE kysy"
type textarea "x"
type textarea "TA Ohry todo: DOCUE kysym"
type textarea "x"
type textarea "TA Ohry todo: DOCUE kysymy"
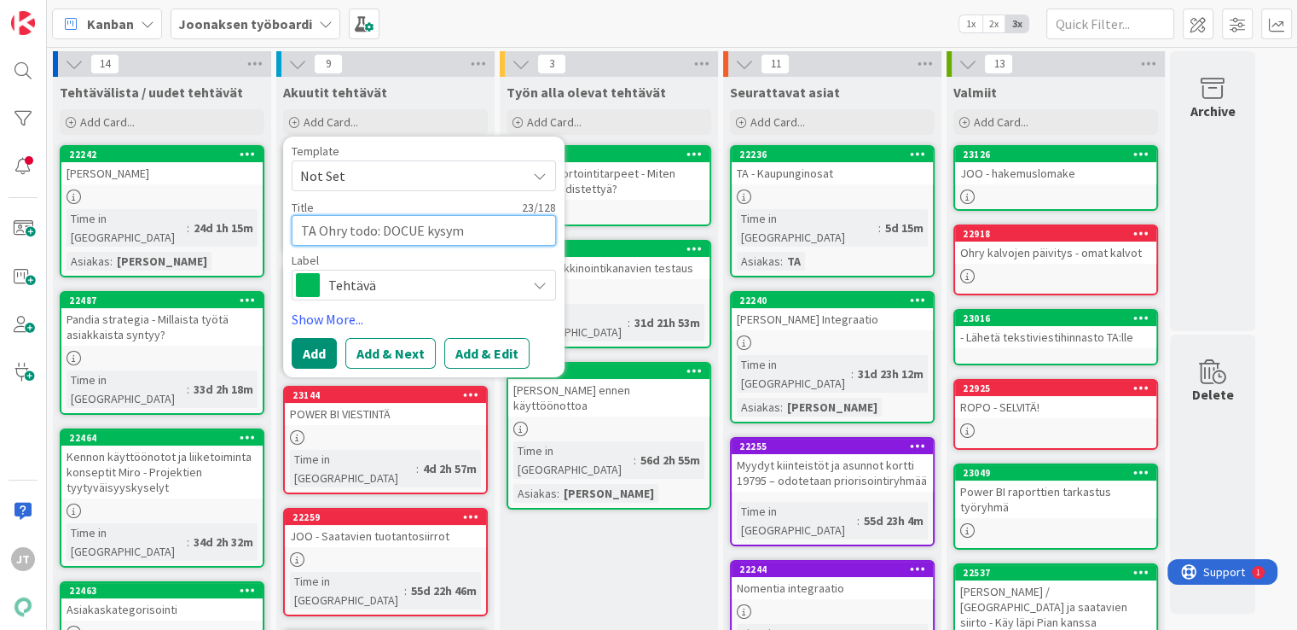
type textarea "x"
type textarea "TA Ohry todo: DOCUE kysymyk"
type textarea "x"
type textarea "TA Ohry todo: DOCUE kysymyks"
type textarea "x"
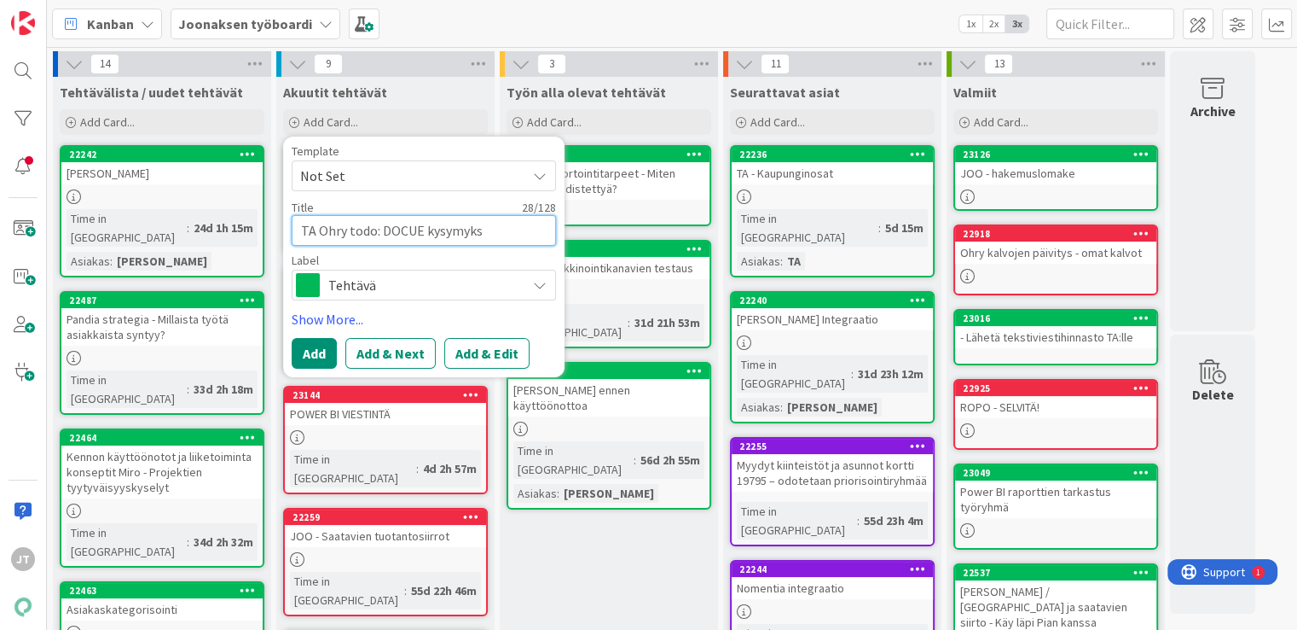
type textarea "TA Ohry todo: DOCUE kysymykse"
type textarea "x"
type textarea "TA Ohry todo: DOCUE kysymykset"
type textarea "x"
type textarea "TA Ohry todo: DOCUE kysymykset"
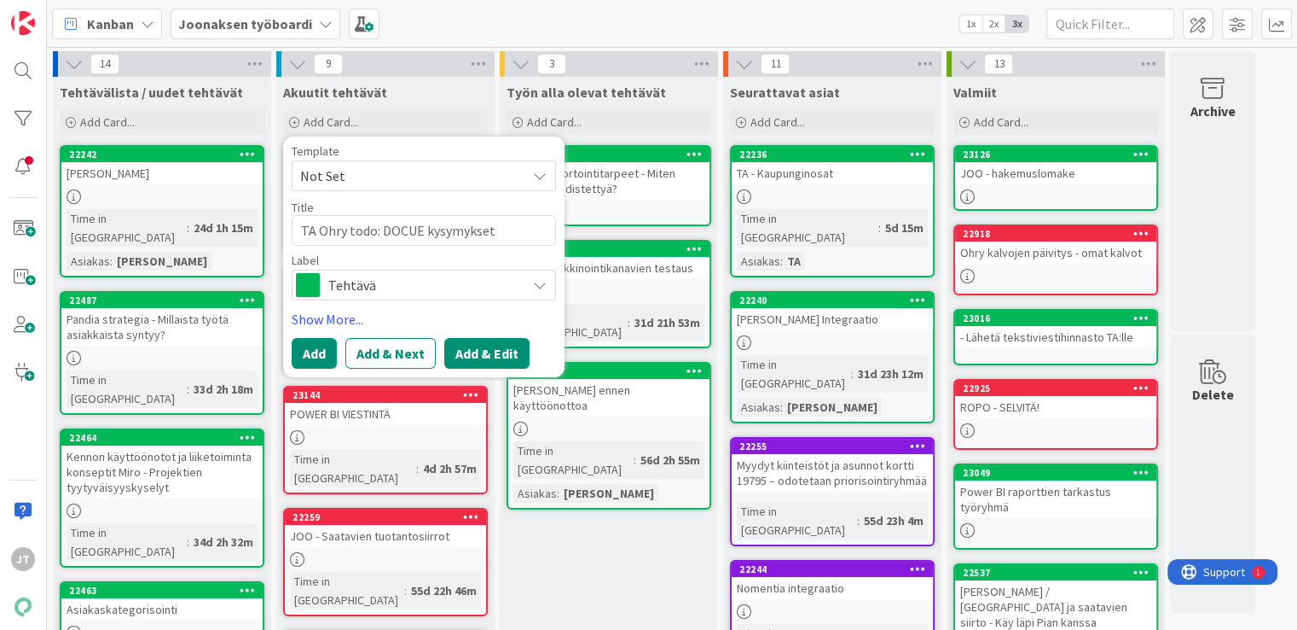
click at [506, 356] on button "Add & Edit" at bounding box center [486, 353] width 85 height 31
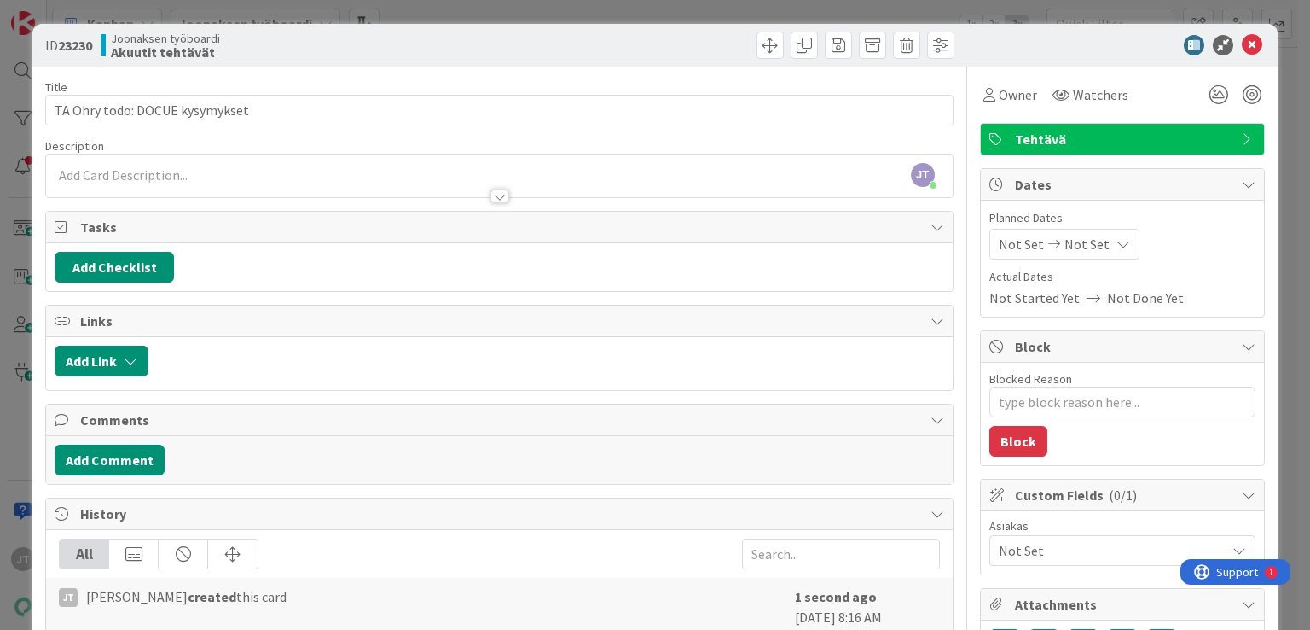
click at [173, 180] on div at bounding box center [499, 188] width 906 height 18
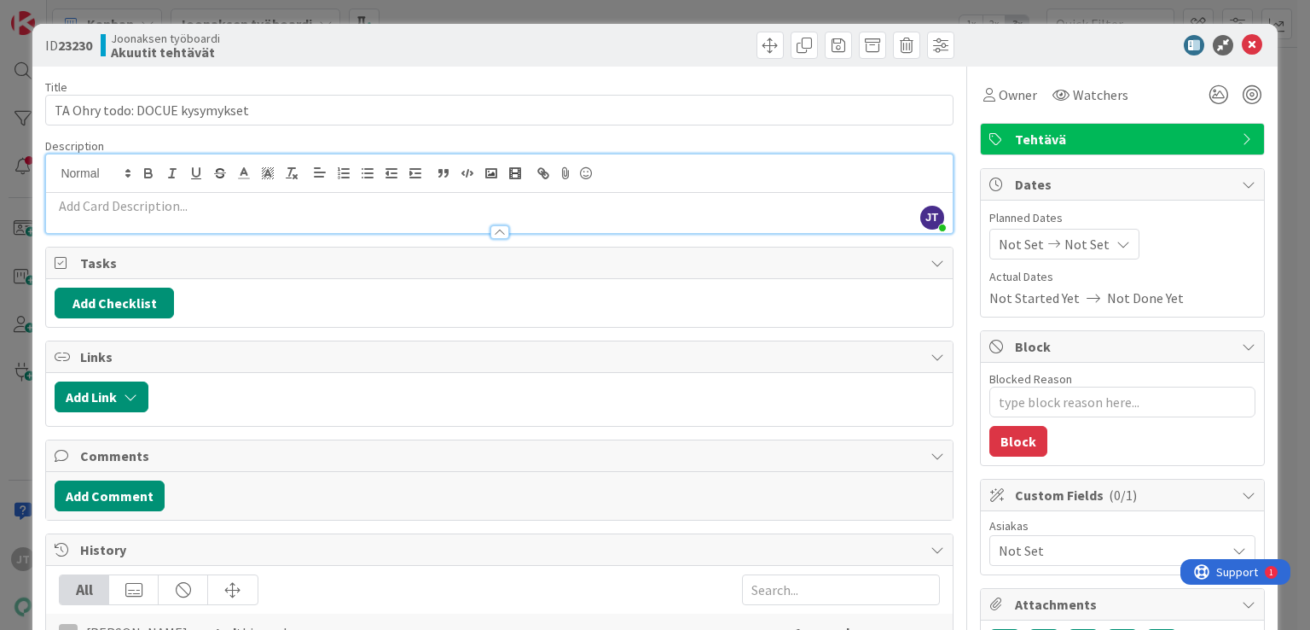
click at [122, 207] on p at bounding box center [499, 206] width 889 height 20
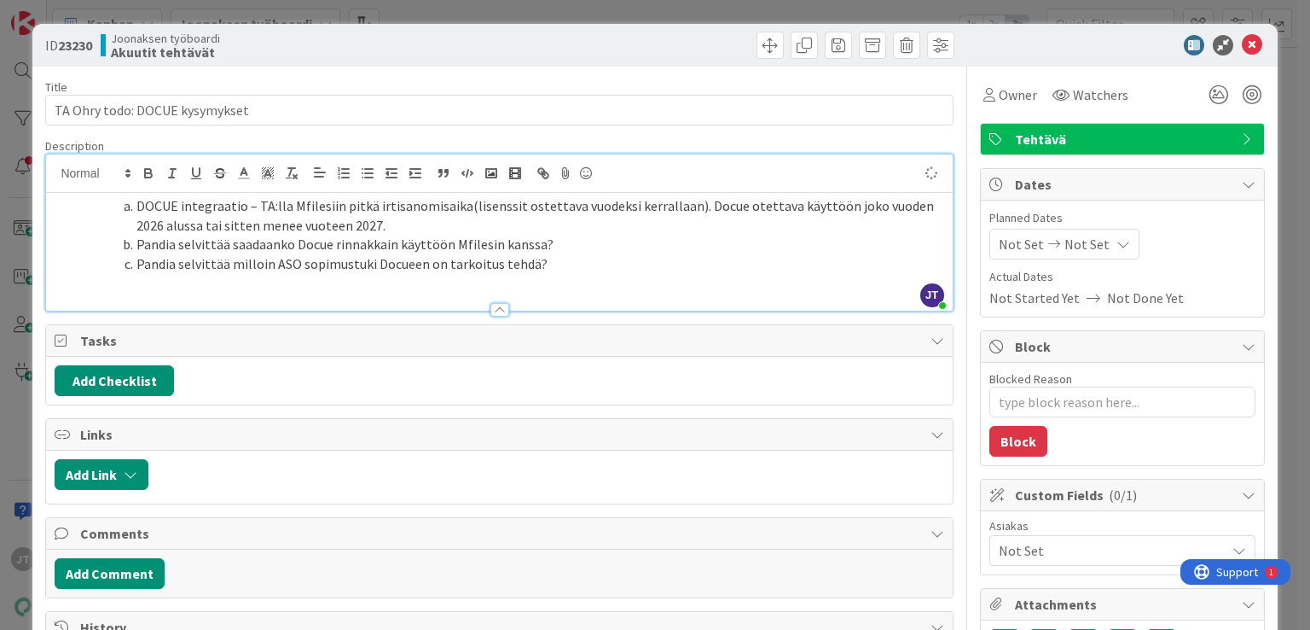
type textarea "x"
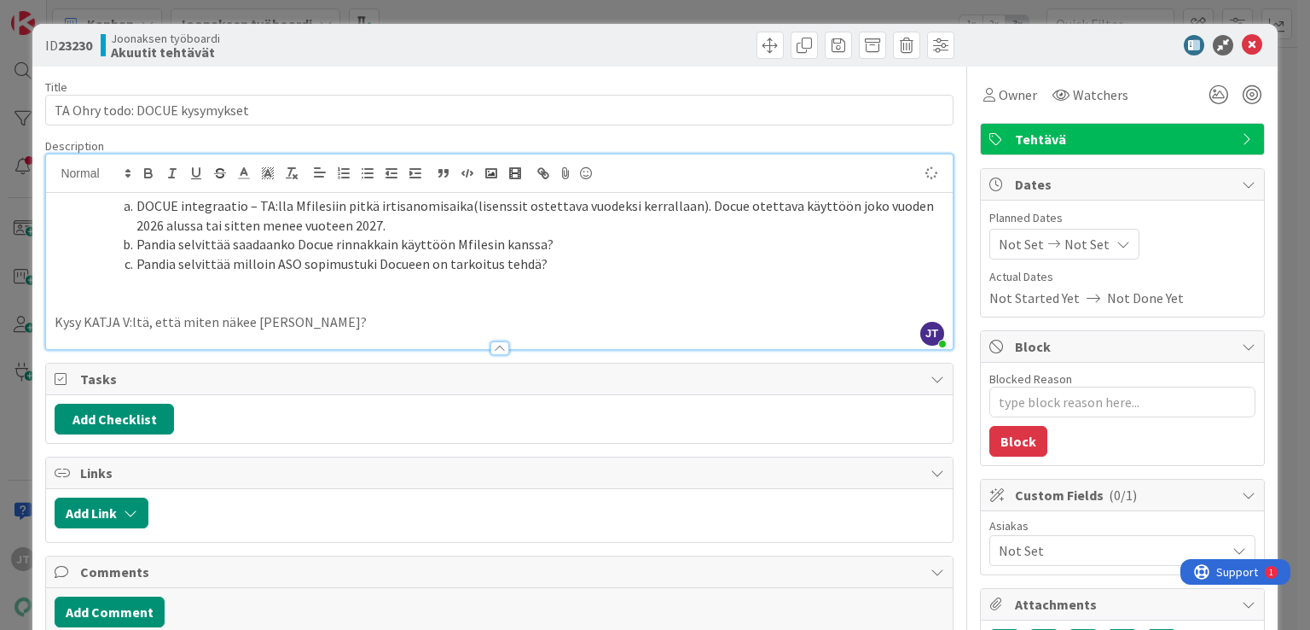
type textarea "x"
click at [1242, 43] on icon at bounding box center [1252, 45] width 20 height 20
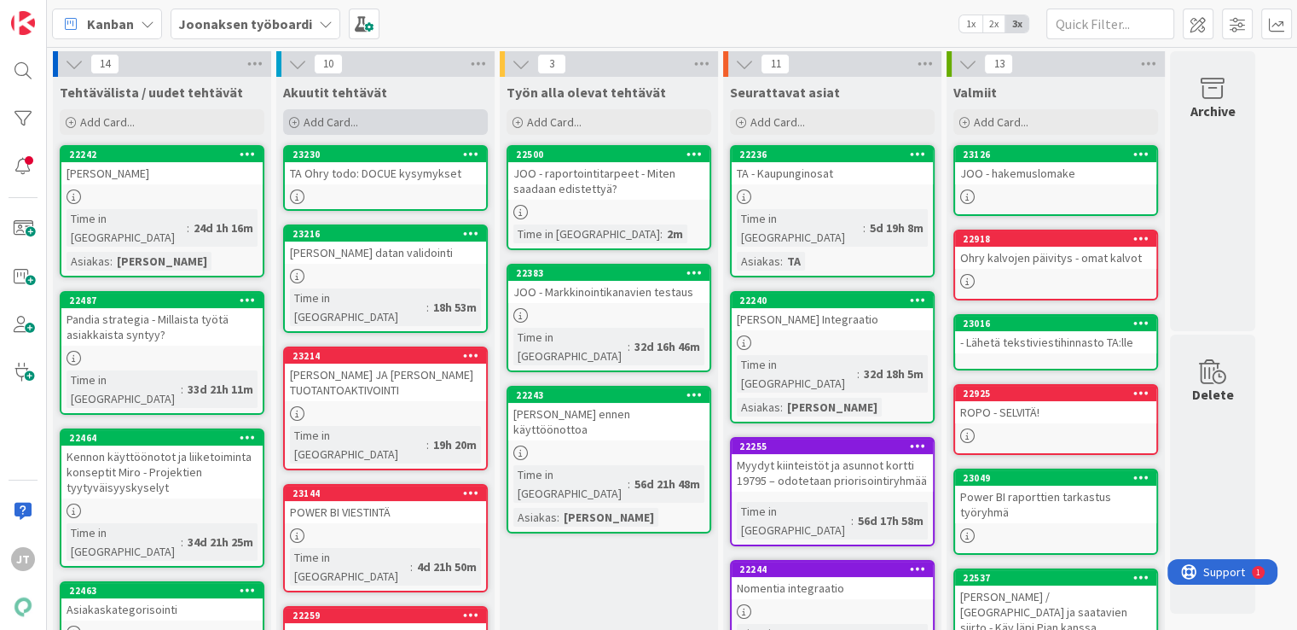
click at [342, 120] on span "Add Card..." at bounding box center [331, 121] width 55 height 15
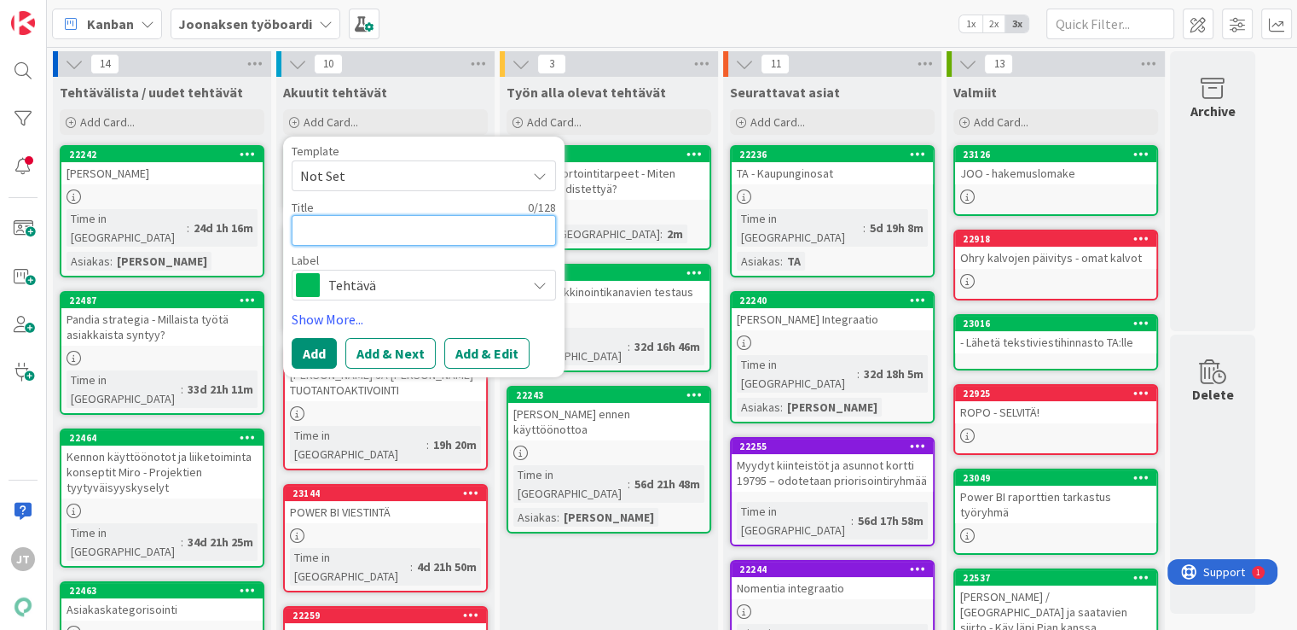
type textarea "T"
type textarea "x"
type textarea "TA"
type textarea "x"
type textarea "TA"
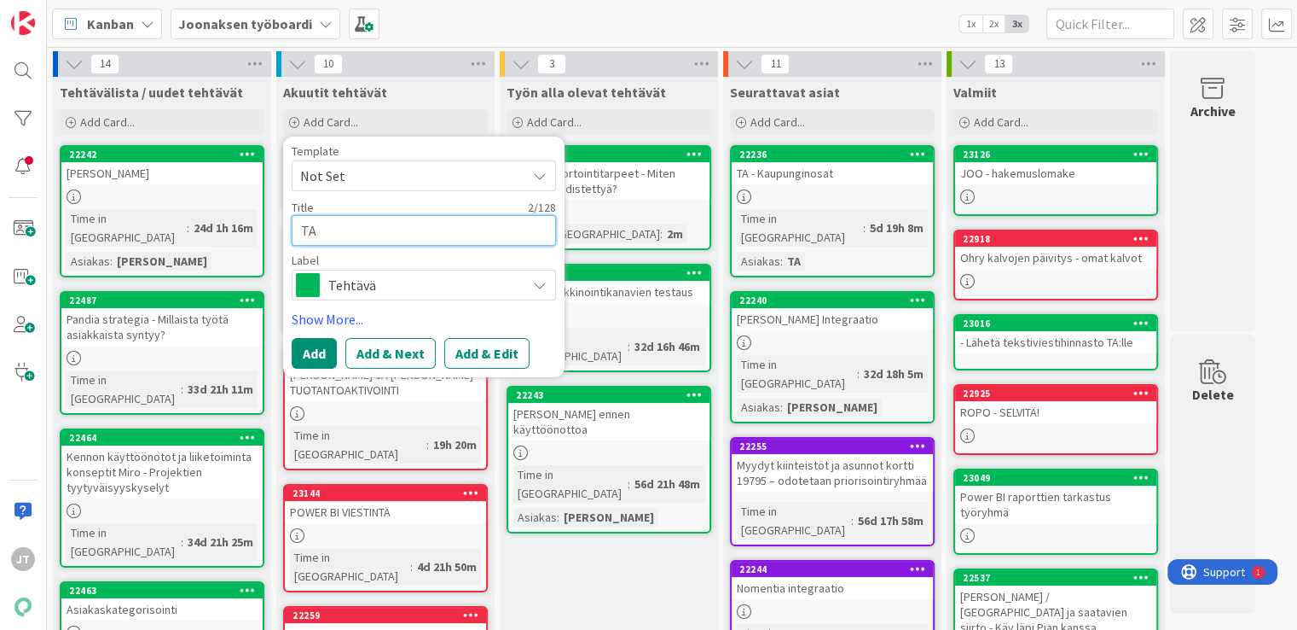
type textarea "x"
type textarea "TA o"
type textarea "x"
type textarea "TA oh"
type textarea "x"
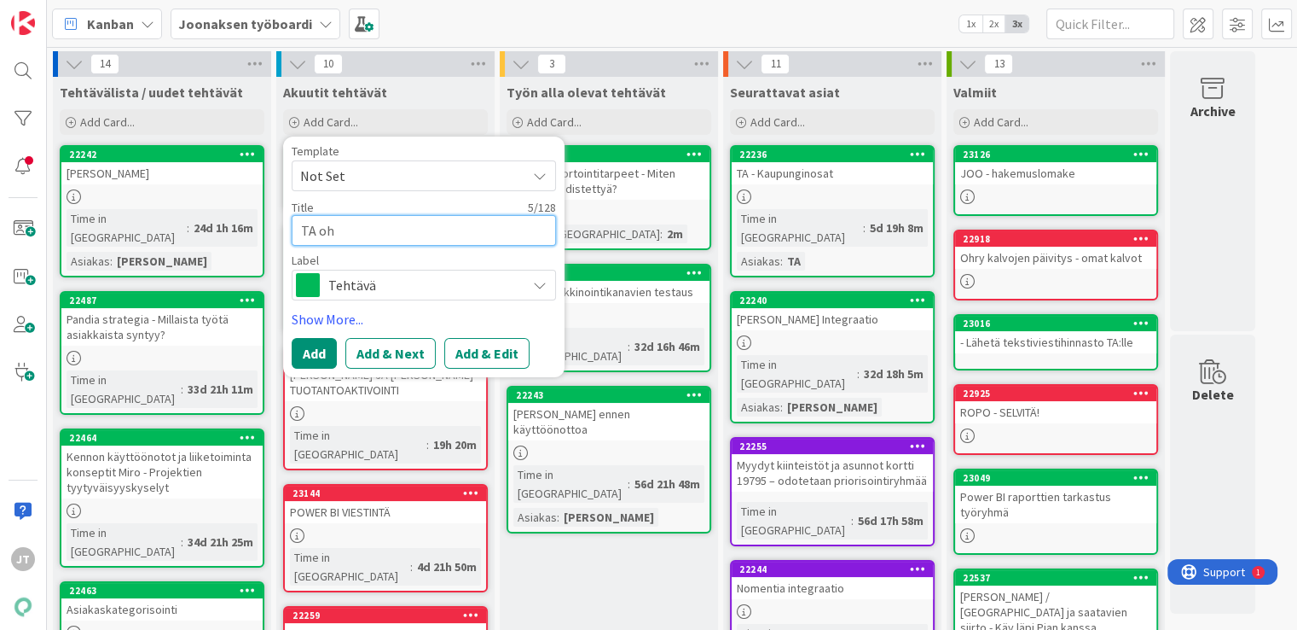
type textarea "TA ohr"
type textarea "x"
type textarea "TA ohry"
type textarea "x"
type textarea "TA ohry"
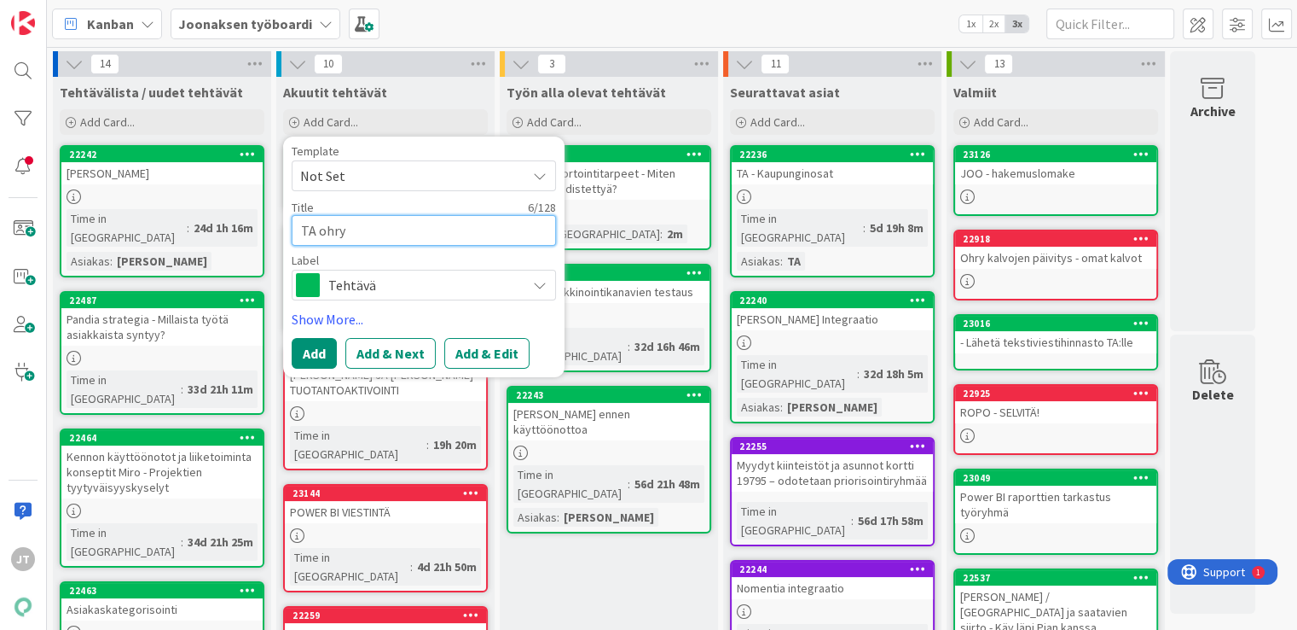
type textarea "x"
type textarea "TA ohry t"
type textarea "x"
type textarea "TA ohry to"
type textarea "x"
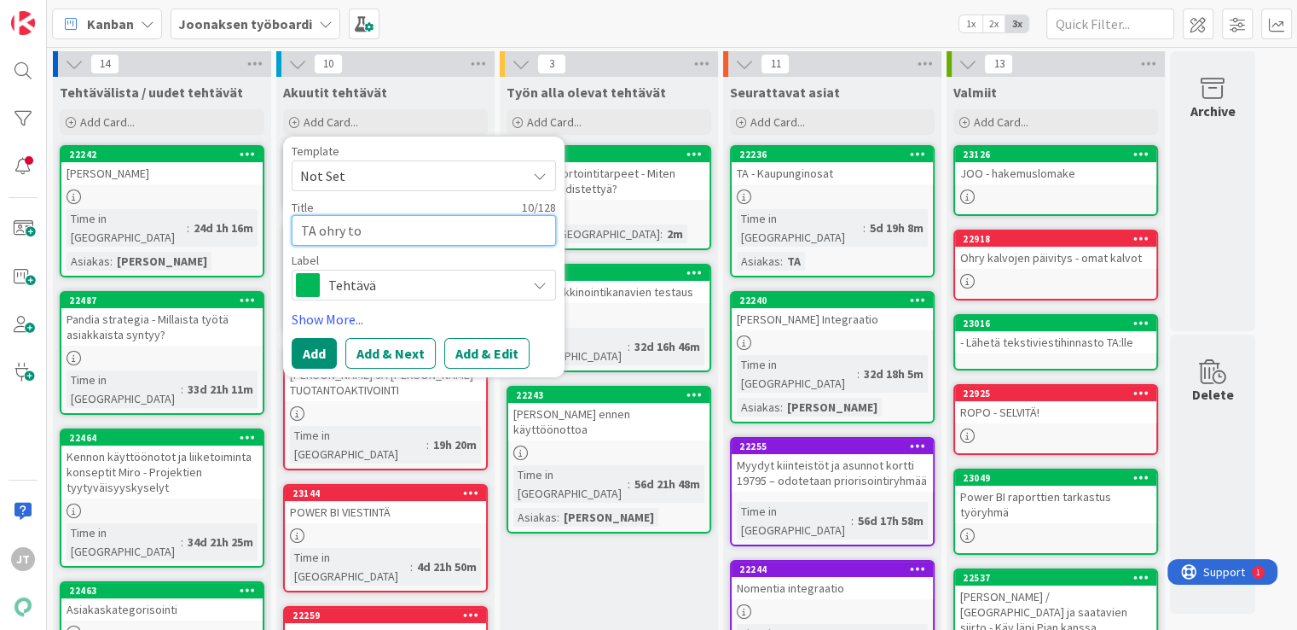
type textarea "TA ohry tod"
type textarea "x"
type textarea "TA ohry todo"
type textarea "x"
type textarea "TA ohry todo:"
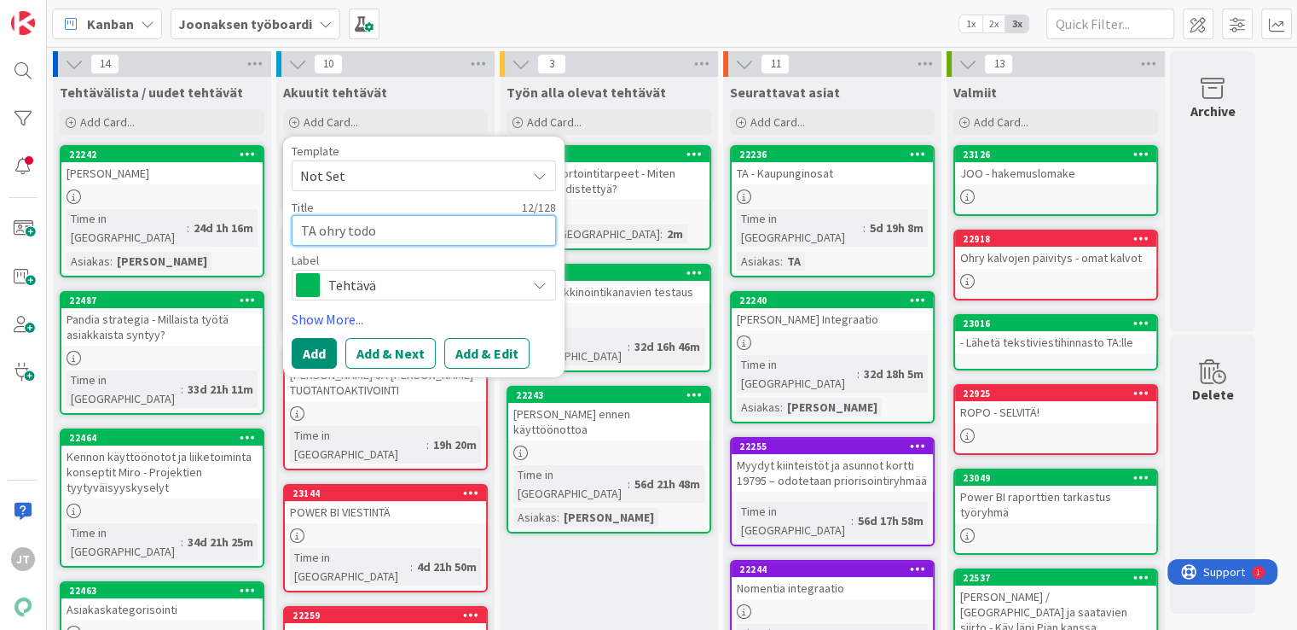
type textarea "x"
type textarea "TA ohry todo:"
type textarea "x"
type textarea "TA ohry todo: A"
type textarea "x"
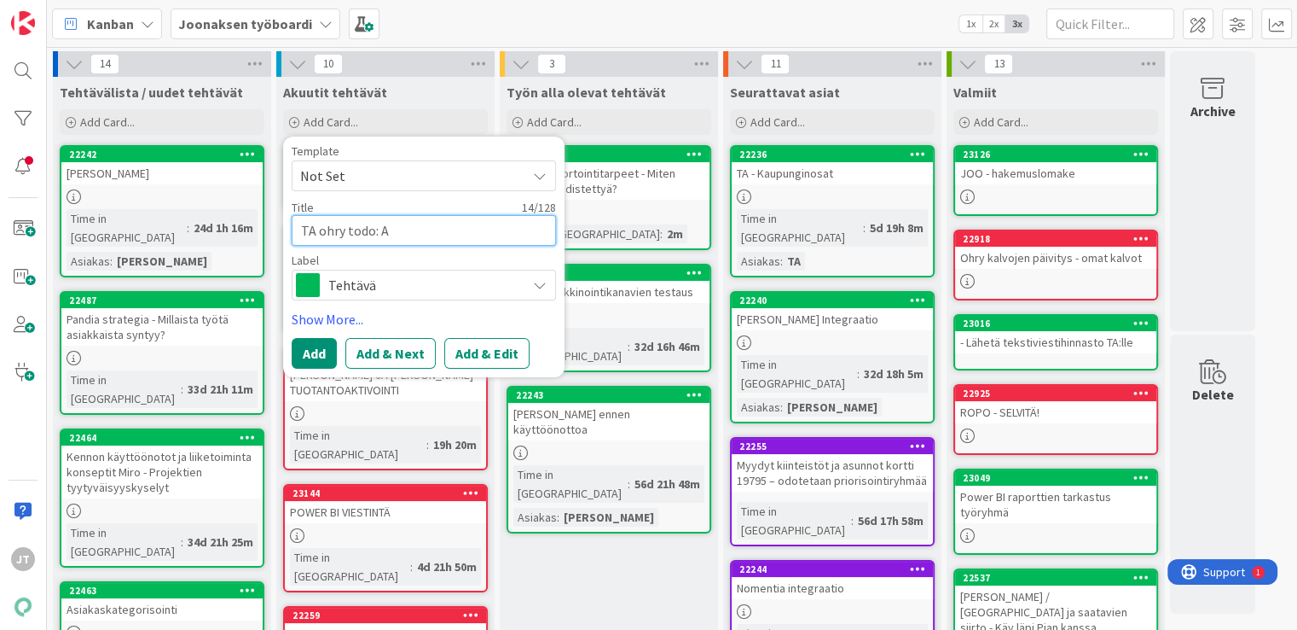
type textarea "TA ohry todo: As"
type textarea "x"
type textarea "TA ohry todo: Asu"
type textarea "x"
type textarea "TA ohry todo: Asuk"
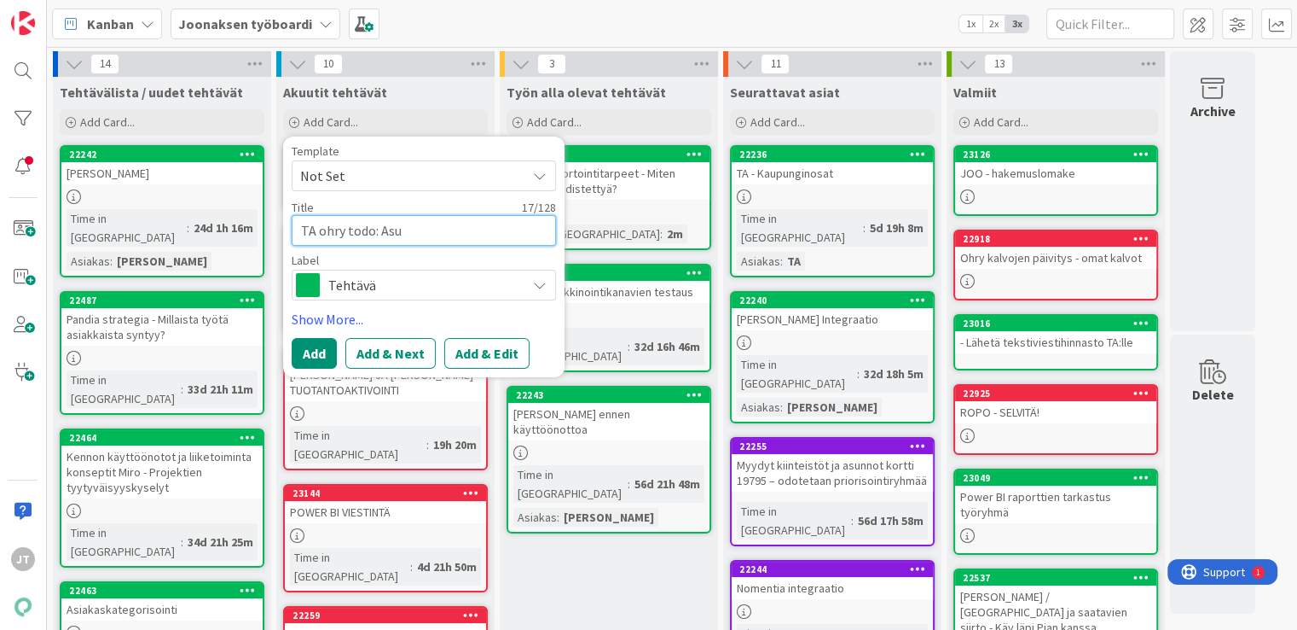
type textarea "x"
type textarea "TA ohry todo: [PERSON_NAME]"
type textarea "x"
type textarea "TA ohry todo: [PERSON_NAME]"
type textarea "x"
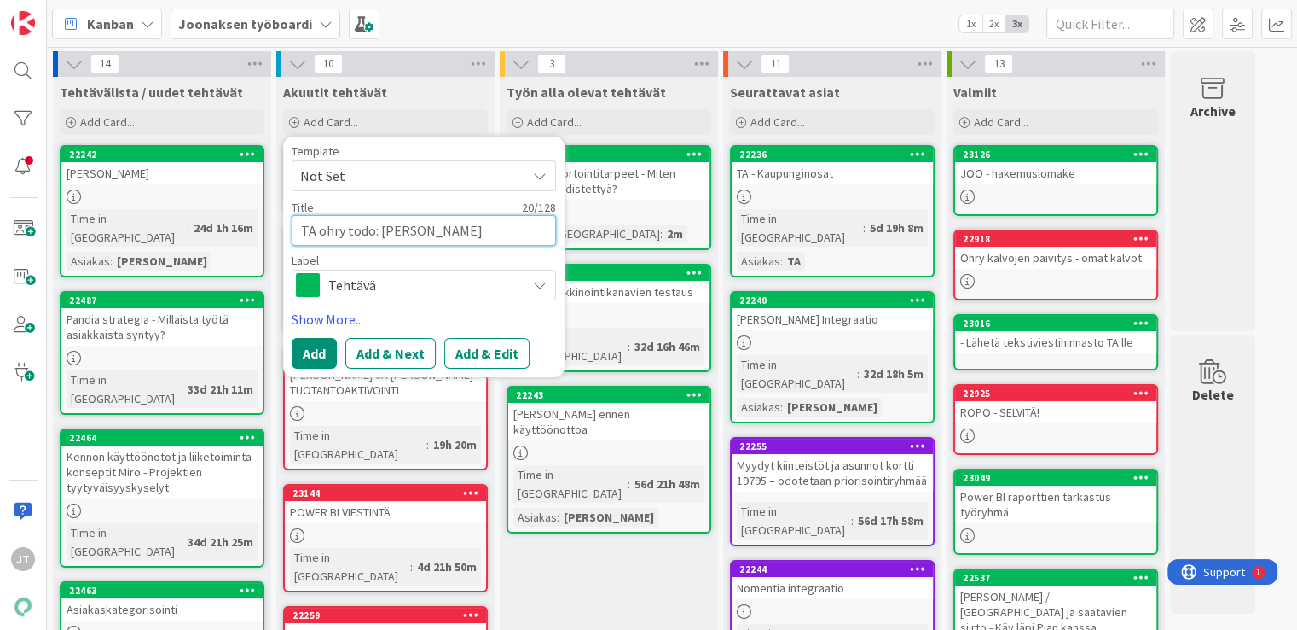
type textarea "TA ohry todo: Asukass"
type textarea "x"
type textarea "TA ohry todo: Asukassi"
type textarea "x"
type textarea "TA ohry todo: Asukassiv"
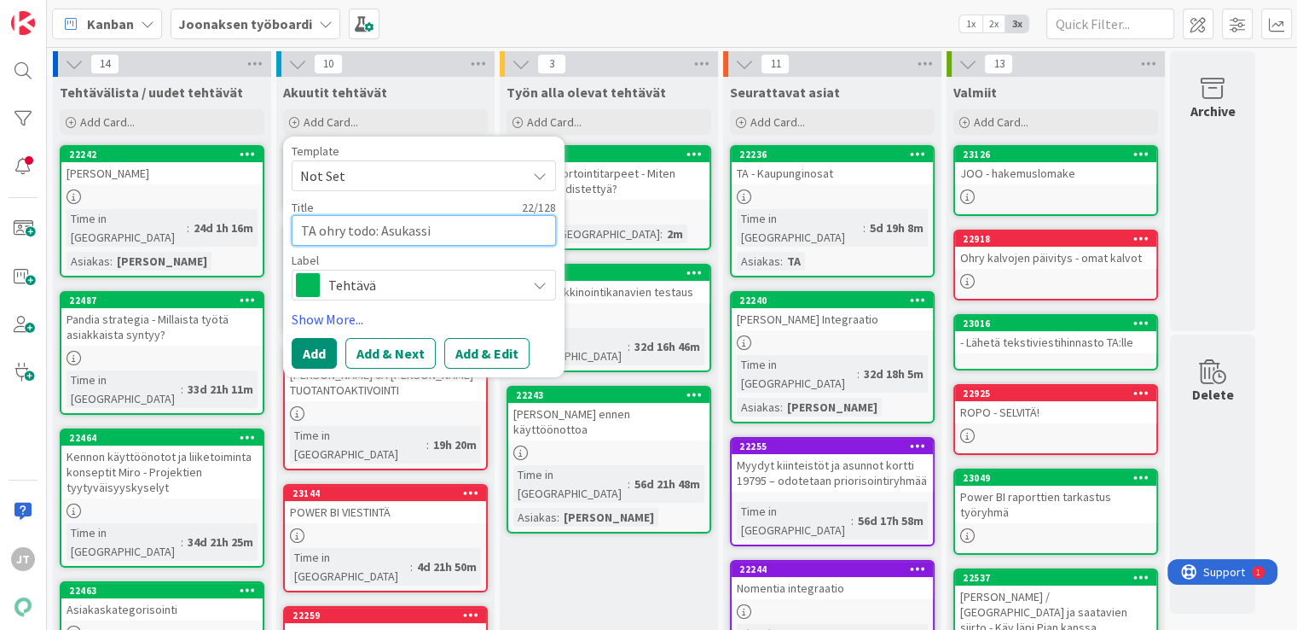
type textarea "x"
type textarea "TA ohry todo: Asukassivu"
type textarea "x"
type textarea "TA ohry todo: Asukassivut"
type textarea "x"
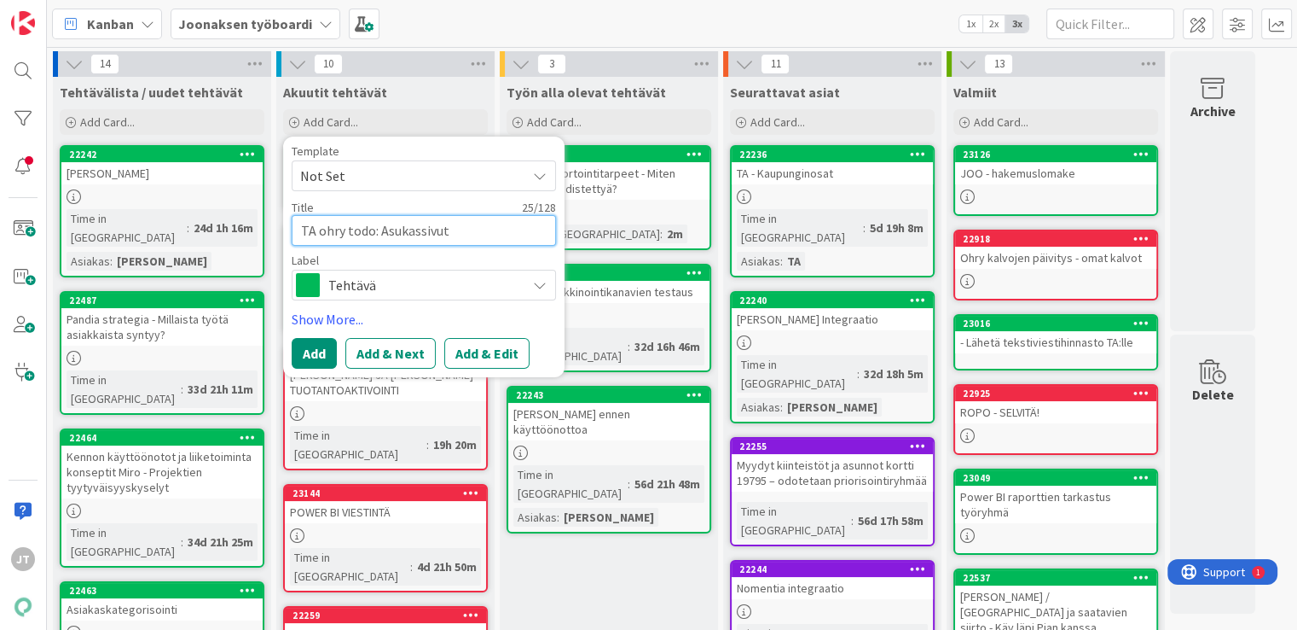
type textarea "TA ohry todo: Asukassivut"
type textarea "x"
type textarea "TA ohry todo: Asukassivut"
type textarea "x"
type textarea "TA ohry todo: Asukassivu"
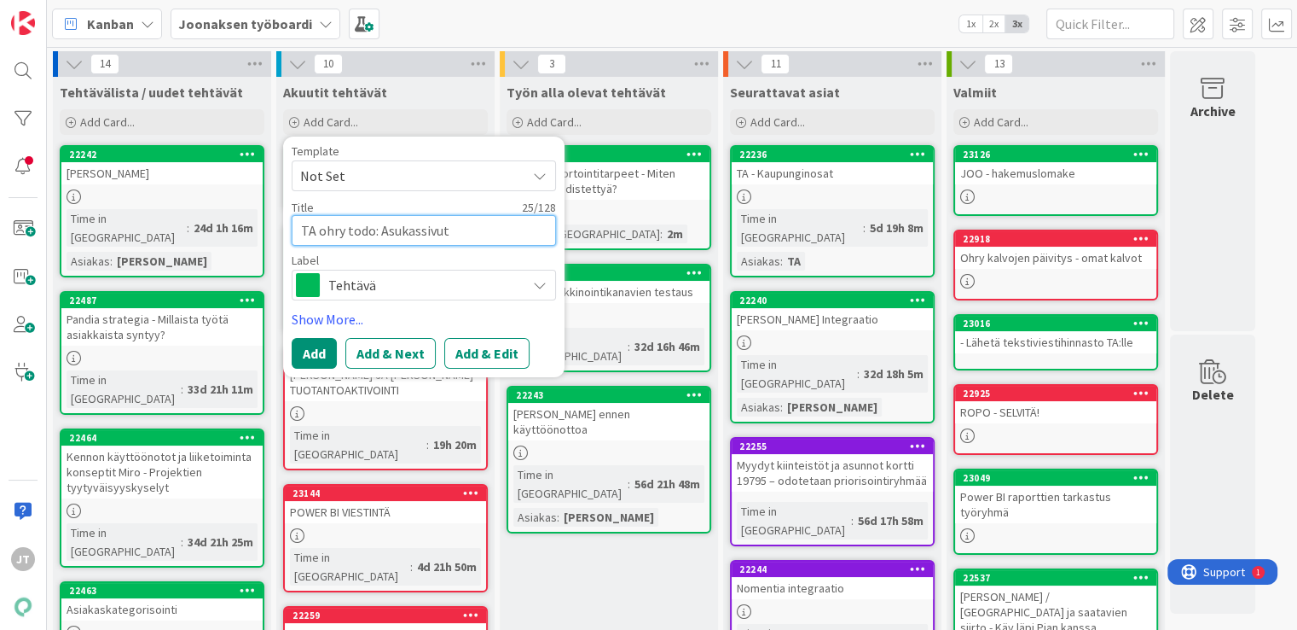
type textarea "x"
type textarea "TA ohry todo: Asukassivuj"
type textarea "x"
type textarea "TA ohry todo: Asukassivuje"
type textarea "x"
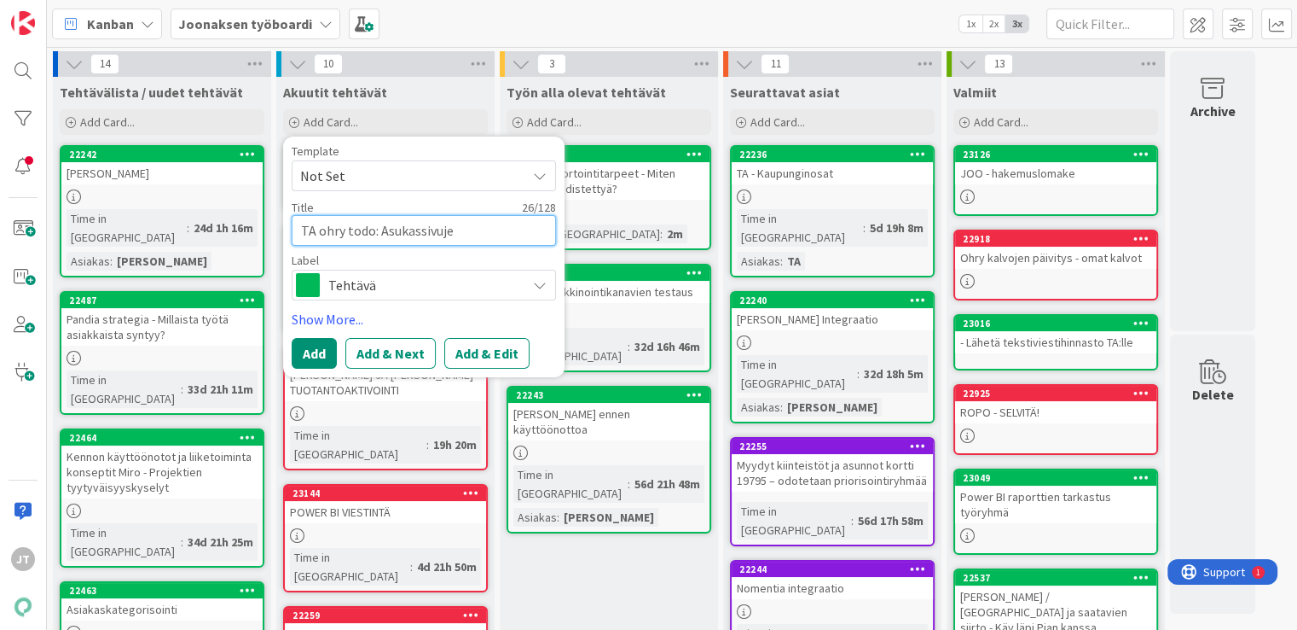
type textarea "TA ohry todo: Asukassivujen"
type textarea "x"
type textarea "TA ohry todo: Asukassivujen"
type textarea "x"
type textarea "TA ohry todo: Asukassivujen l"
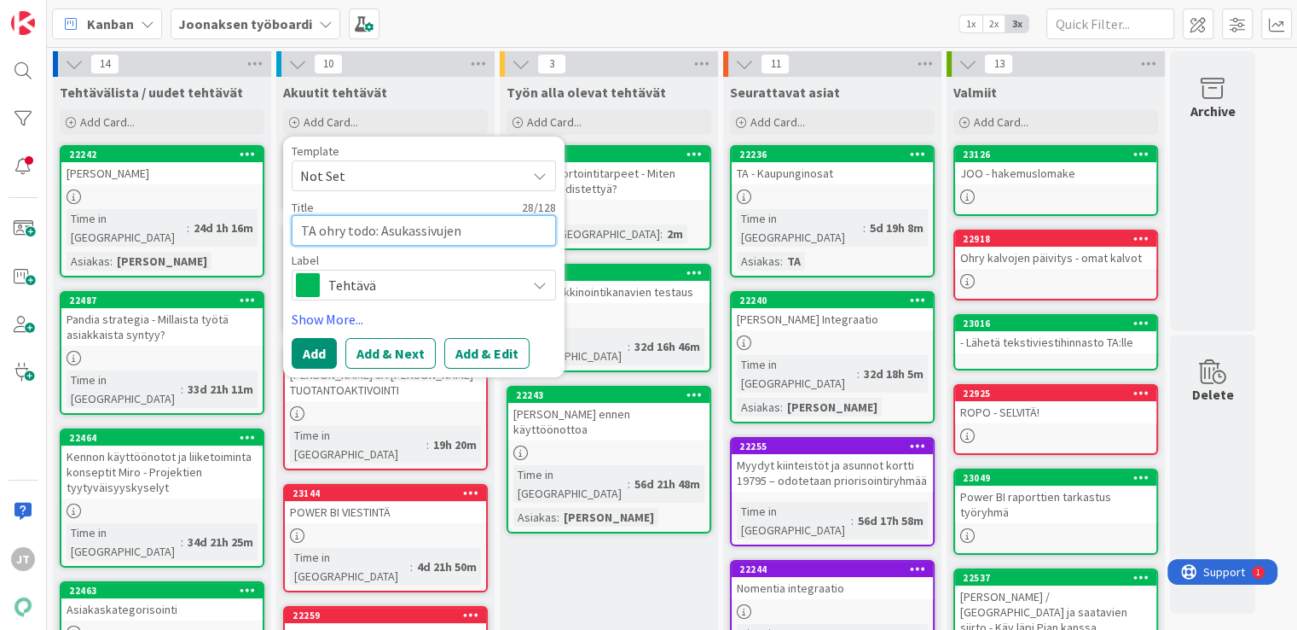
type textarea "x"
type textarea "TA ohry todo: Asukassivujen li"
type textarea "x"
type textarea "TA ohry todo: Asukassivujen l"
type textarea "x"
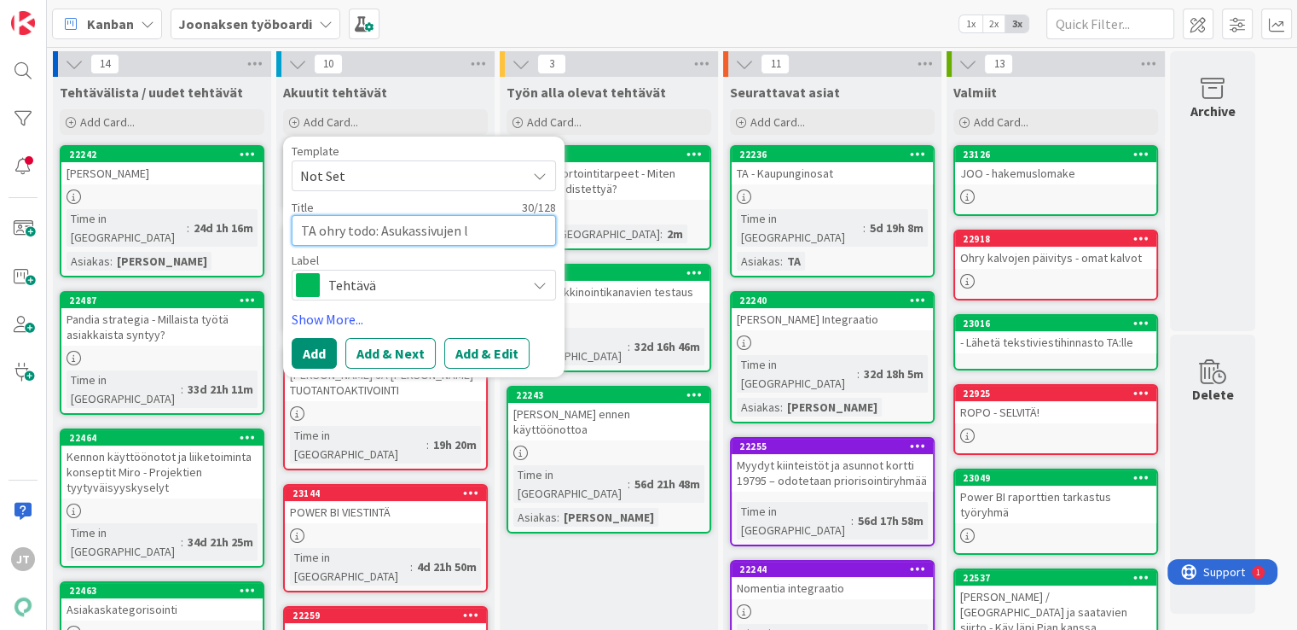
type textarea "TA ohry todo: Asukassivujen"
type textarea "x"
type textarea "TA ohry todo: Asukassivujen t"
type textarea "x"
type textarea "TA ohry todo: Asukassivujen tu"
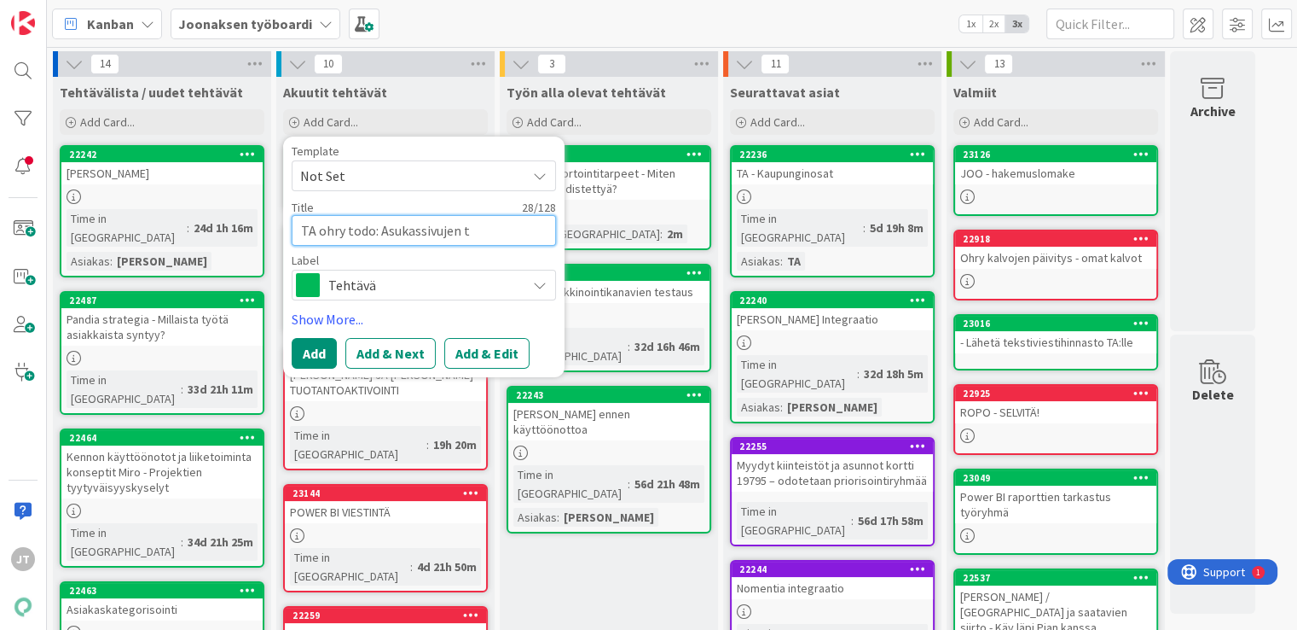
type textarea "x"
type textarea "TA ohry todo: Asukassivujen tuo"
type textarea "x"
type textarea "TA ohry todo: Asukassivujen tuot"
type textarea "x"
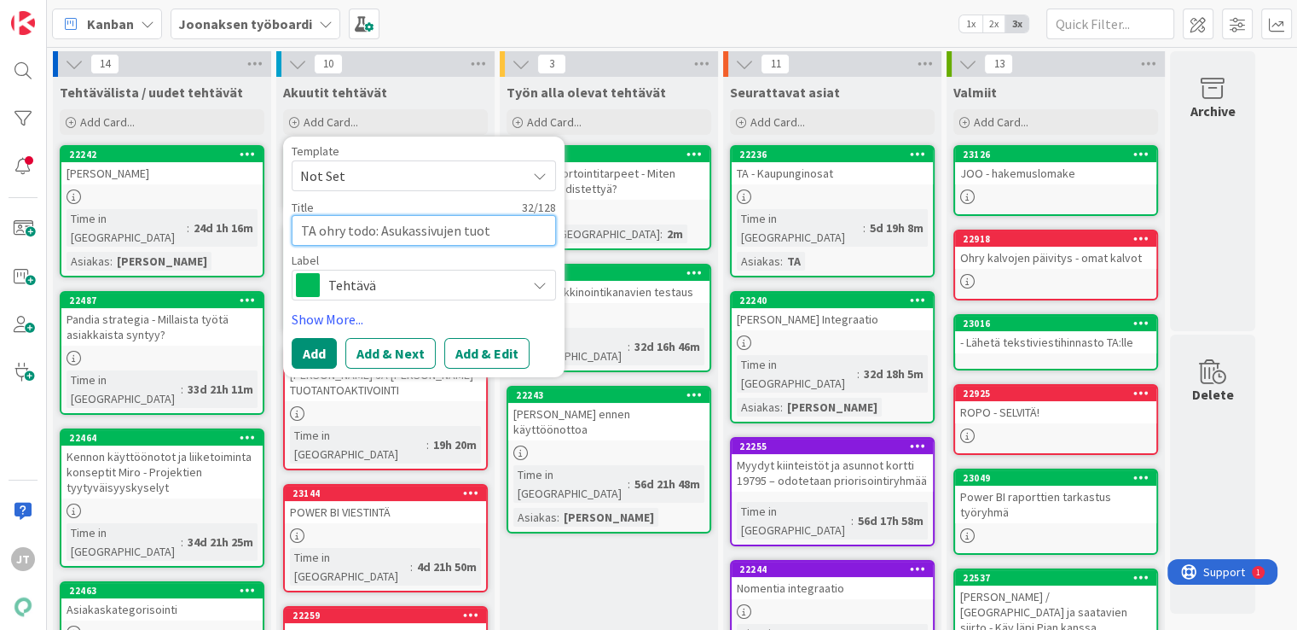
type textarea "TA ohry todo: Asukassivujen tuota"
type textarea "x"
type textarea "TA ohry todo: Asukassivujen tuotan"
type textarea "x"
type textarea "TA ohry todo: Asukassivujen tuotant"
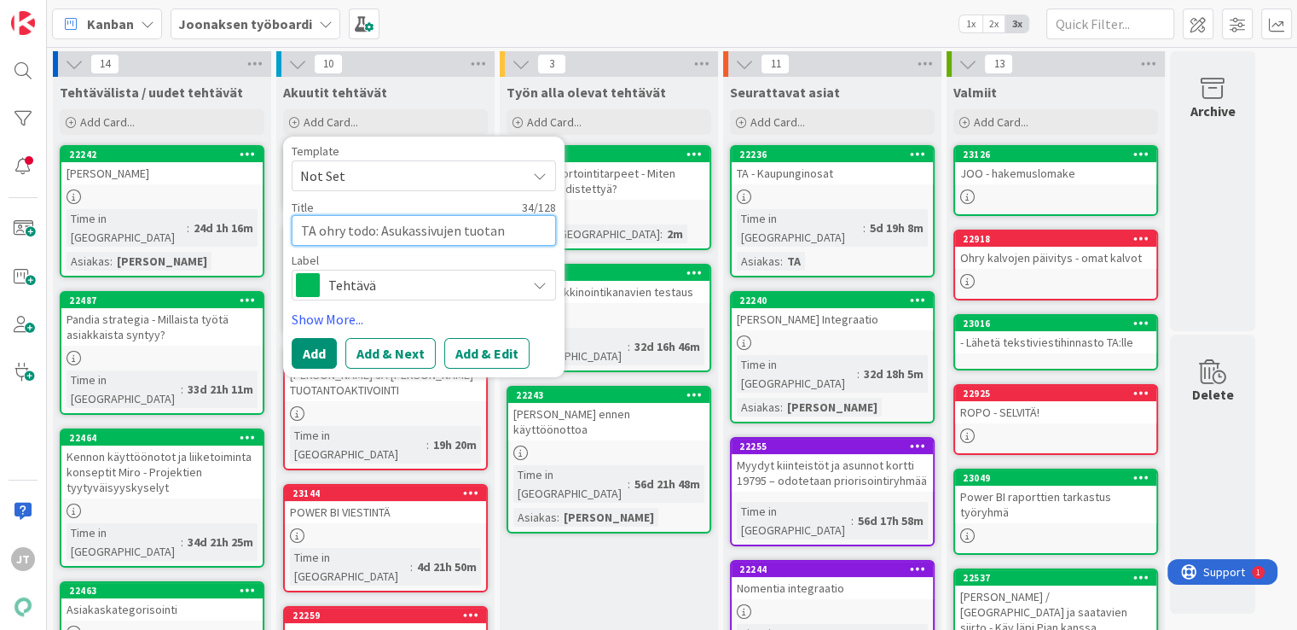
type textarea "x"
type textarea "TA ohry todo: Asukassivujen tuotanto"
type textarea "x"
type textarea "TA ohry todo: Asukassivujen tuotantoo"
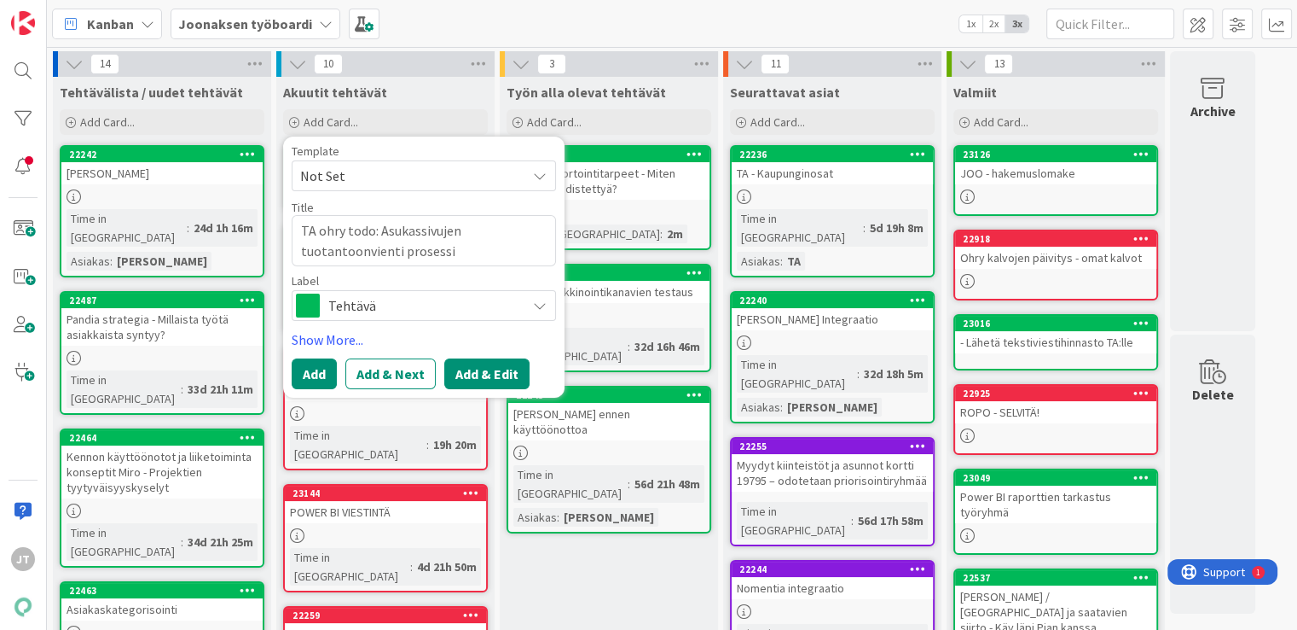
click at [468, 366] on button "Add & Edit" at bounding box center [486, 373] width 85 height 31
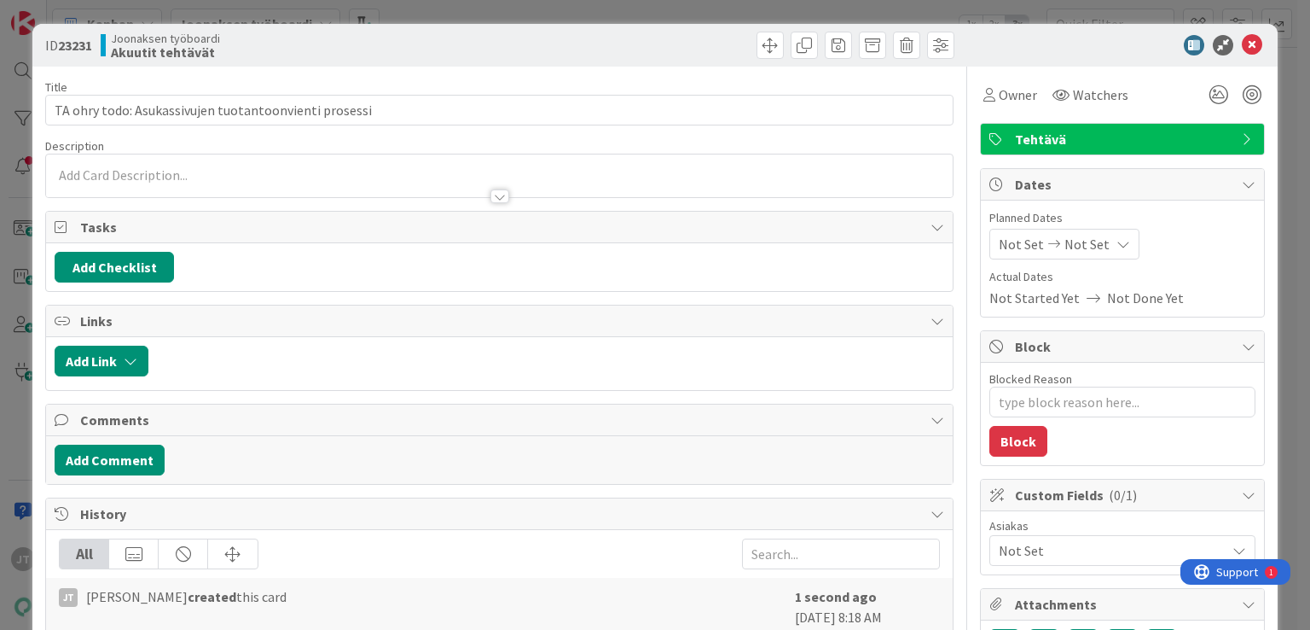
click at [357, 182] on div at bounding box center [499, 188] width 906 height 18
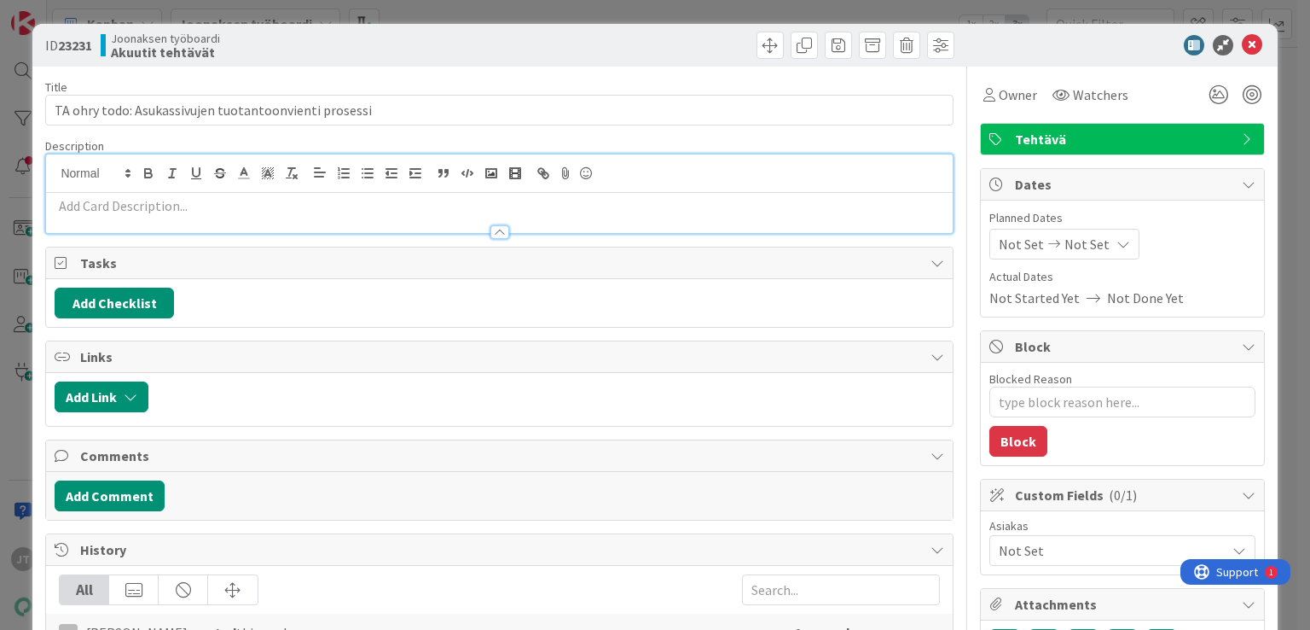
click at [230, 202] on p at bounding box center [499, 206] width 889 height 20
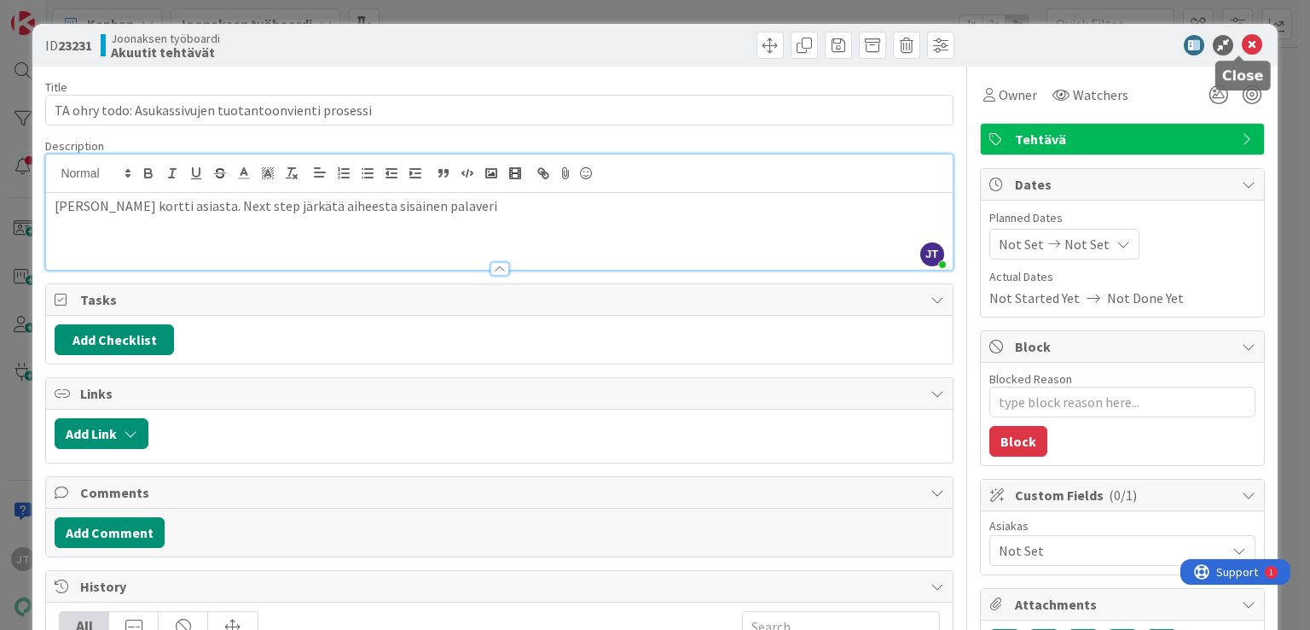
click at [1242, 41] on icon at bounding box center [1252, 45] width 20 height 20
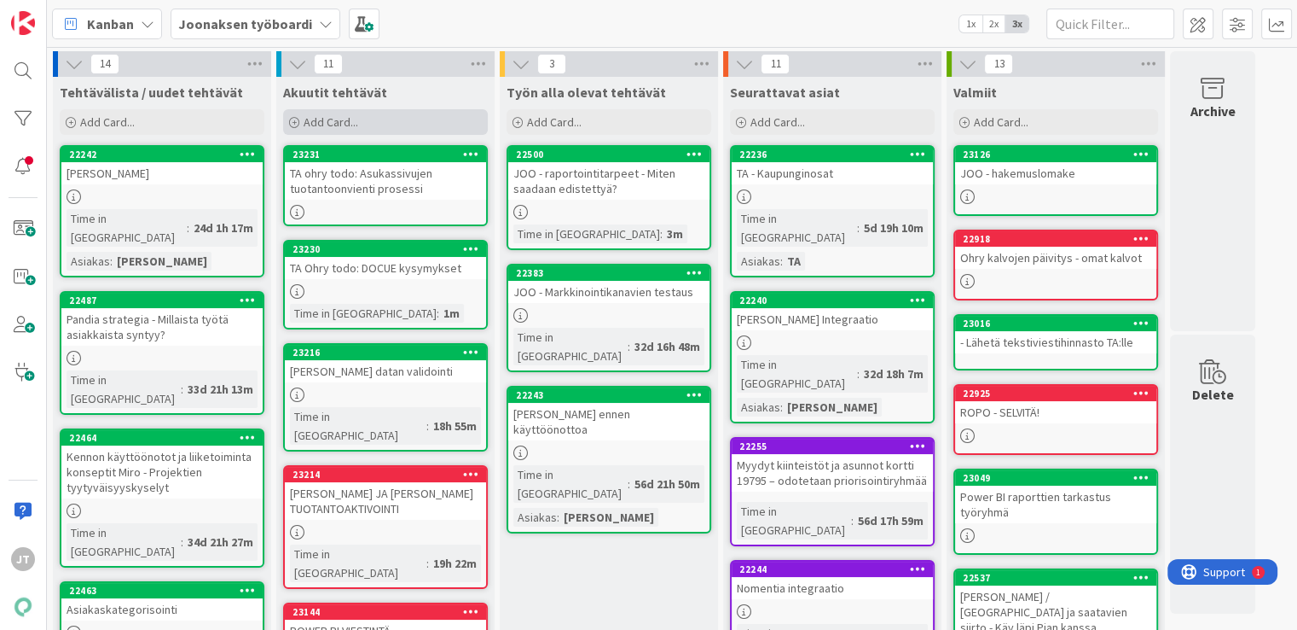
click at [317, 124] on span "Add Card..." at bounding box center [331, 121] width 55 height 15
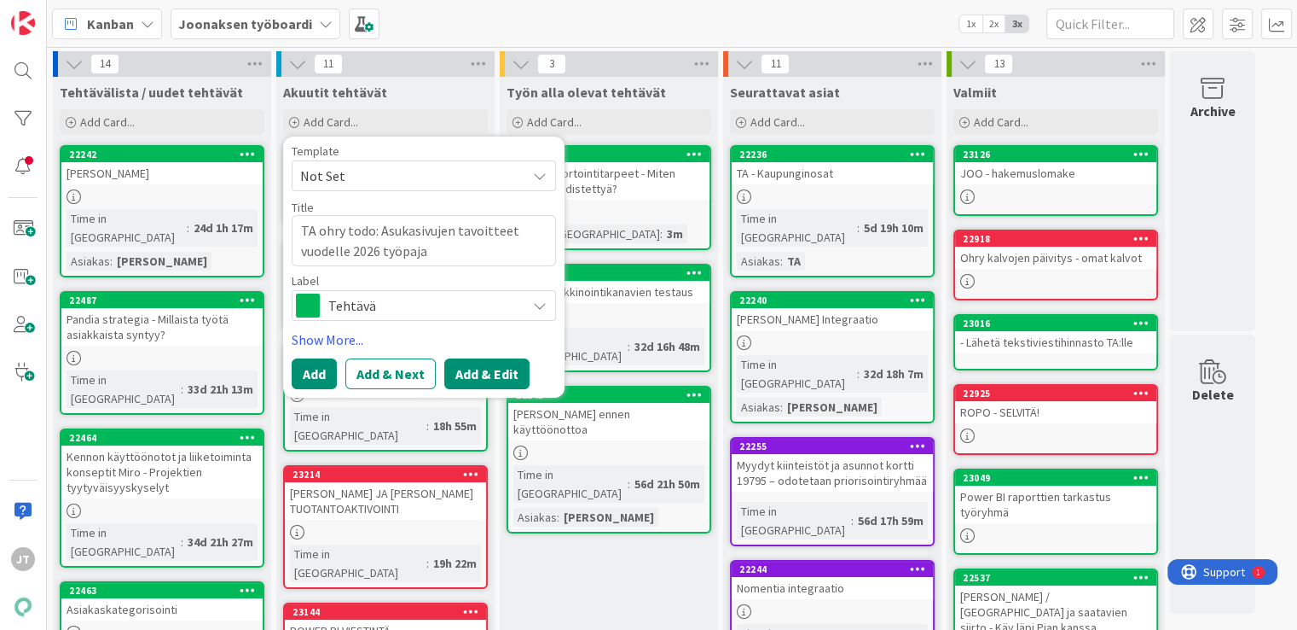
click at [466, 367] on button "Add & Edit" at bounding box center [486, 373] width 85 height 31
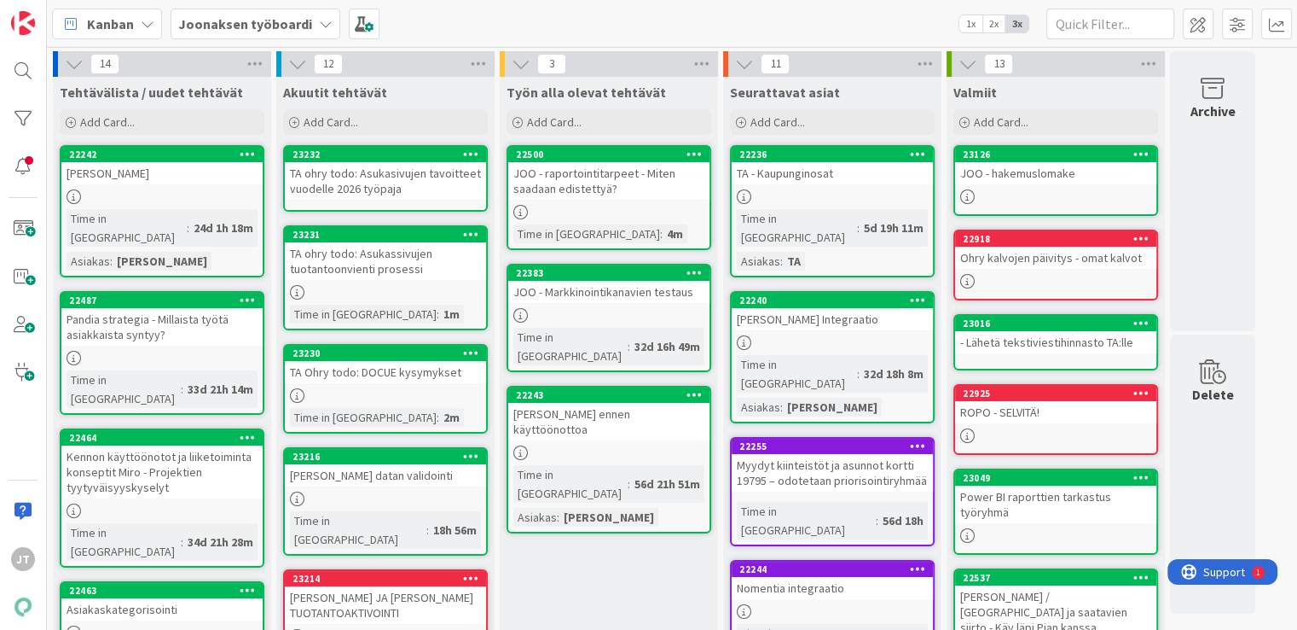
click at [420, 183] on div "TA ohry todo: Asukasivujen tavoitteet vuodelle 2026 työpaja" at bounding box center [385, 181] width 201 height 38
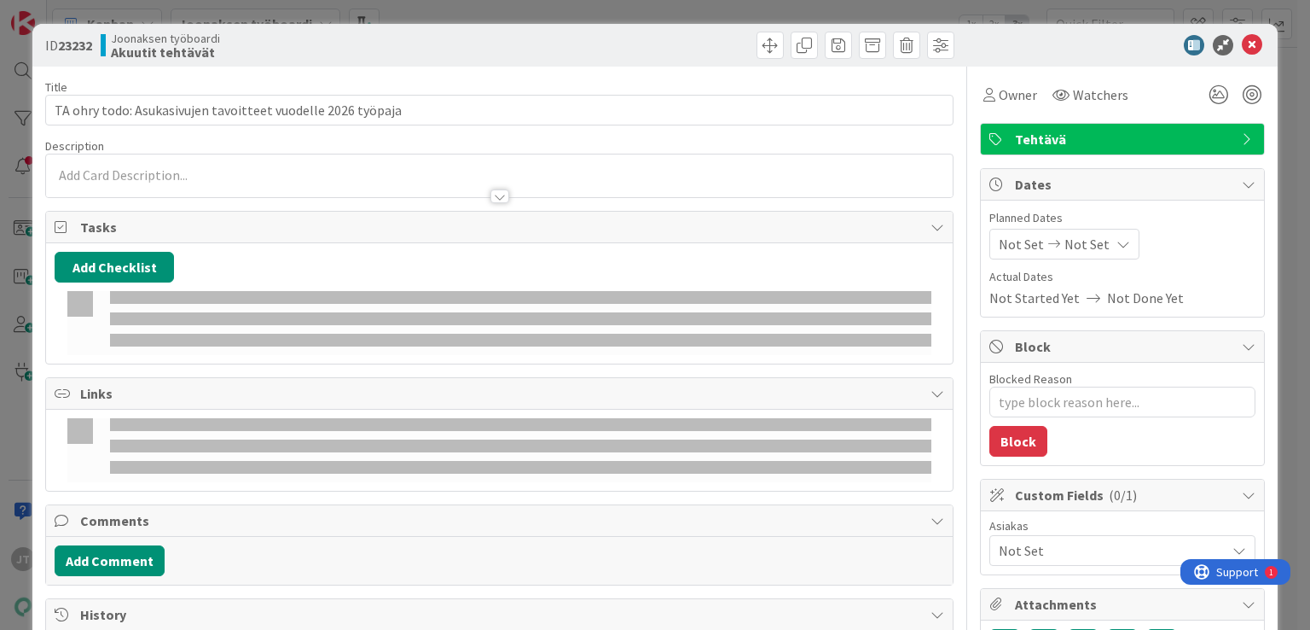
click at [262, 179] on div at bounding box center [499, 188] width 906 height 18
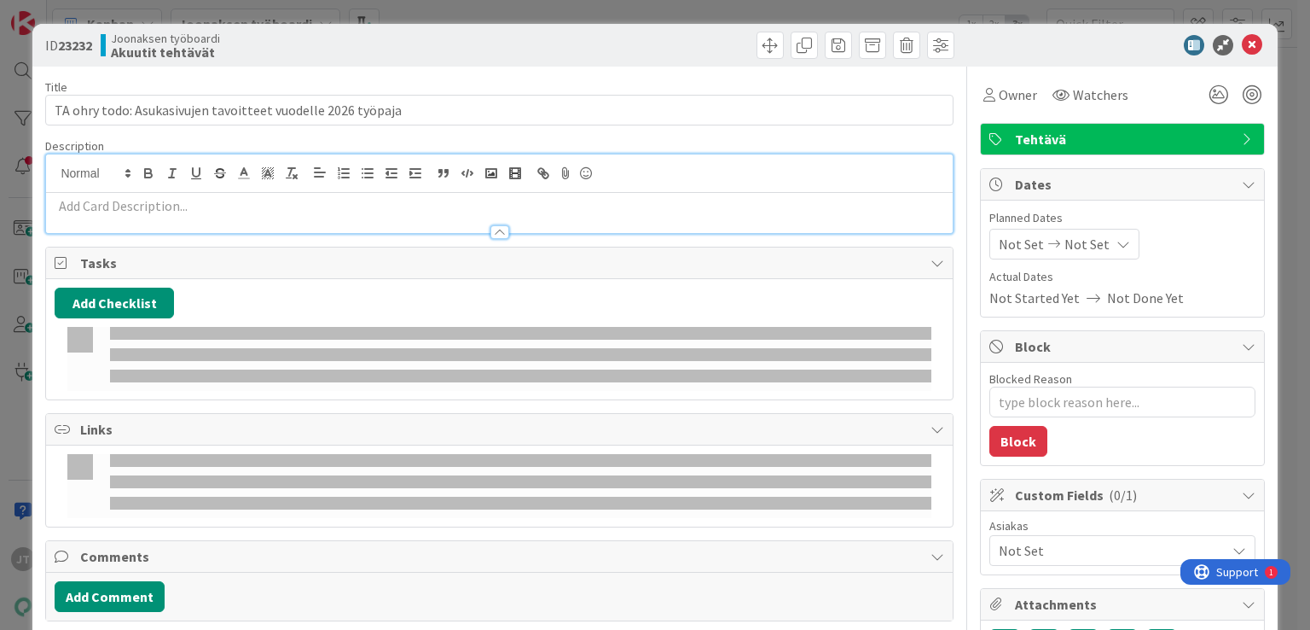
click at [164, 212] on p at bounding box center [499, 206] width 889 height 20
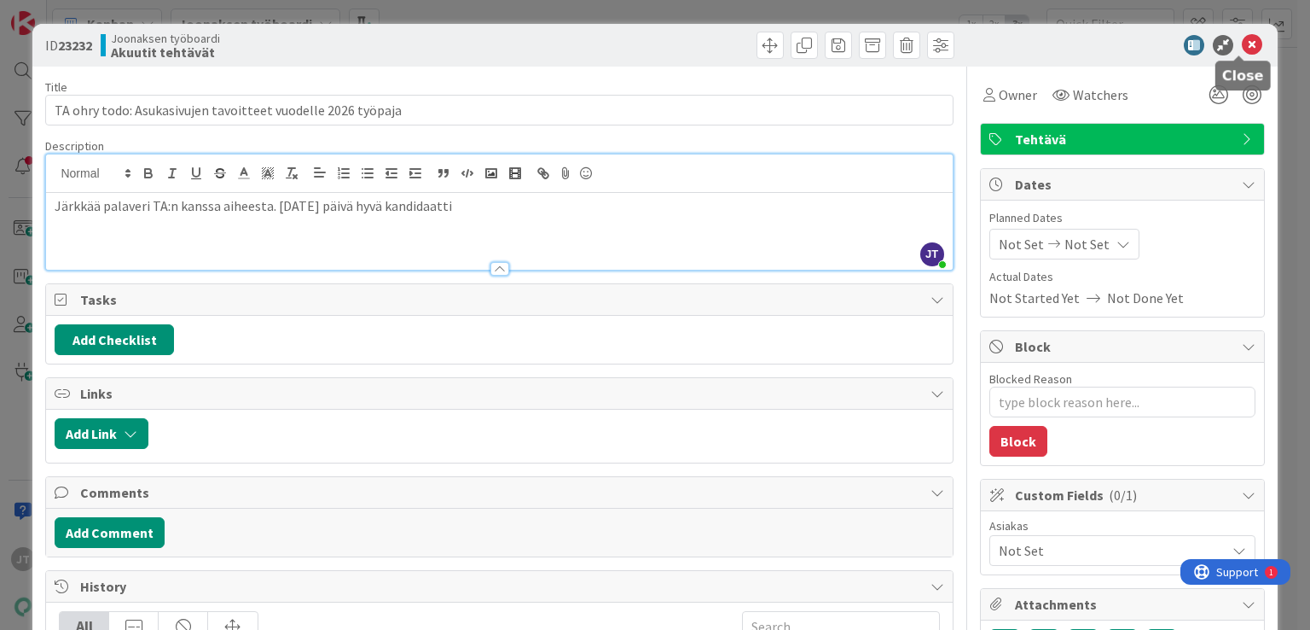
click at [1242, 44] on icon at bounding box center [1252, 45] width 20 height 20
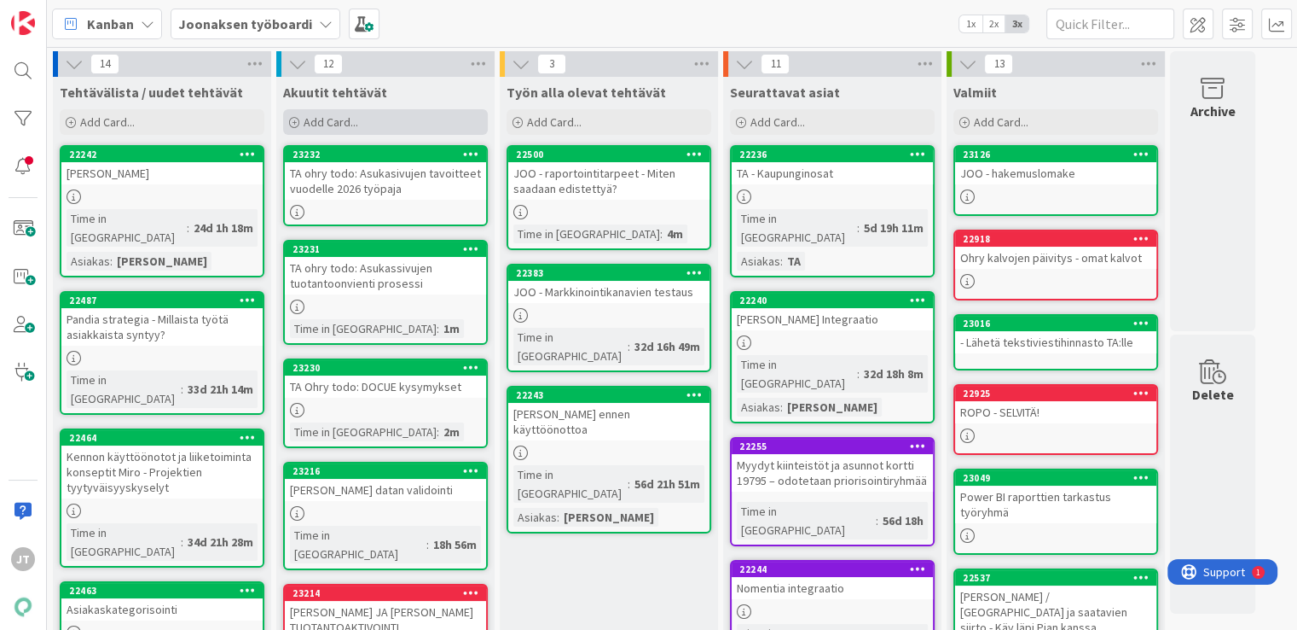
click at [337, 116] on span "Add Card..." at bounding box center [331, 121] width 55 height 15
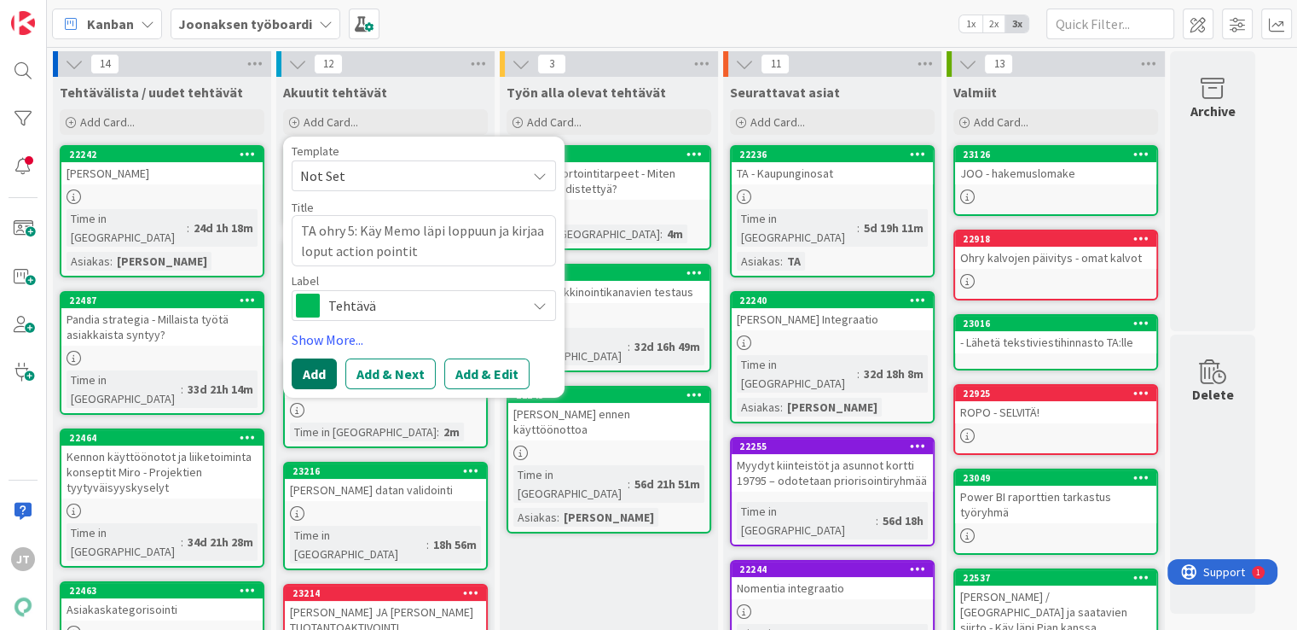
click at [317, 374] on button "Add" at bounding box center [314, 373] width 45 height 31
